Goal: Task Accomplishment & Management: Complete application form

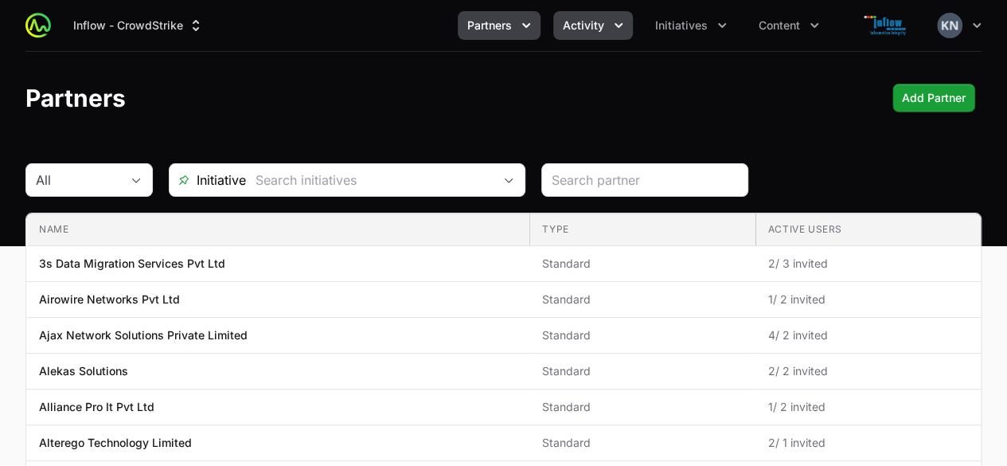
click at [612, 26] on icon "Activity menu" at bounding box center [618, 26] width 16 height 16
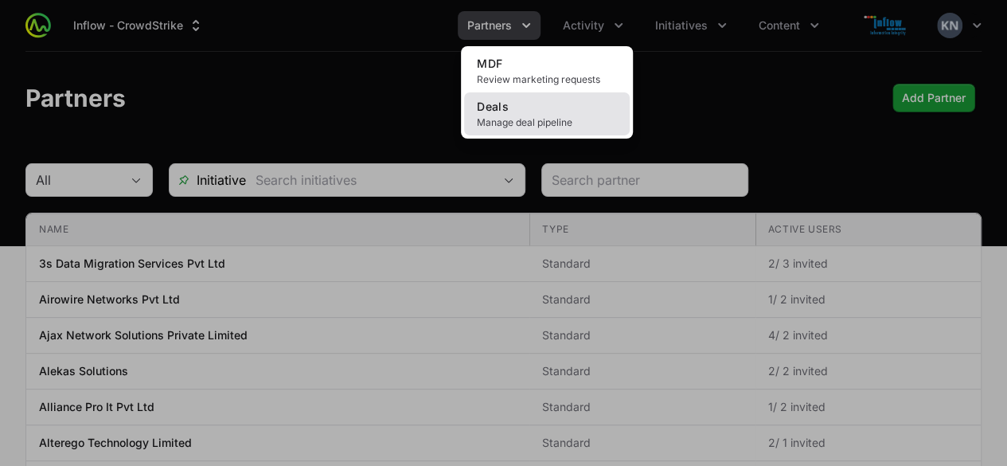
click at [530, 107] on link "Deals Manage deal pipeline" at bounding box center [547, 113] width 166 height 43
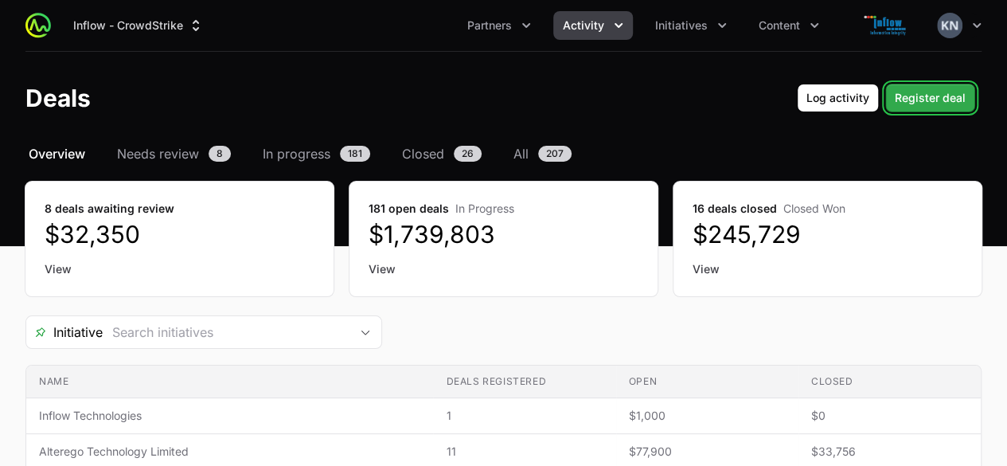
click at [921, 89] on span "Register deal" at bounding box center [930, 97] width 71 height 19
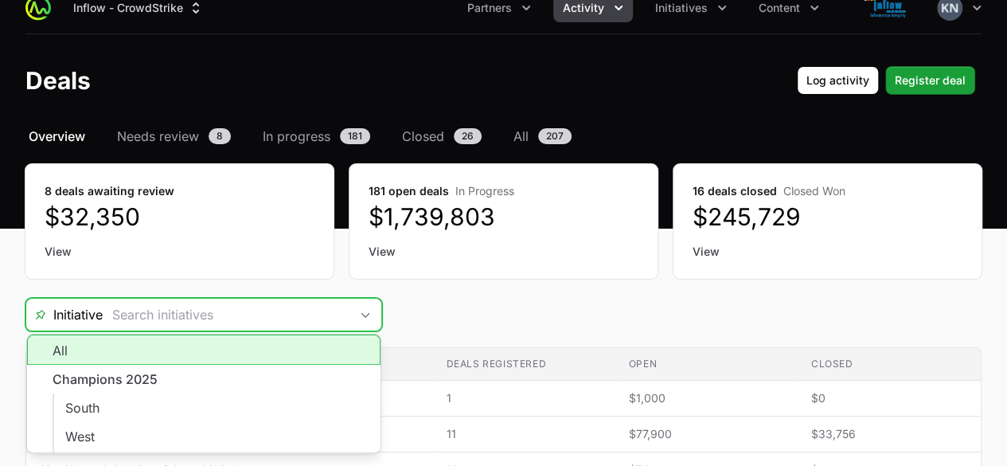
click at [283, 316] on input "Deals Filters" at bounding box center [226, 314] width 247 height 32
paste input "DR-0aeab68d"
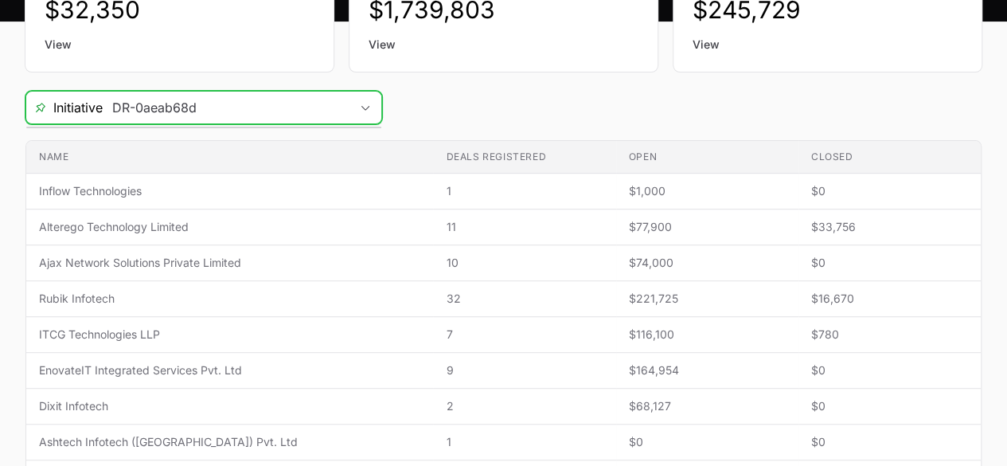
scroll to position [225, 0]
type input "DR-0aeab68d"
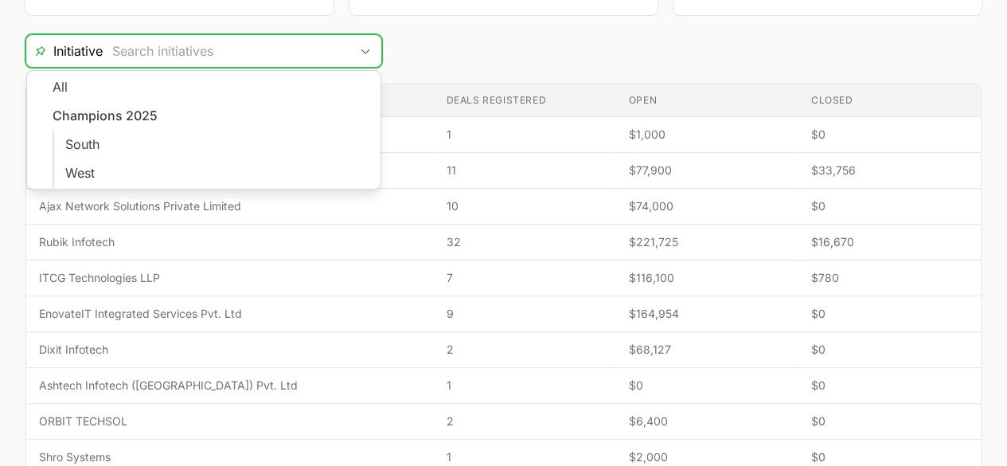
scroll to position [280, 0]
paste input "DR-0aeab68d"
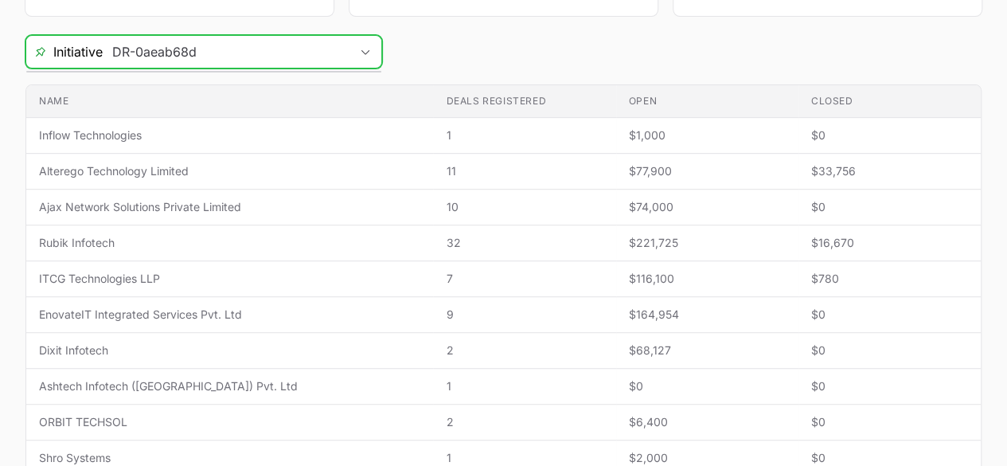
type input "DR-0aeab68d"
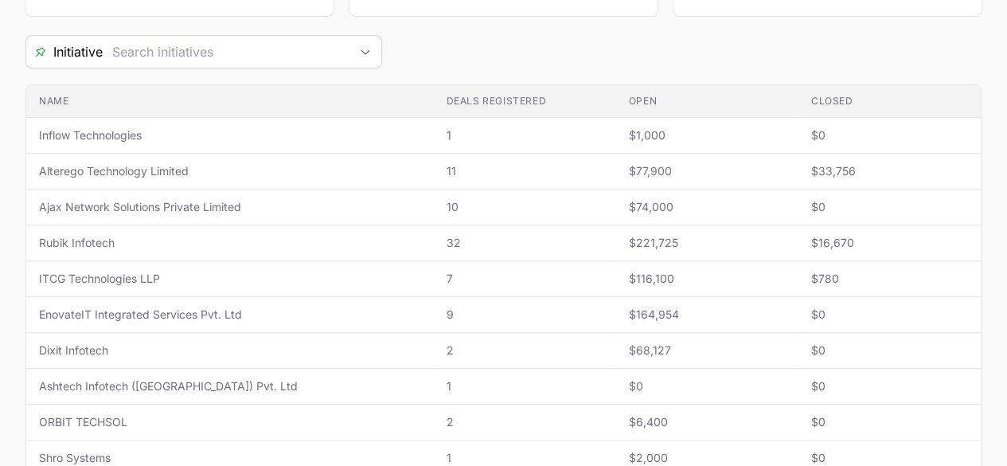
click at [474, 53] on div "Initiative" at bounding box center [503, 51] width 956 height 33
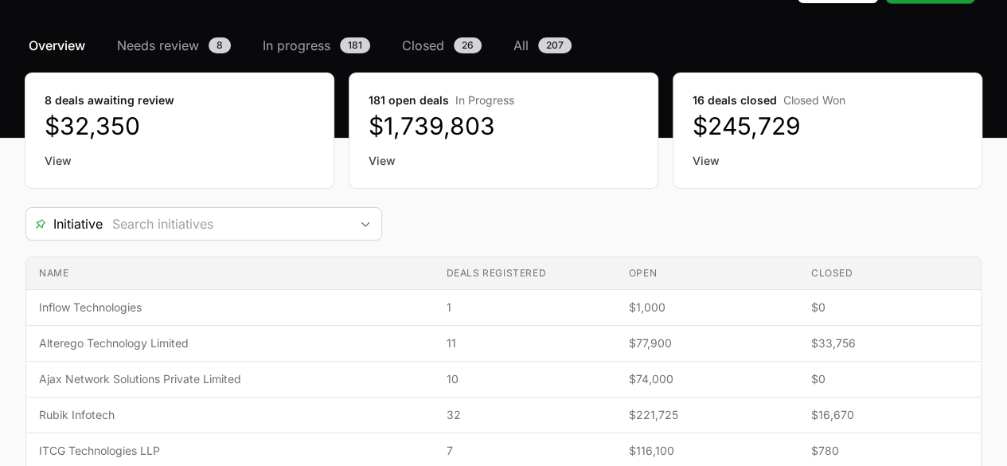
scroll to position [107, 0]
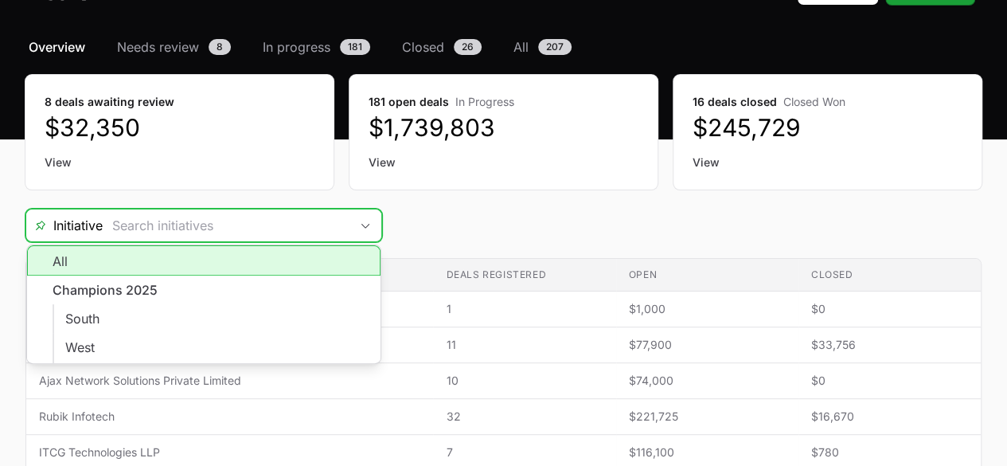
click at [186, 213] on input "Deals Filters" at bounding box center [226, 225] width 247 height 32
paste input "DR-0aeab68d"
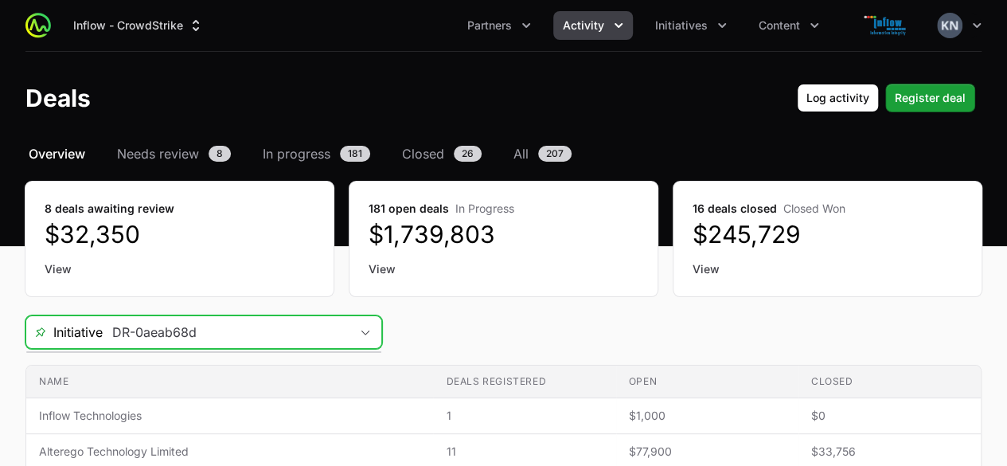
scroll to position [0, 0]
type input "DR-0aeab68d"
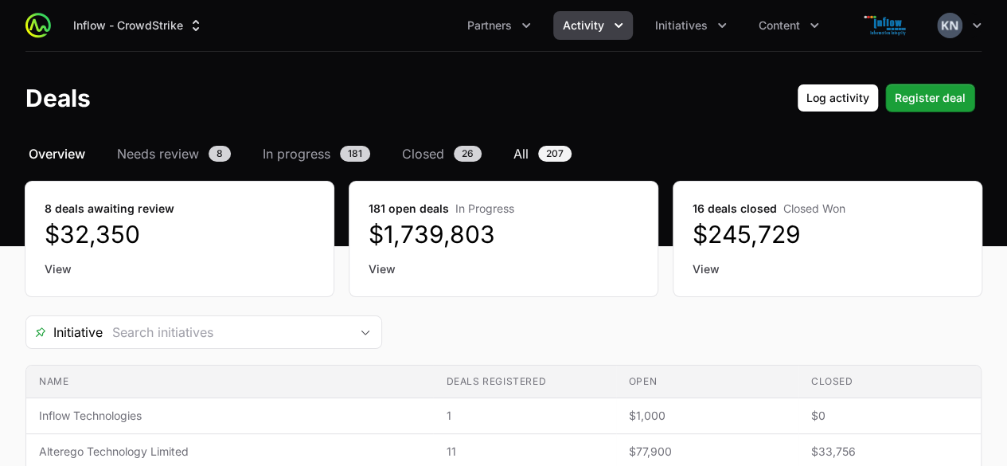
click at [531, 150] on link "All 207" at bounding box center [542, 153] width 64 height 19
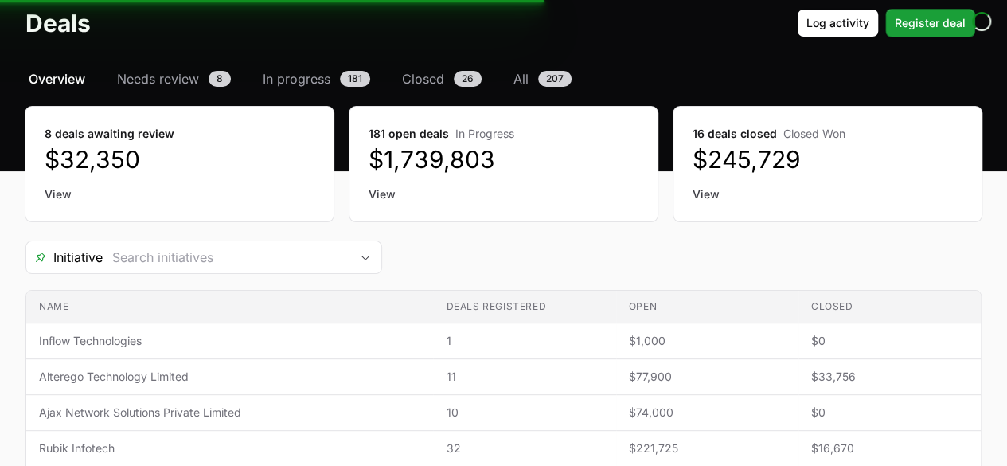
scroll to position [76, 0]
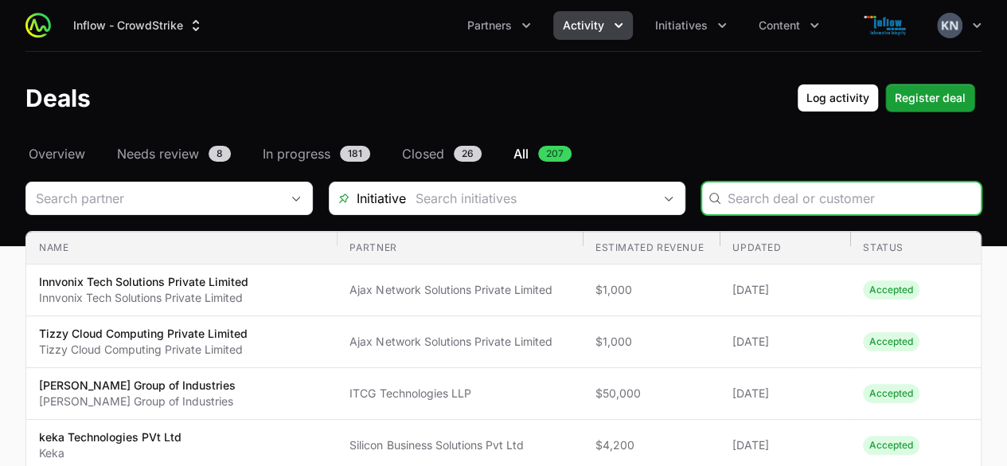
click at [829, 201] on input "Deals Filters" at bounding box center [849, 198] width 244 height 19
paste input "DR-0aeab68d"
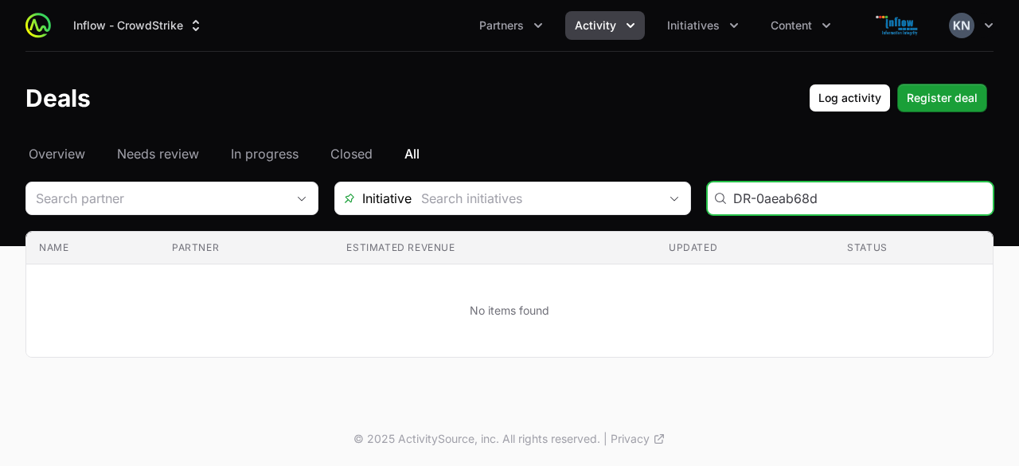
drag, startPoint x: 827, startPoint y: 202, endPoint x: 567, endPoint y: 238, distance: 262.7
click at [567, 238] on section "Initiative DR-0aeab68d Name Partner Estimated revenue Updated Status No items f…" at bounding box center [509, 269] width 968 height 176
paste input "bab1ad6"
drag, startPoint x: 829, startPoint y: 200, endPoint x: 622, endPoint y: 220, distance: 208.0
click at [622, 220] on section "Initiative DR-0bab1ad6 Name Partner Estimated revenue Updated Status No items f…" at bounding box center [509, 269] width 968 height 176
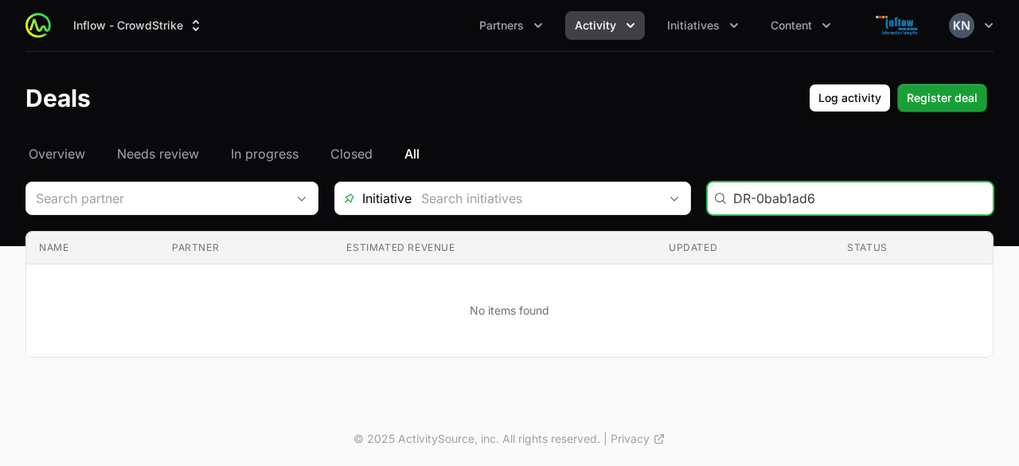
paste input "d6ad9d4"
click at [511, 24] on span "Partners" at bounding box center [501, 26] width 45 height 16
type input "DR-0d6ad9d4"
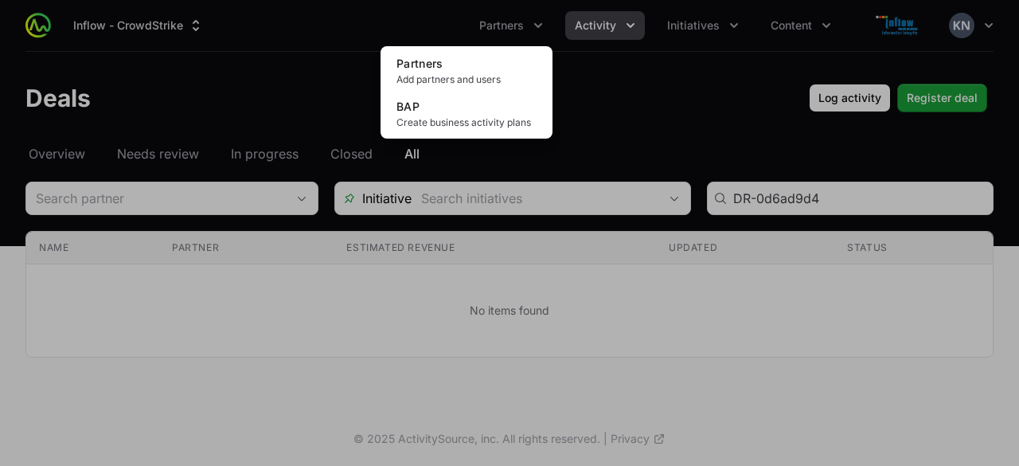
click at [634, 25] on div "Partners menu" at bounding box center [509, 233] width 1019 height 466
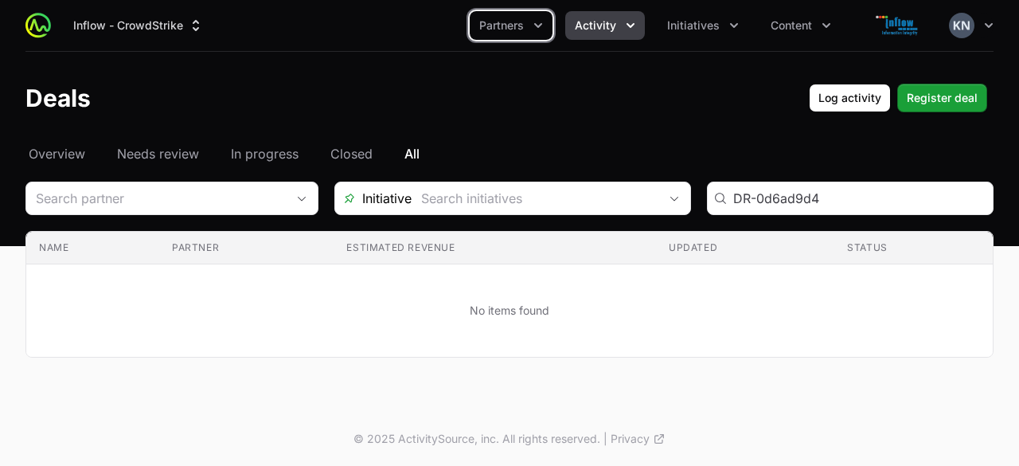
click at [634, 25] on icon "Activity menu" at bounding box center [630, 25] width 8 height 5
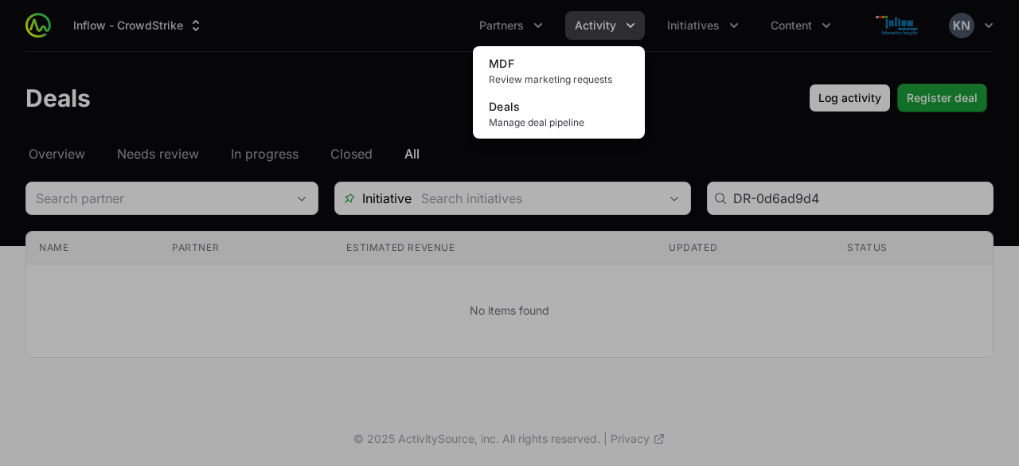
click at [716, 31] on div "Activity menu" at bounding box center [509, 233] width 1019 height 466
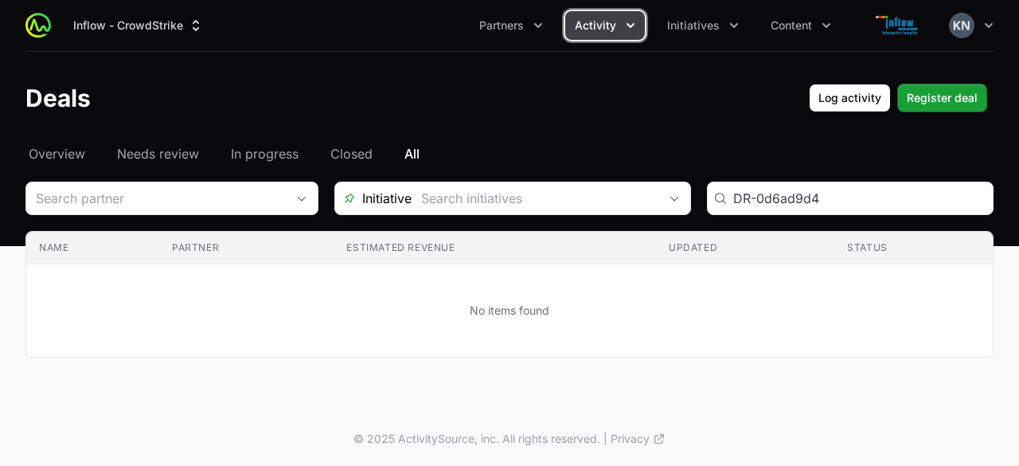
click at [716, 31] on span "Initiatives" at bounding box center [693, 26] width 53 height 16
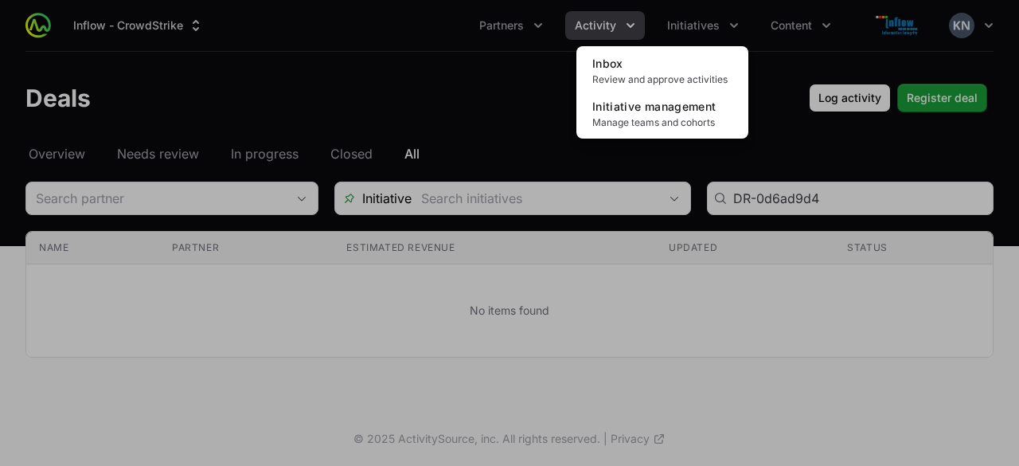
click at [481, 90] on div "Initiatives menu" at bounding box center [509, 233] width 1019 height 466
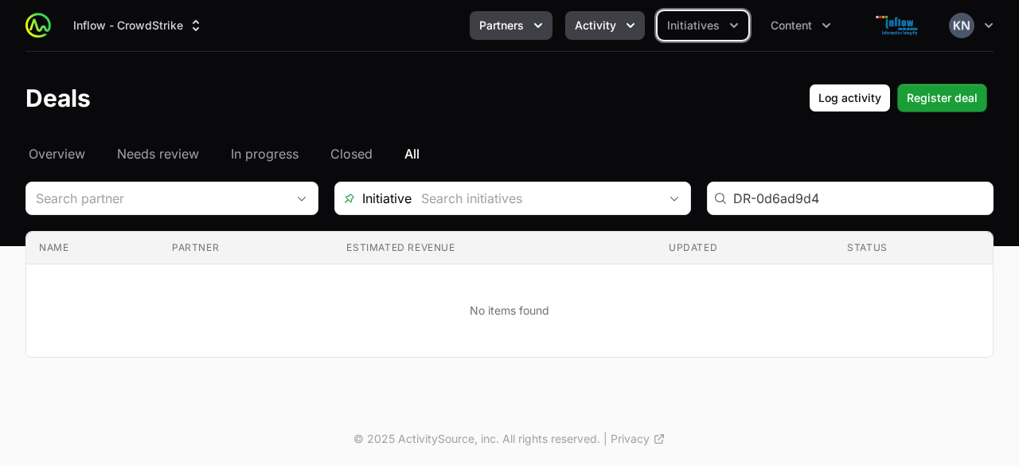
click at [530, 28] on button "Partners" at bounding box center [511, 25] width 83 height 29
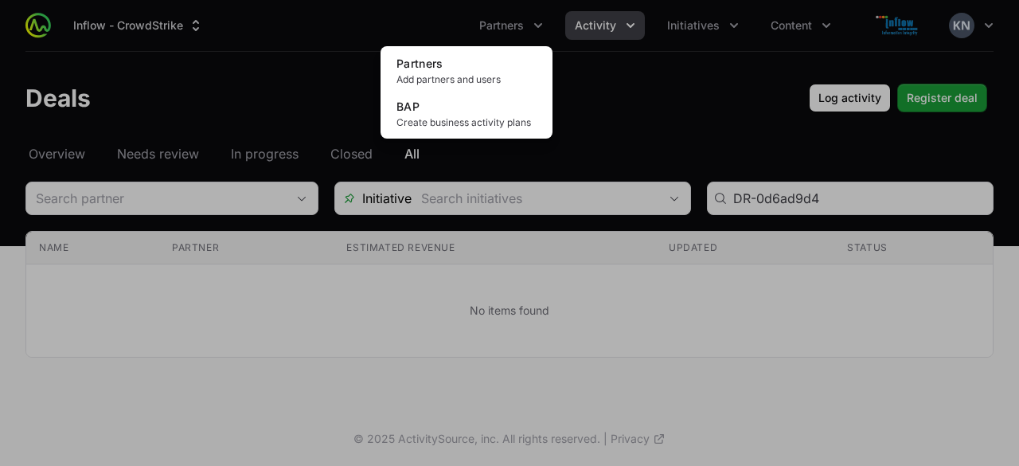
click at [614, 29] on div "Partners menu" at bounding box center [509, 233] width 1019 height 466
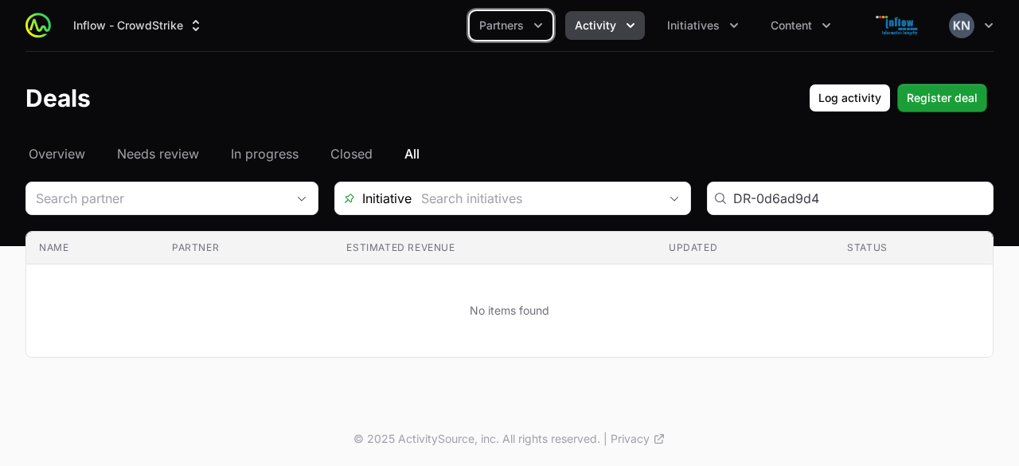
click at [614, 29] on span "Activity" at bounding box center [595, 26] width 41 height 16
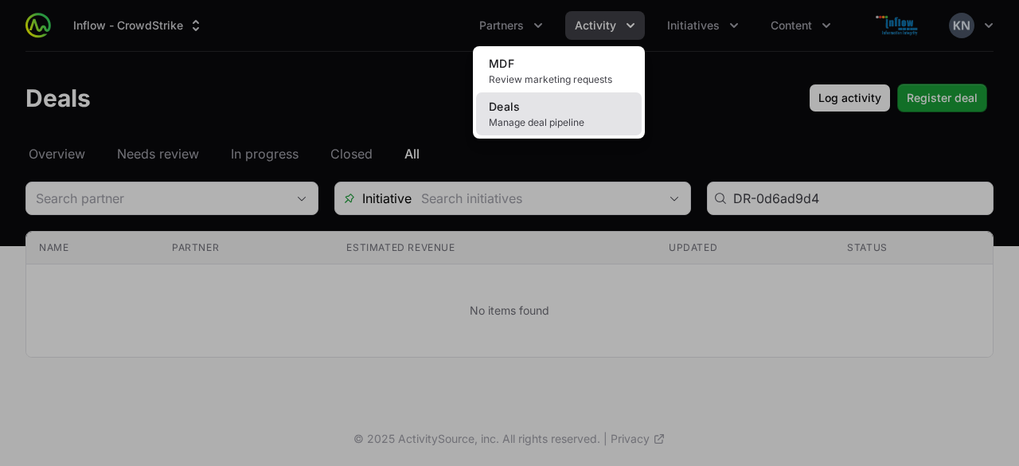
click at [539, 104] on link "Deals Manage deal pipeline" at bounding box center [559, 113] width 166 height 43
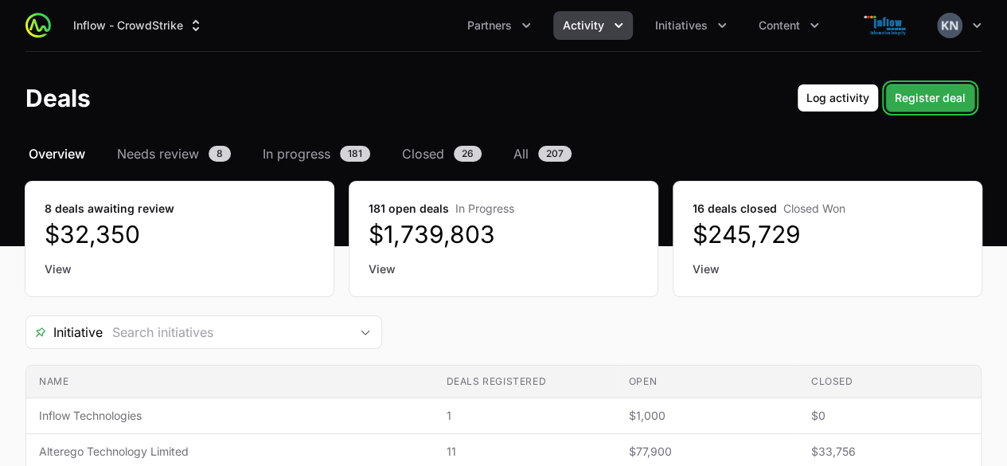
click at [909, 91] on span "Register deal" at bounding box center [930, 97] width 71 height 19
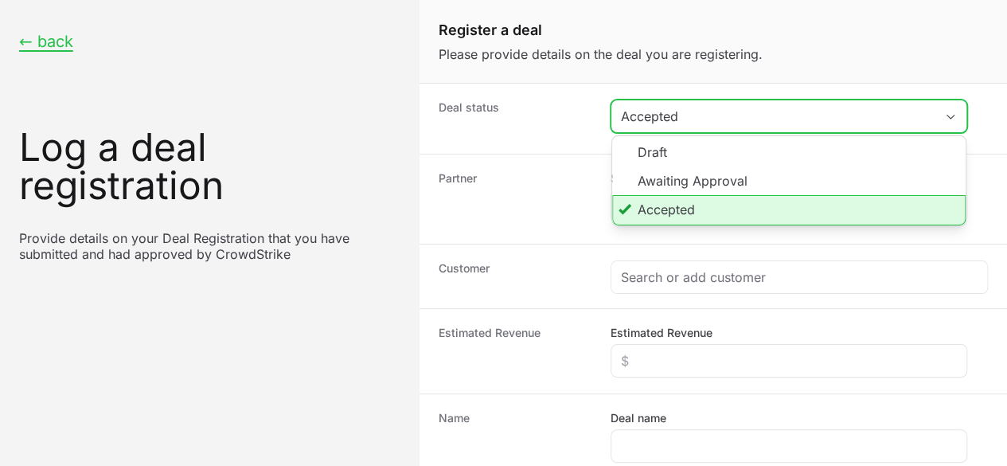
click at [694, 115] on div "Accepted" at bounding box center [778, 116] width 314 height 19
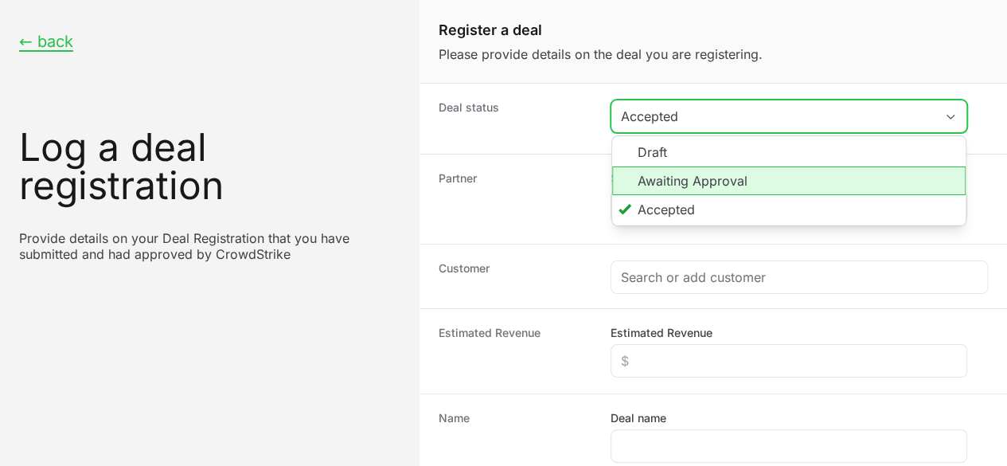
click at [677, 179] on li "Awaiting Approval" at bounding box center [788, 180] width 353 height 29
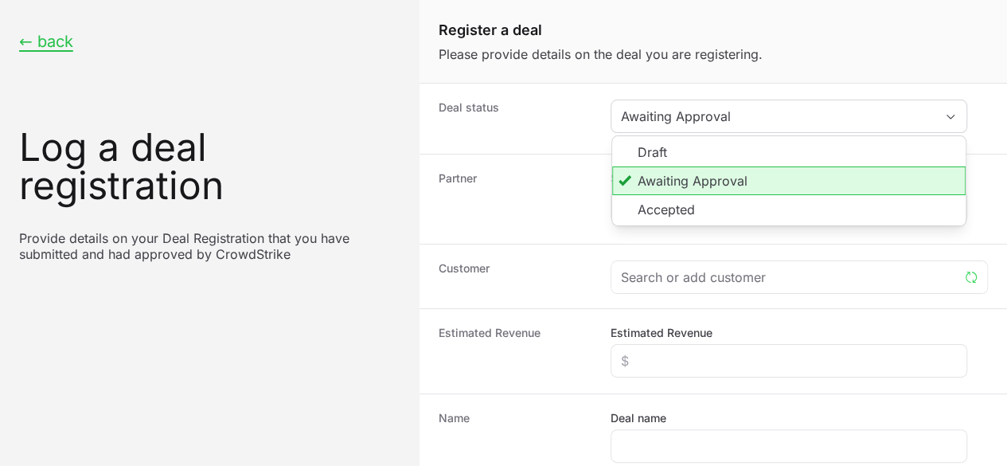
click at [650, 180] on li "Awaiting Approval" at bounding box center [788, 180] width 353 height 29
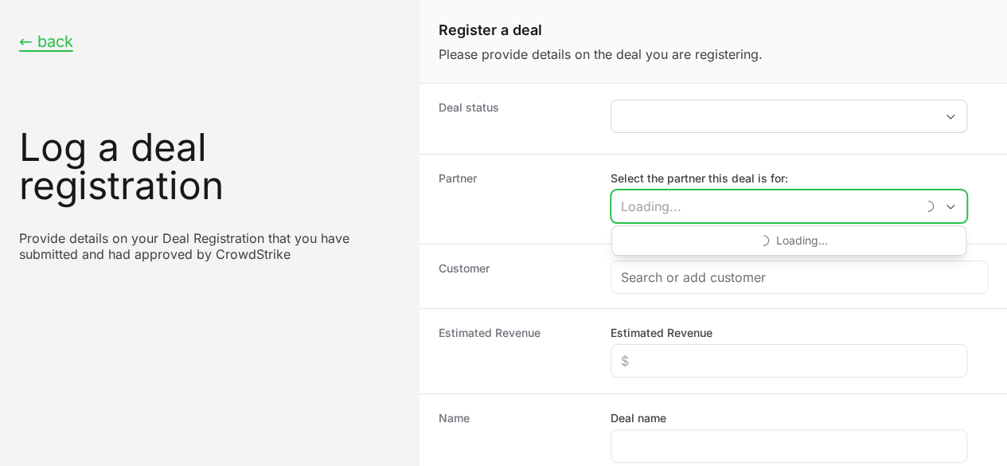
click at [646, 200] on input "Select the partner this deal is for:" at bounding box center [763, 206] width 304 height 32
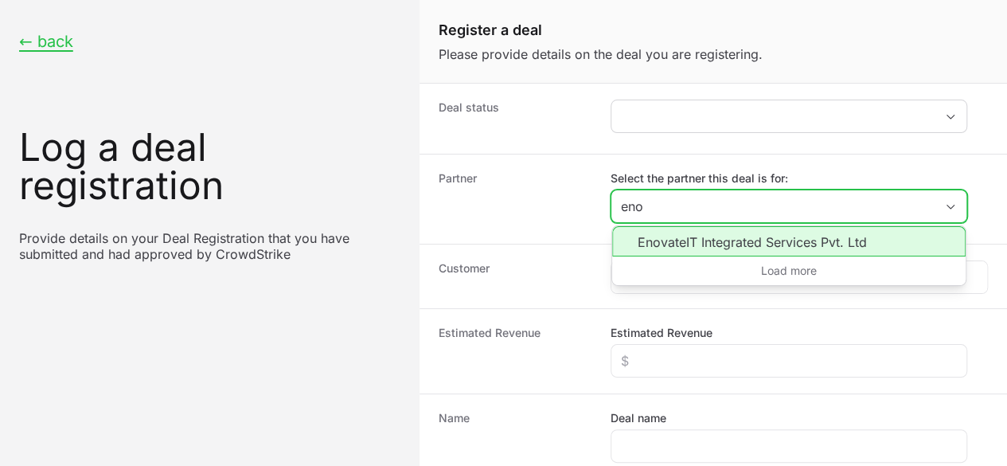
click at [669, 236] on li "EnovateIT Integrated Services Pvt. Ltd" at bounding box center [788, 241] width 353 height 30
type input "EnovateIT Integrated Services Pvt. Ltd"
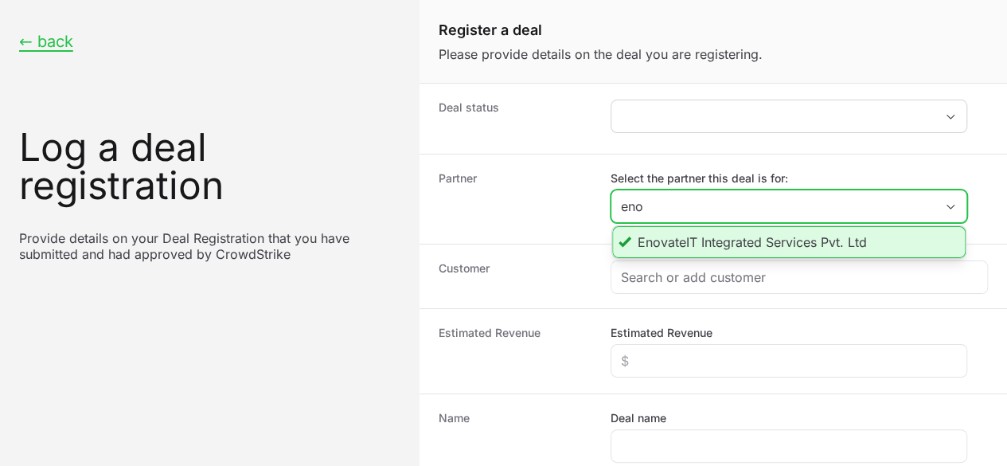
type input "eno"
click at [681, 238] on li "EnovateIT Integrated Services Pvt. Ltd" at bounding box center [788, 242] width 353 height 32
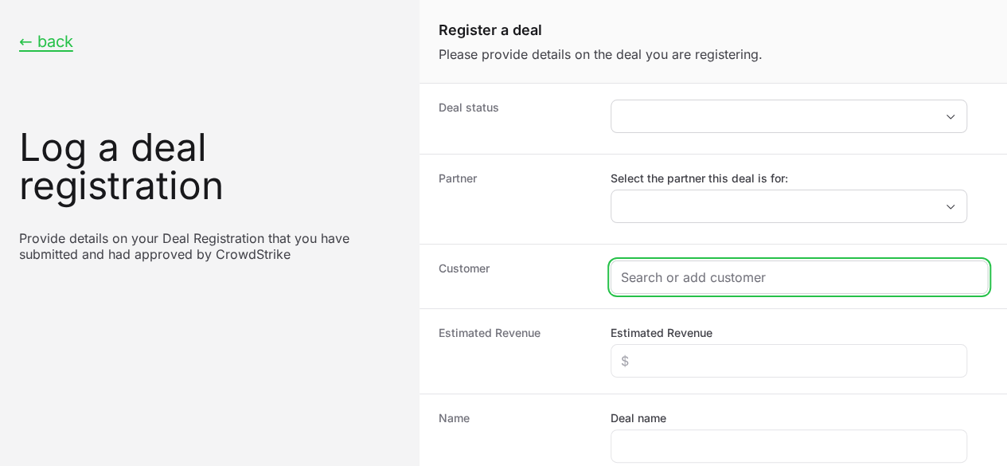
click at [673, 268] on input "Create activity form" at bounding box center [799, 276] width 357 height 19
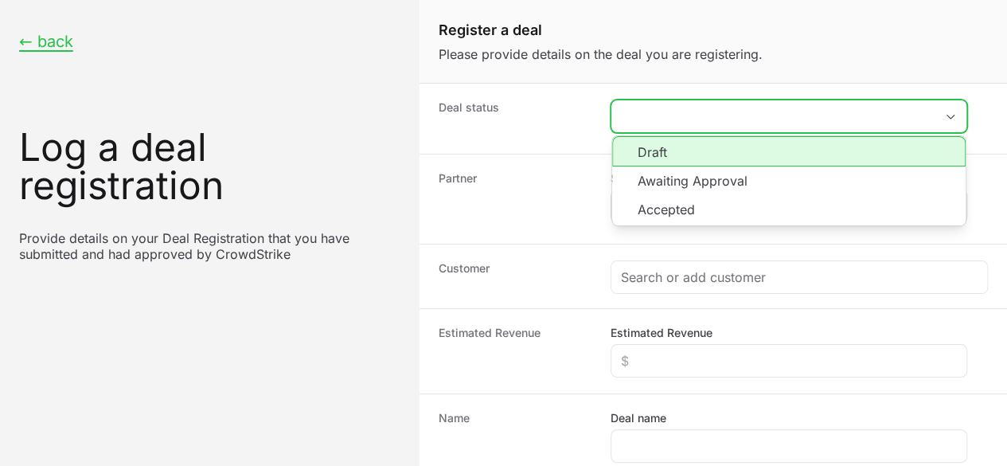
click at [664, 107] on button "placeholder" at bounding box center [788, 116] width 355 height 32
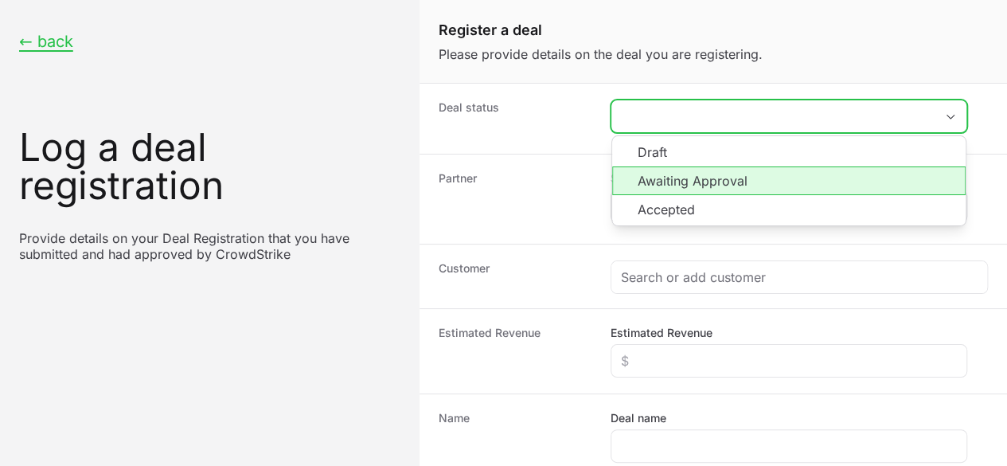
click at [646, 180] on li "Awaiting Approval" at bounding box center [788, 180] width 353 height 29
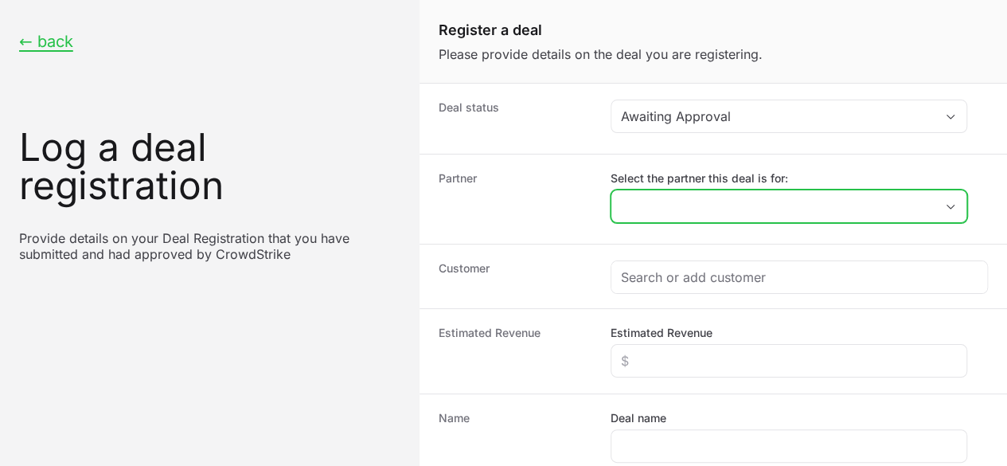
click at [653, 193] on input "Select the partner this deal is for:" at bounding box center [772, 206] width 323 height 32
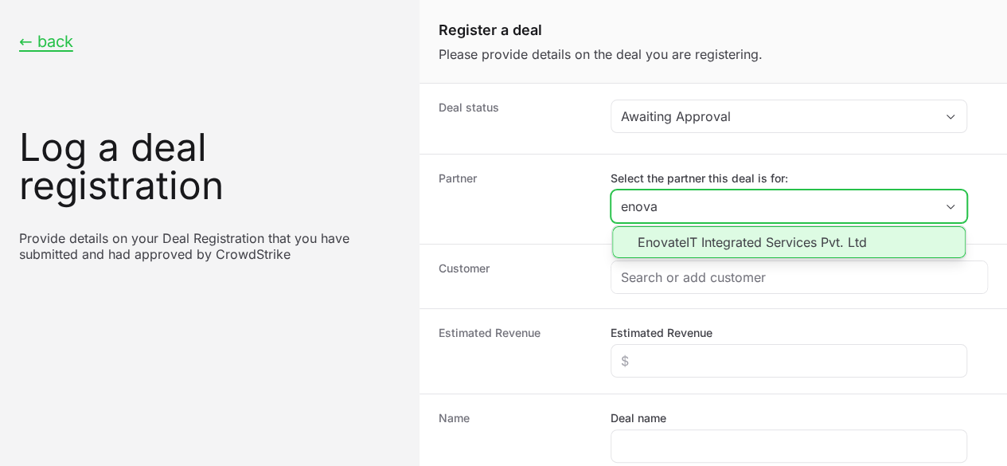
click at [709, 241] on li "EnovateIT Integrated Services Pvt. Ltd" at bounding box center [788, 242] width 353 height 32
type input "EnovateIT Integrated Services Pvt. Ltd"
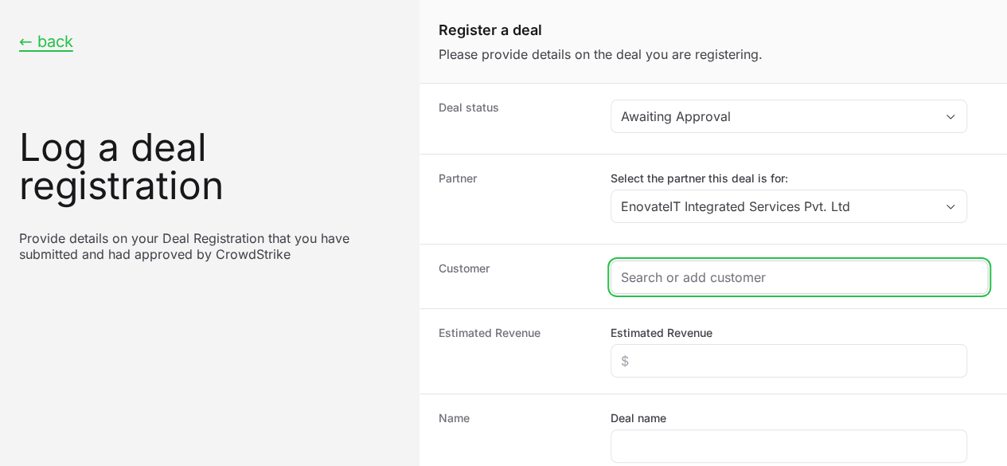
click at [691, 278] on input "Create activity form" at bounding box center [799, 276] width 357 height 19
paste input "[PERSON_NAME]"
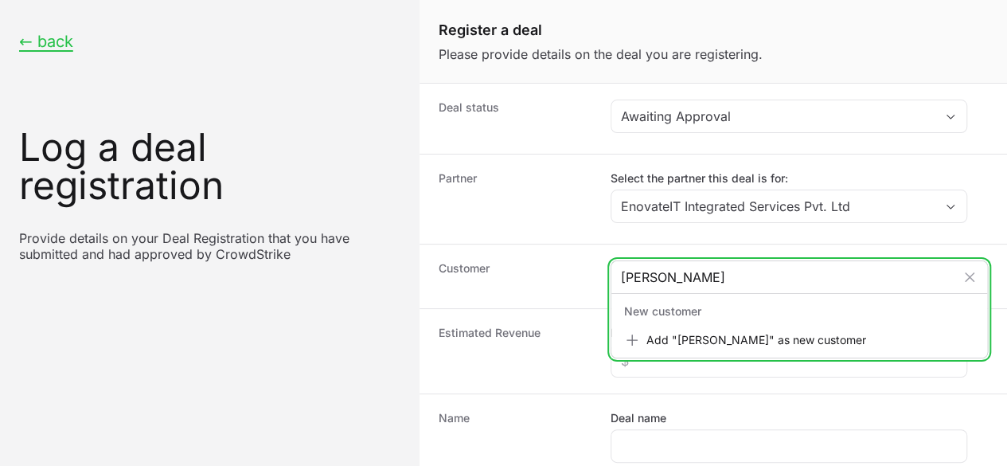
type input "[PERSON_NAME]"
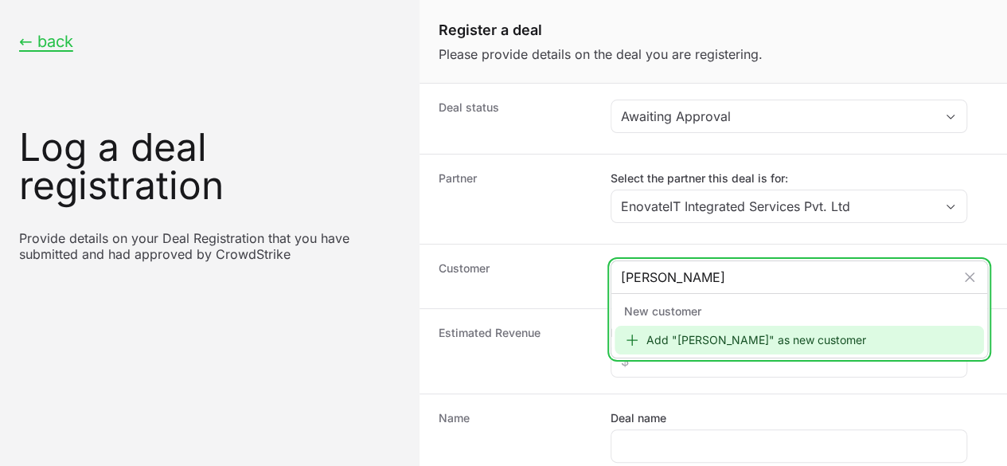
click at [643, 332] on div "Add "[PERSON_NAME]" as new customer" at bounding box center [798, 340] width 369 height 29
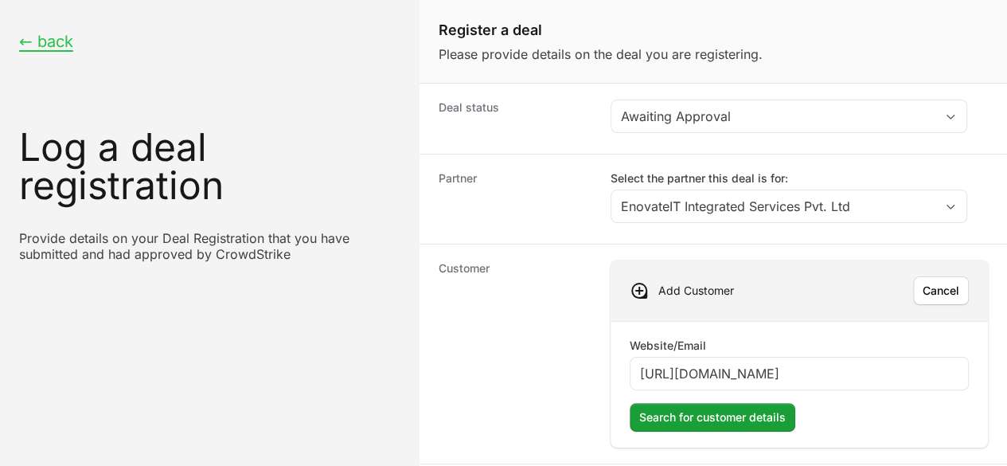
scroll to position [0, 295]
type input "[URL][DOMAIN_NAME]"
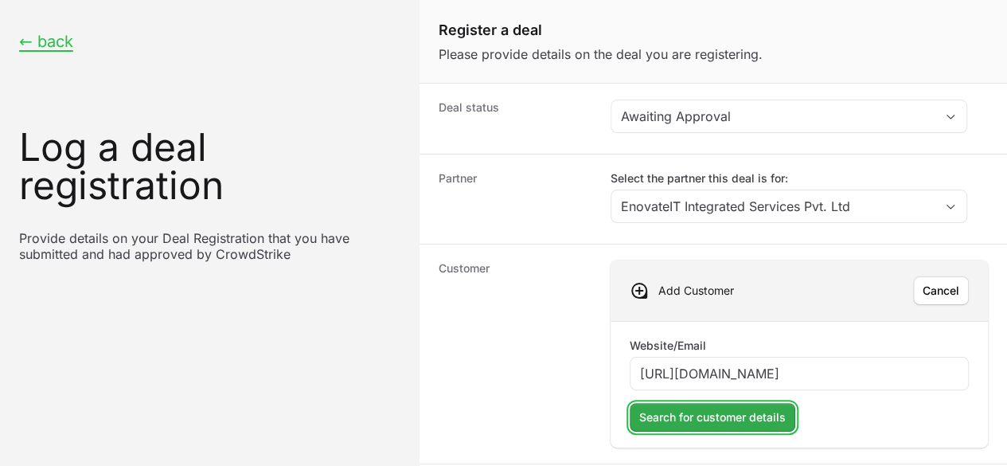
scroll to position [0, 0]
click at [675, 415] on span "Search for customer details" at bounding box center [712, 416] width 146 height 19
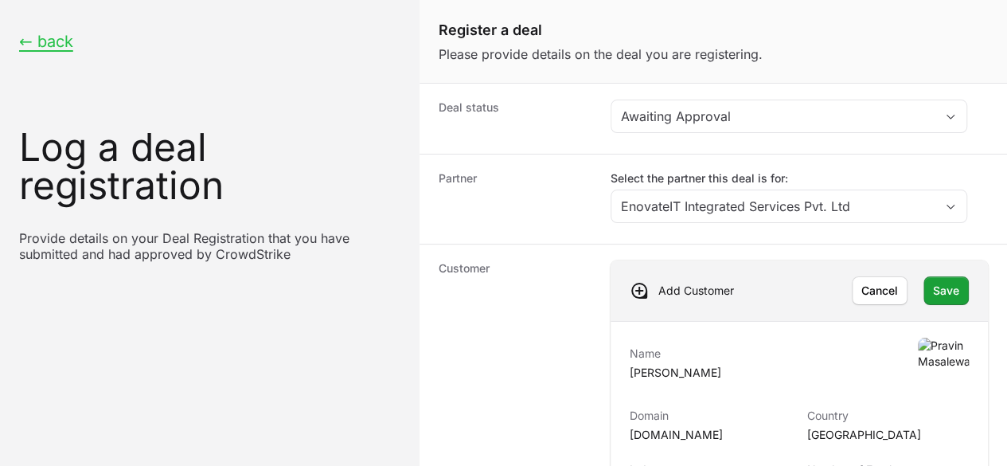
scroll to position [456, 0]
type input "$1,000"
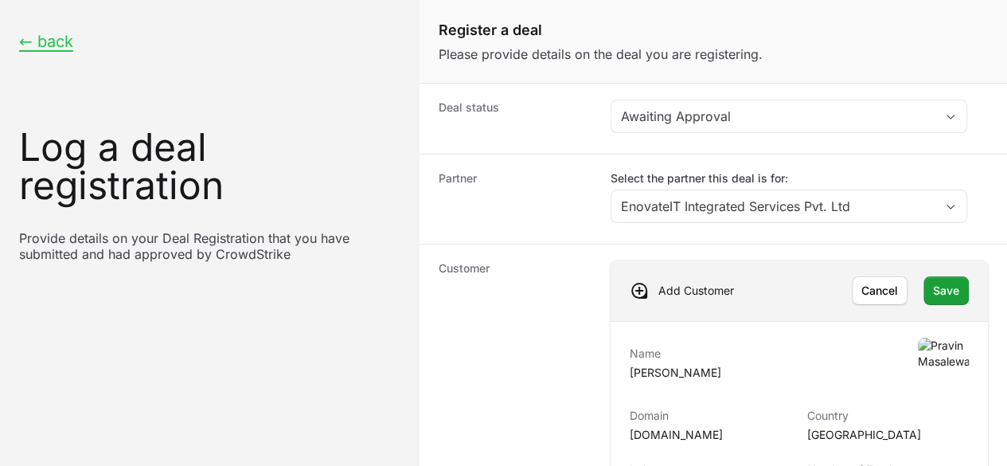
type input "Enovate- [PERSON_NAME]"
radio input "true"
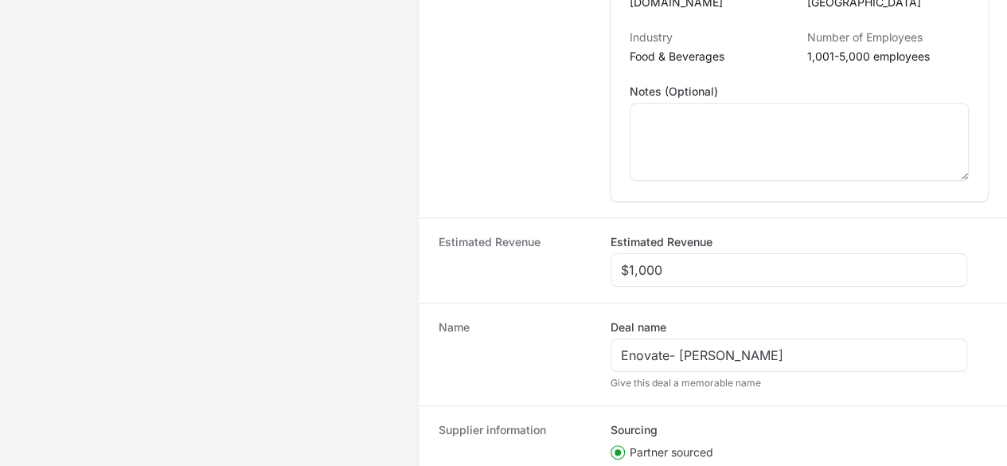
scroll to position [206, 0]
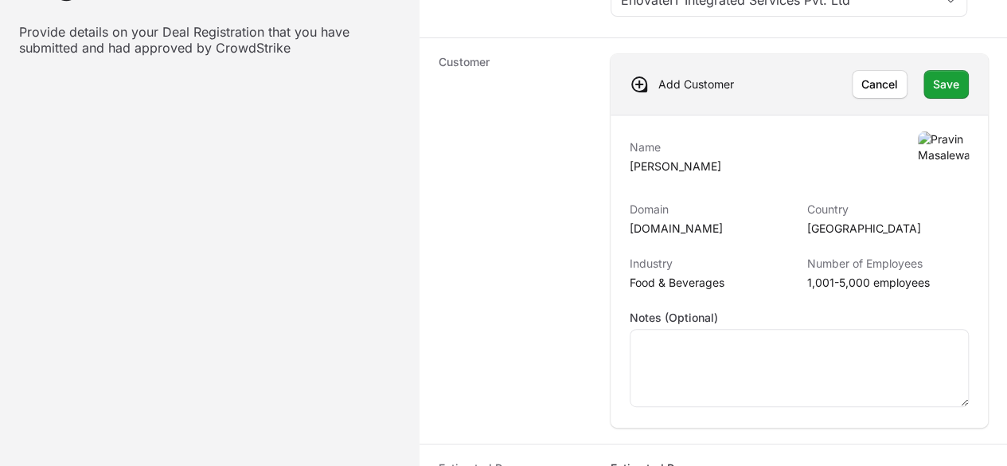
paste input "DR-0febd5f6"
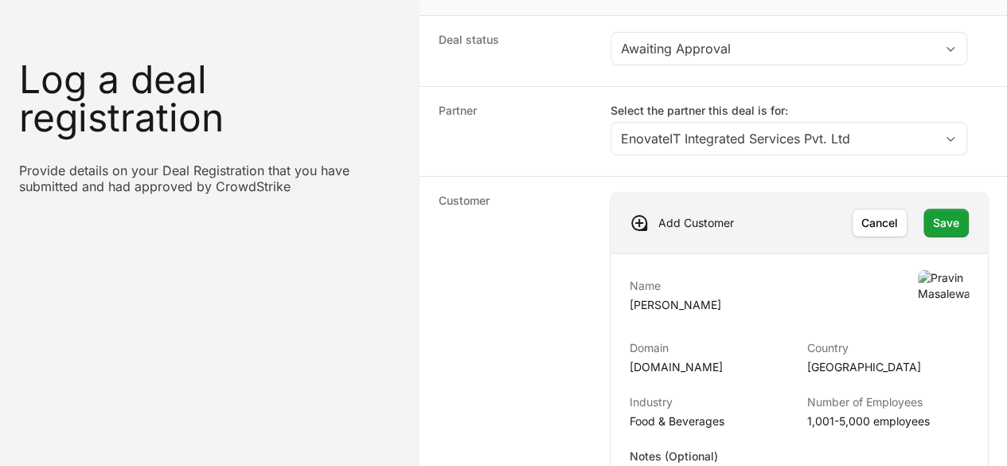
scroll to position [0, 0]
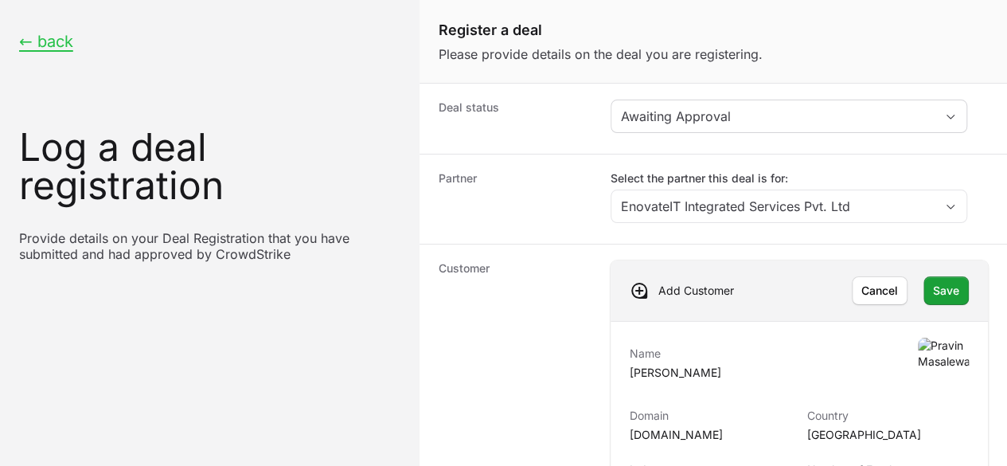
type input "DR-0febd5f6"
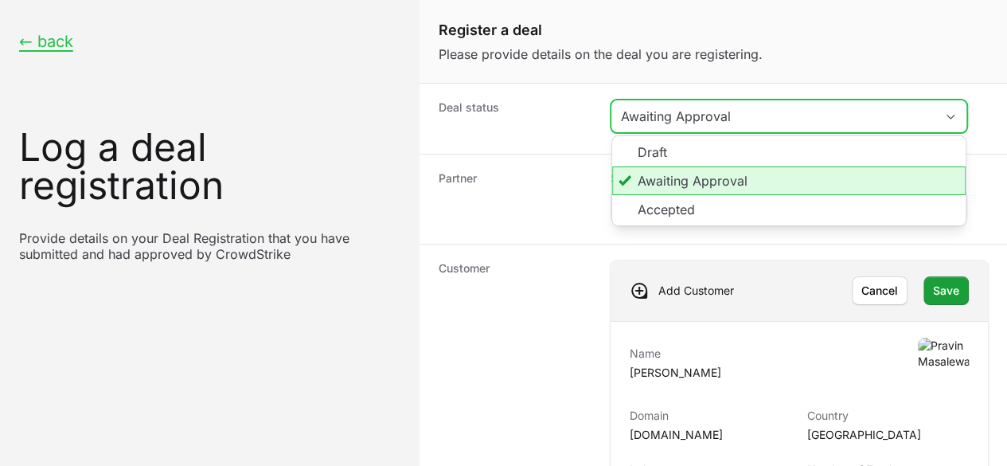
click at [738, 126] on button "Awaiting Approval" at bounding box center [788, 116] width 355 height 32
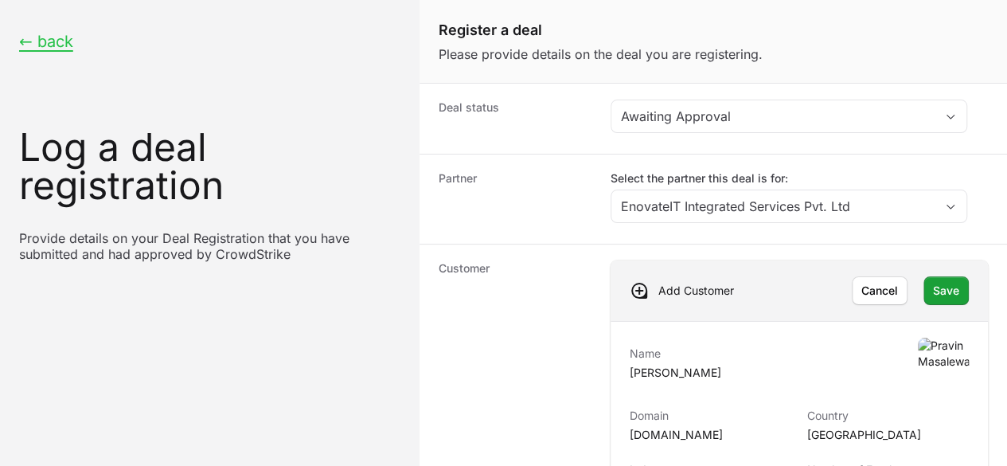
click at [545, 177] on dt "Partner" at bounding box center [515, 198] width 153 height 57
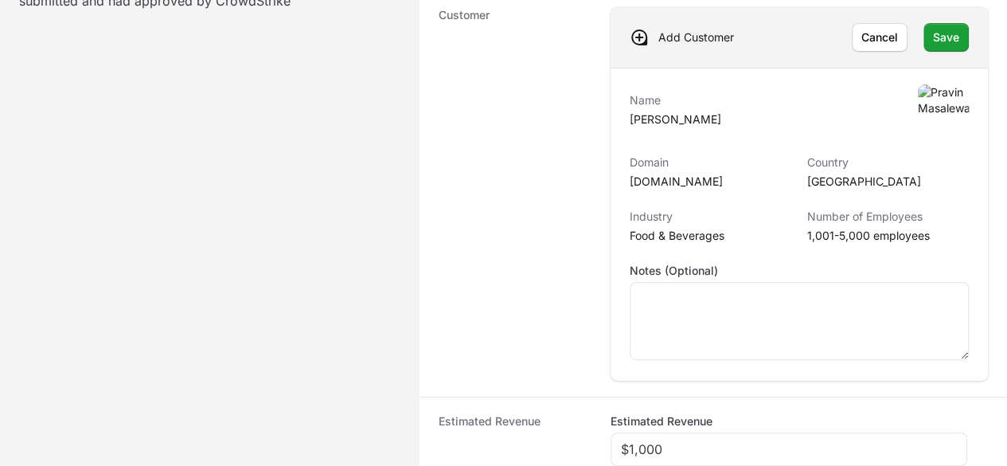
scroll to position [366, 0]
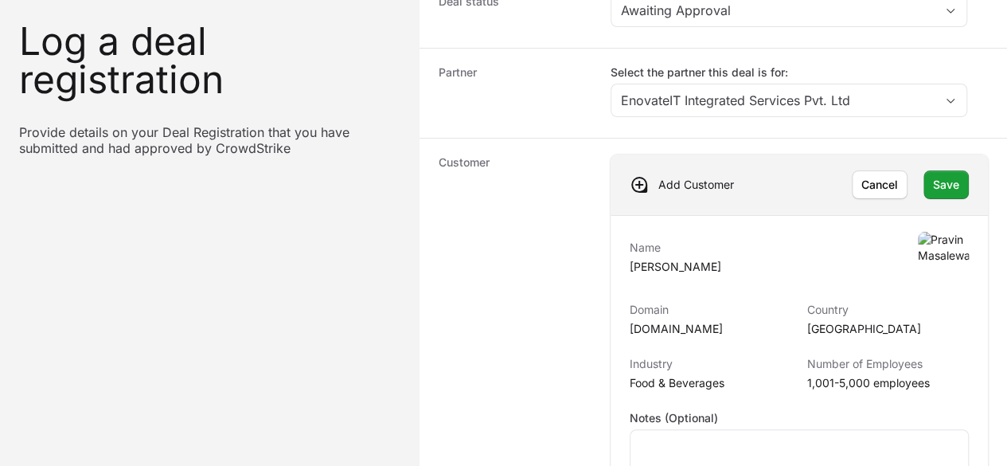
scroll to position [0, 0]
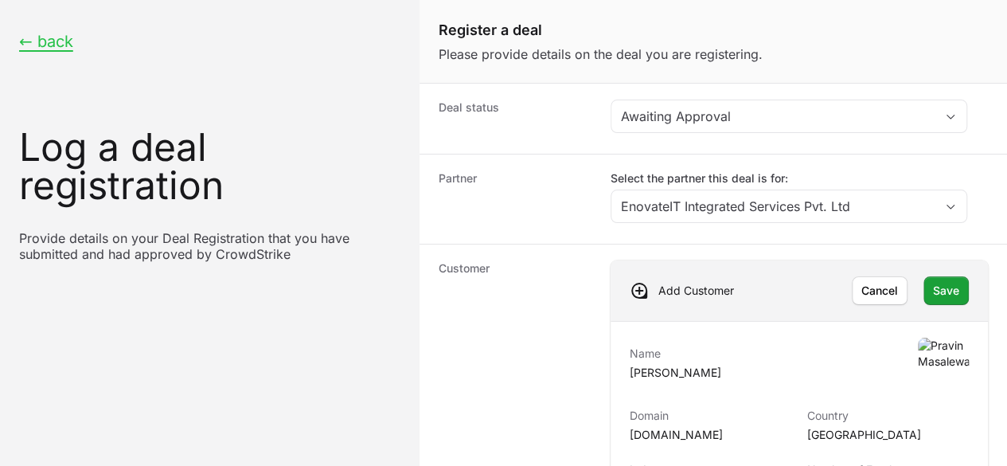
type textarea "NA"
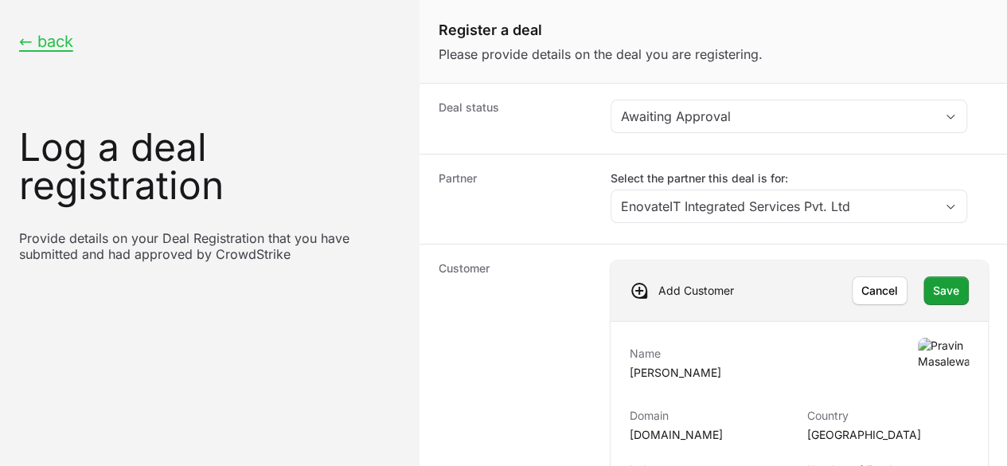
click at [943, 281] on span "Save" at bounding box center [946, 290] width 26 height 19
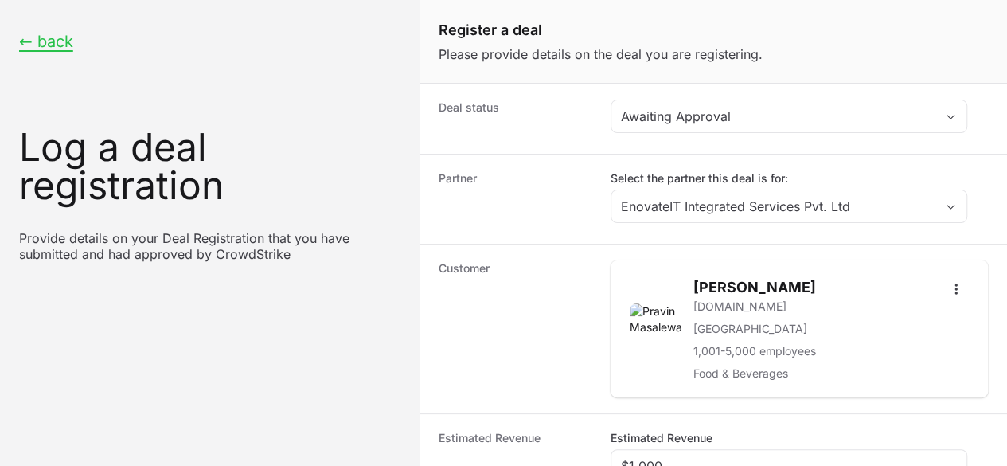
scroll to position [415, 0]
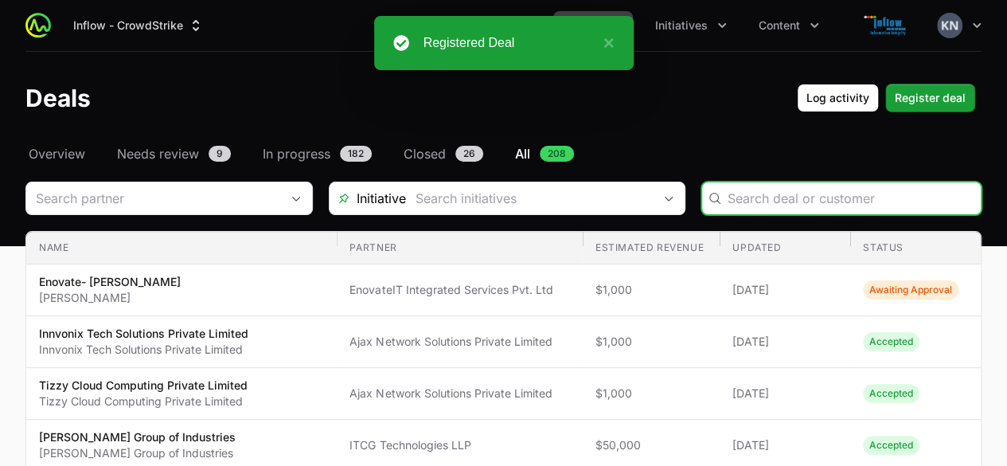
click at [780, 205] on input "Deals Filters" at bounding box center [849, 198] width 244 height 19
paste input "DR-4ac63174"
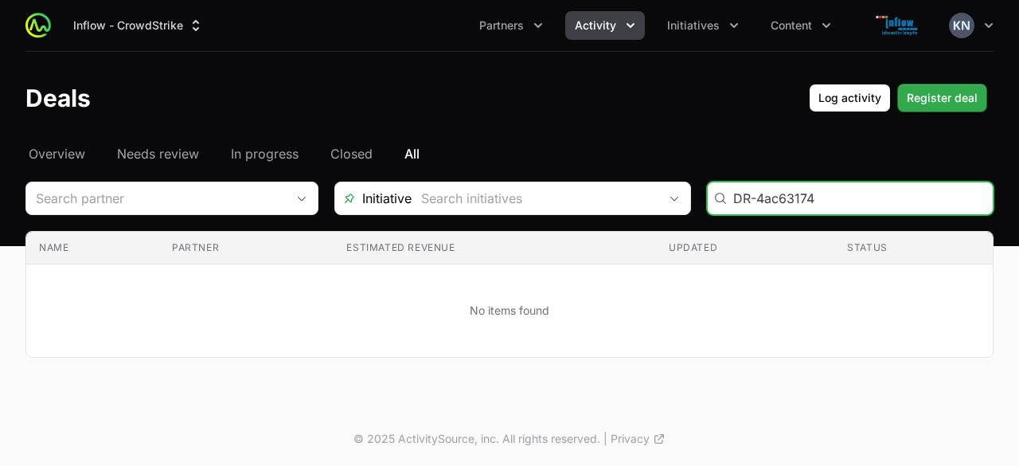
type input "DR-4ac63174"
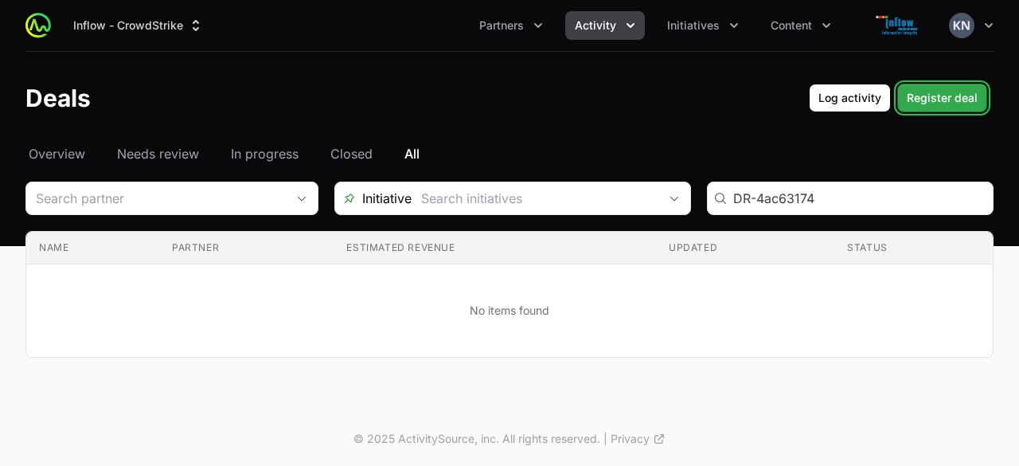
click at [945, 98] on span "Register deal" at bounding box center [942, 97] width 71 height 19
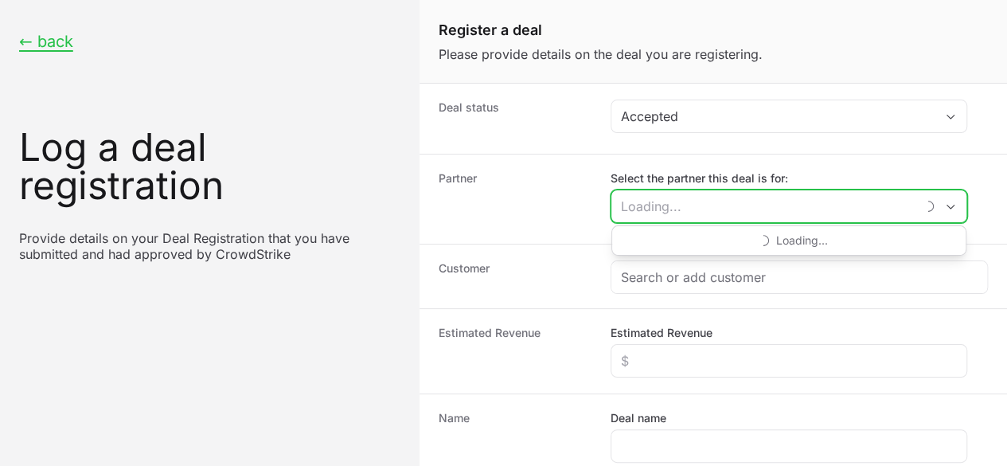
click at [683, 202] on input "Select the partner this deal is for:" at bounding box center [763, 206] width 304 height 32
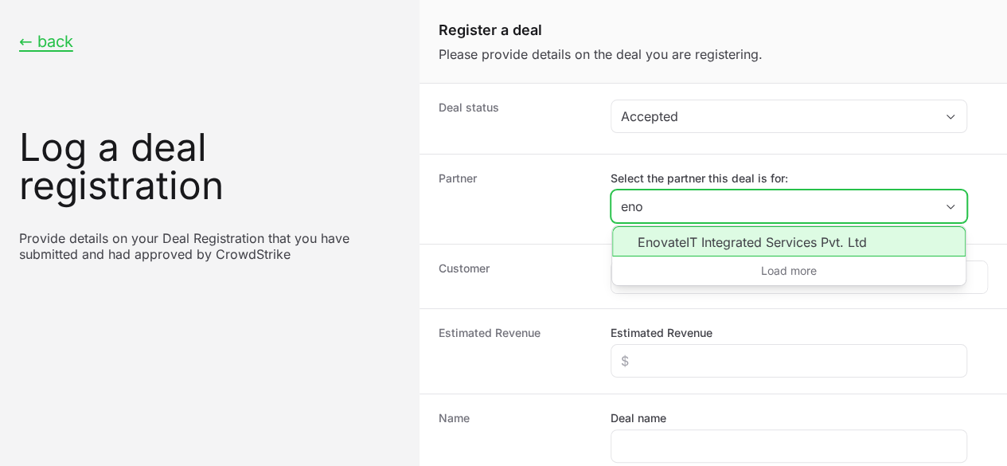
click at [683, 239] on li "EnovateIT Integrated Services Pvt. Ltd" at bounding box center [788, 241] width 353 height 30
type input "EnovateIT Integrated Services Pvt. Ltd"
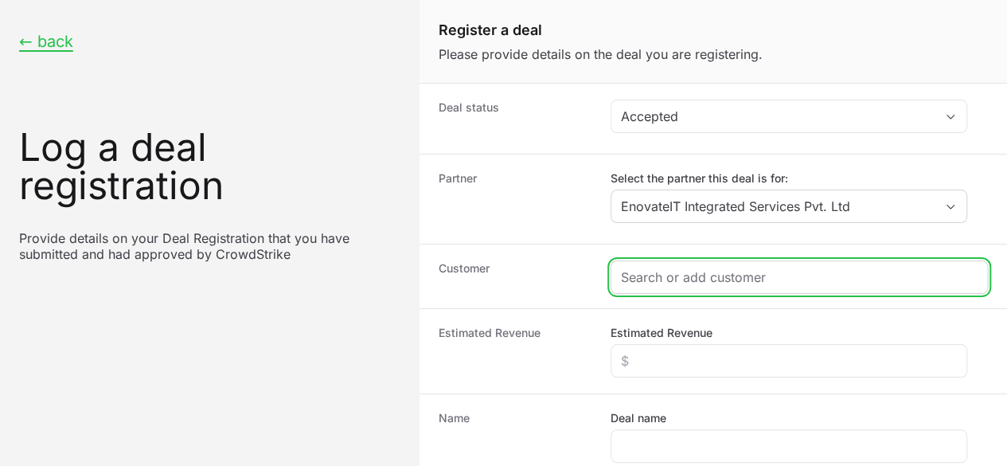
click at [672, 281] on input "Create activity form" at bounding box center [799, 276] width 357 height 19
paste input "Connectwell Industries Pvt. Ltd"
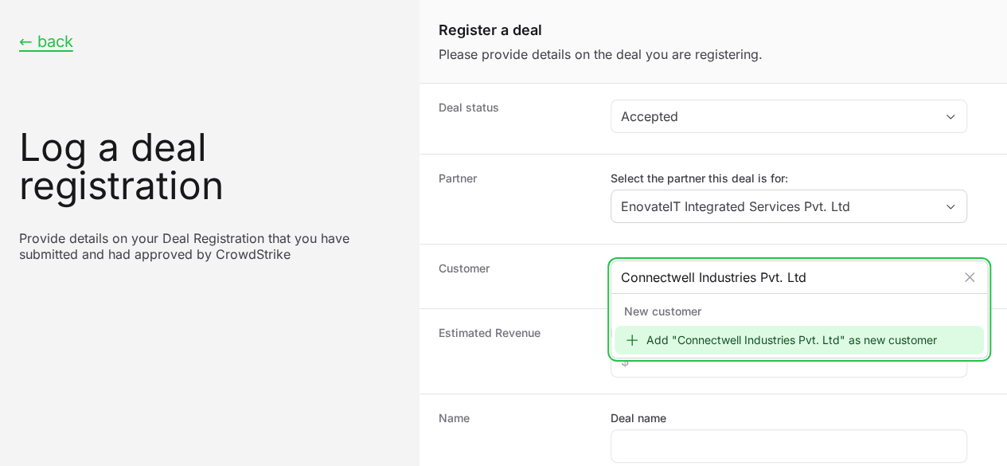
type input "Connectwell Industries Pvt. Ltd"
click at [640, 332] on div "Add "Connectwell Industries Pvt. Ltd" as new customer" at bounding box center [798, 340] width 369 height 29
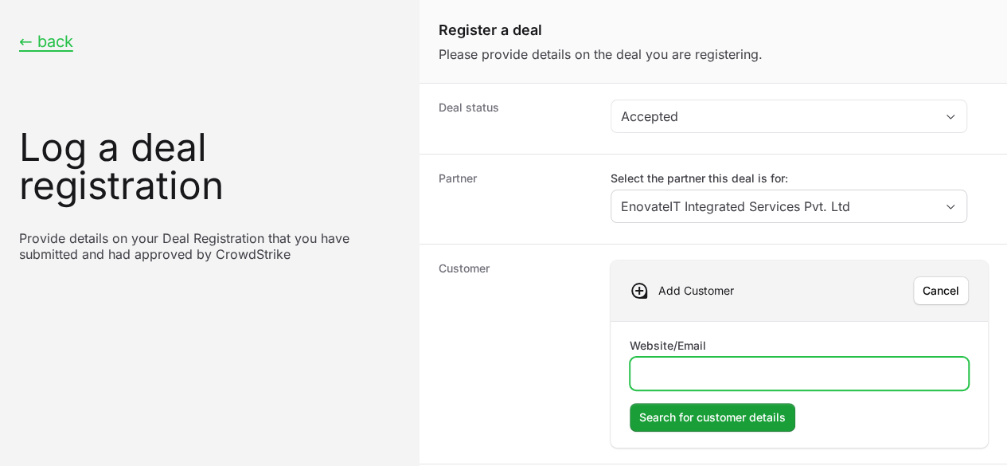
click at [679, 375] on input "Website/Email" at bounding box center [799, 373] width 318 height 19
paste input "[URL][DOMAIN_NAME]"
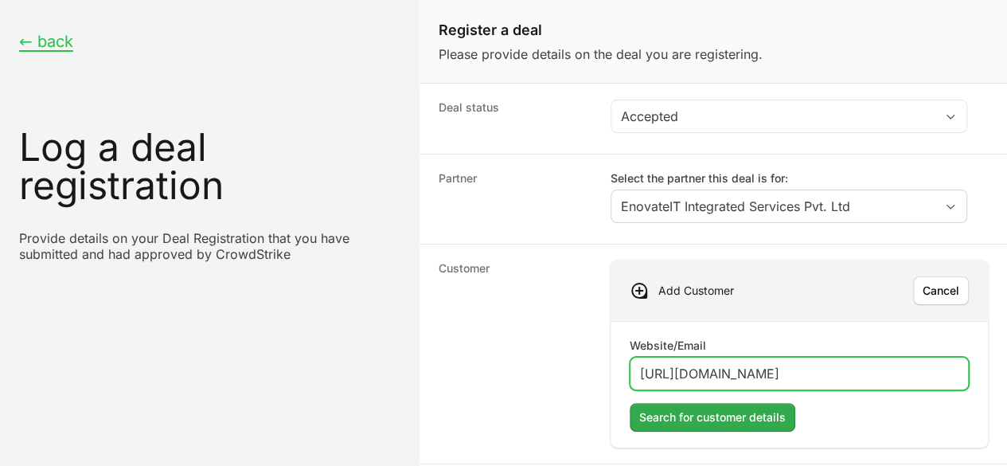
type input "[URL][DOMAIN_NAME]"
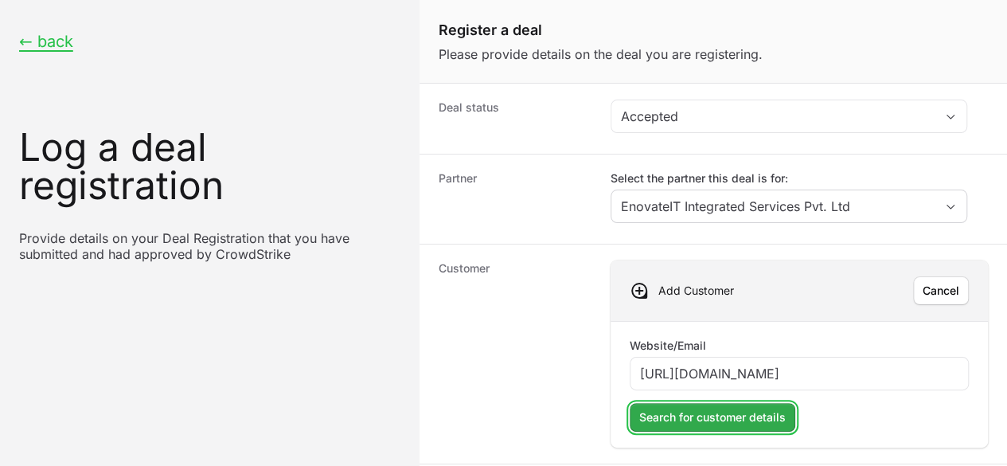
scroll to position [0, 0]
click at [682, 412] on span "Search for customer details" at bounding box center [712, 416] width 146 height 19
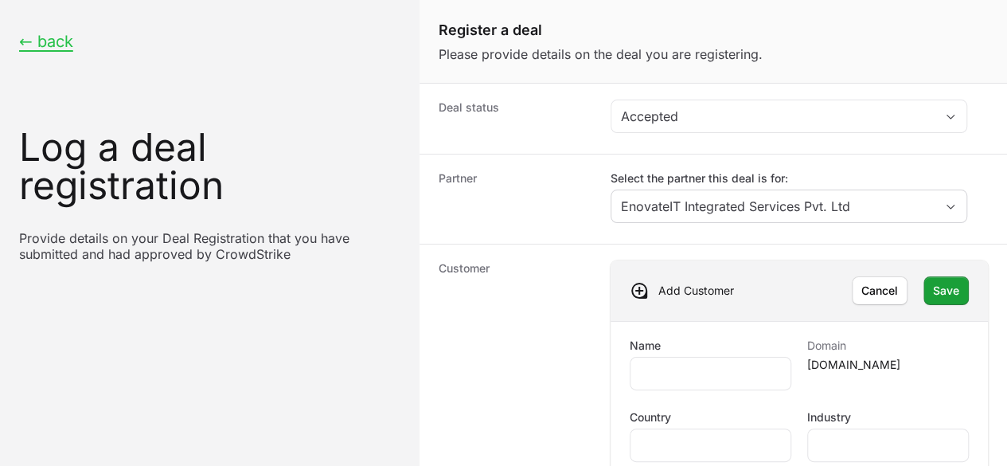
scroll to position [46, 0]
click at [933, 281] on span "Save" at bounding box center [946, 290] width 26 height 19
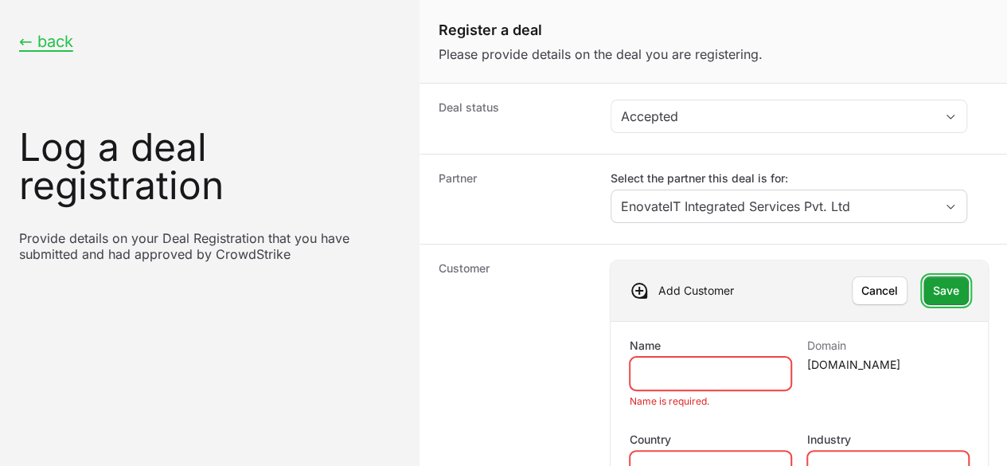
scroll to position [128, 0]
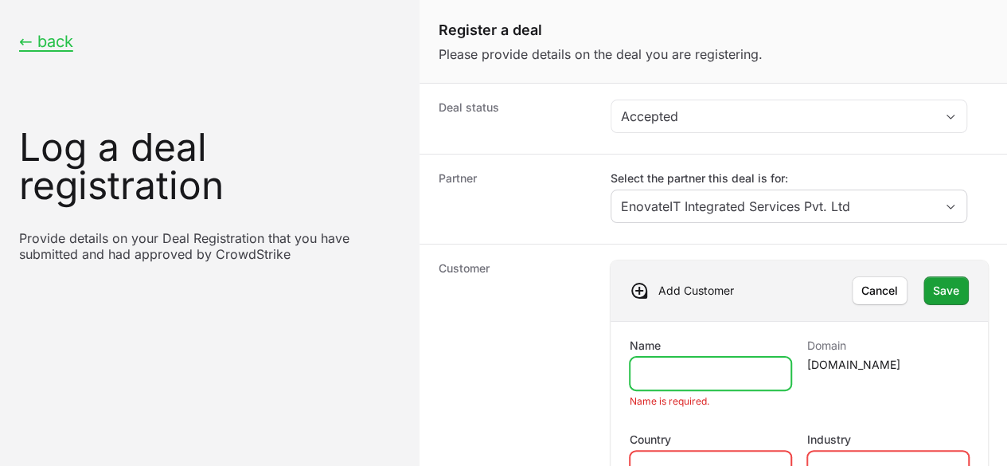
click at [681, 364] on input "Name" at bounding box center [710, 373] width 141 height 19
paste input "Connectwell Industries Pvt. Ltd"
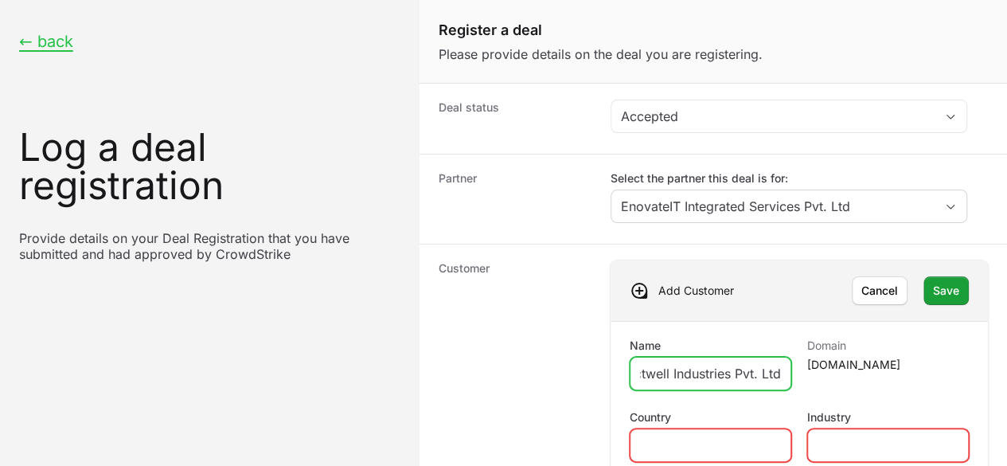
type input "Connectwell Industries Pvt. Ltd"
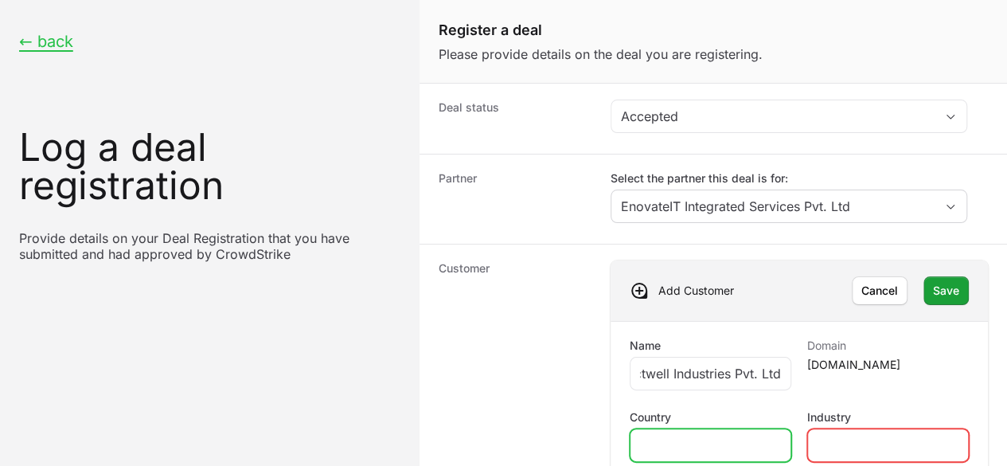
scroll to position [0, 0]
click at [687, 435] on input "Country" at bounding box center [710, 444] width 141 height 19
type input "[GEOGRAPHIC_DATA]"
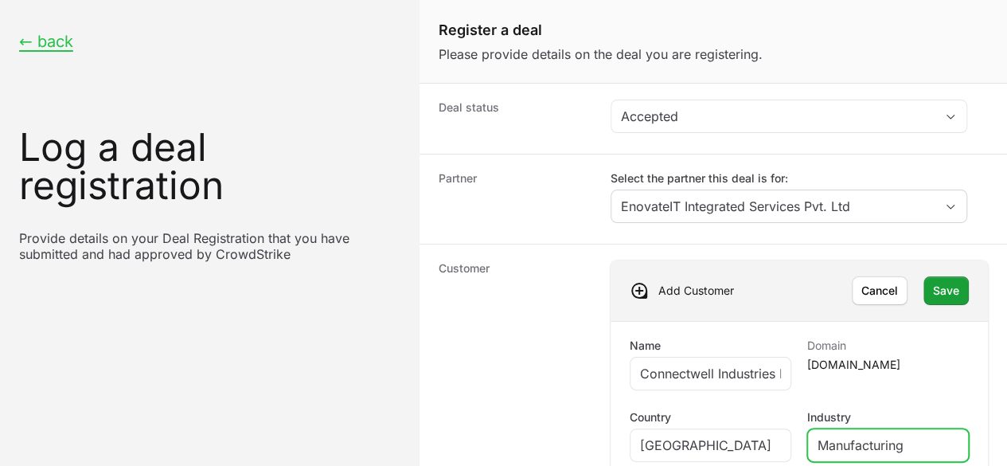
type input "Manufacturing"
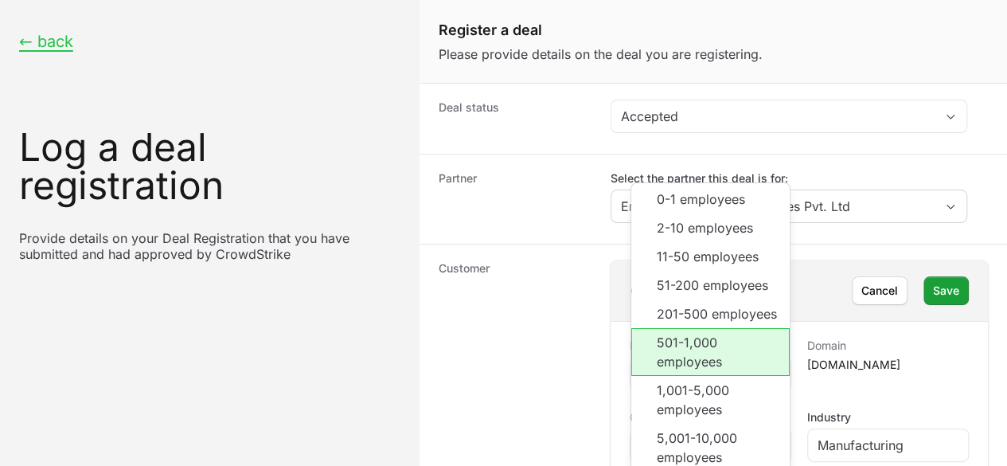
click at [692, 328] on li "501-1,000 employees" at bounding box center [710, 352] width 158 height 48
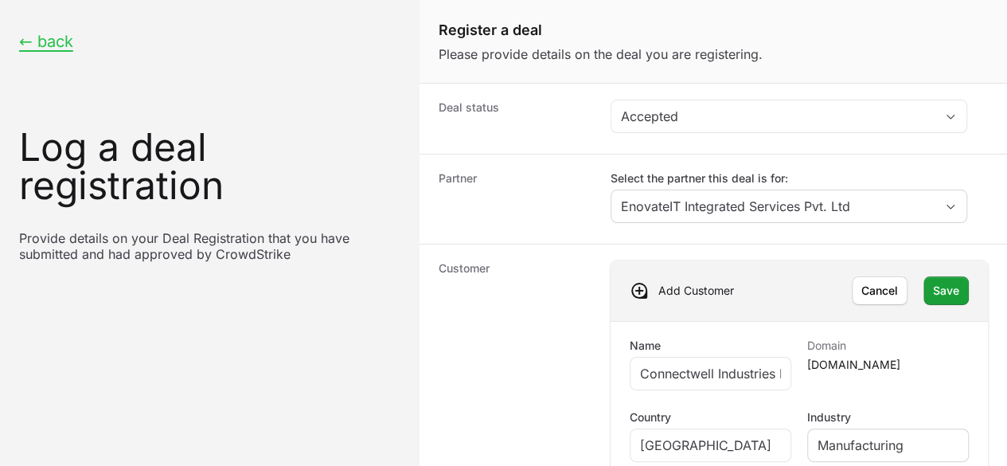
scroll to position [193, 0]
click at [930, 276] on button "Save Save" at bounding box center [945, 290] width 45 height 29
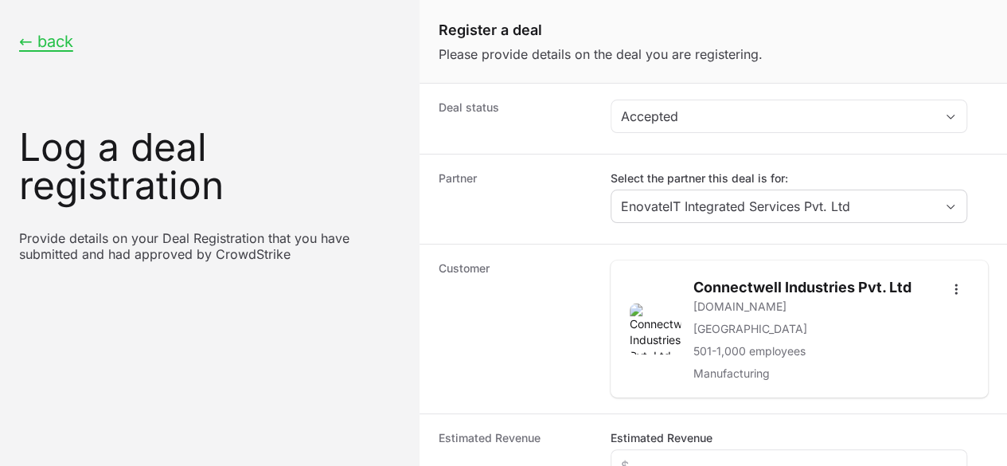
scroll to position [276, 0]
click at [704, 456] on input "Estimated Revenue" at bounding box center [789, 465] width 336 height 19
type input "$3,500"
paste input "Opportunity Connectwell Industries Pvt. Ltd- EnovateIT Integrated Services Priv…"
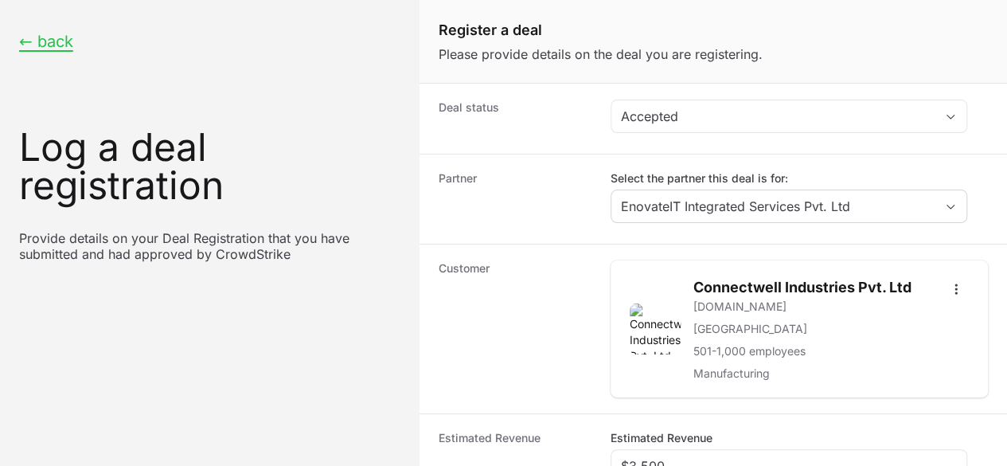
scroll to position [0, 213]
type input "Opportunity Connectwell Industries Pvt. Ltd- EnovateIT Integrated Services Priv…"
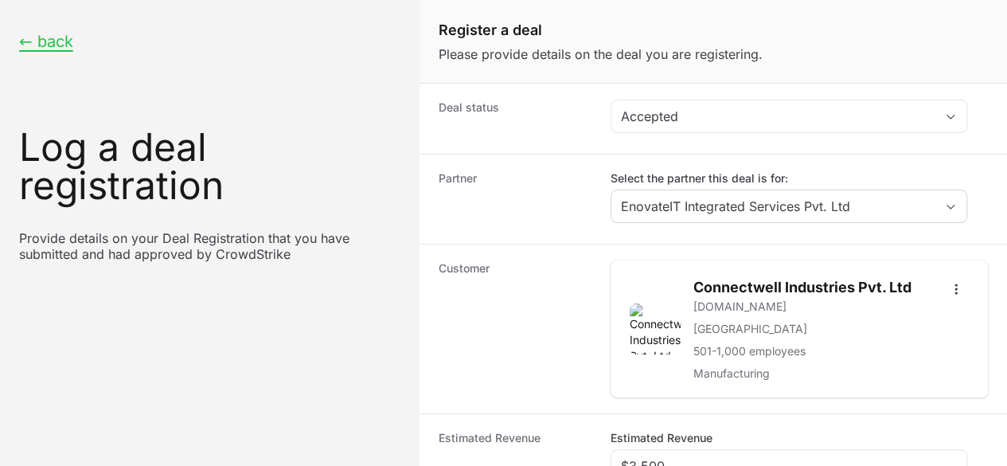
radio input "true"
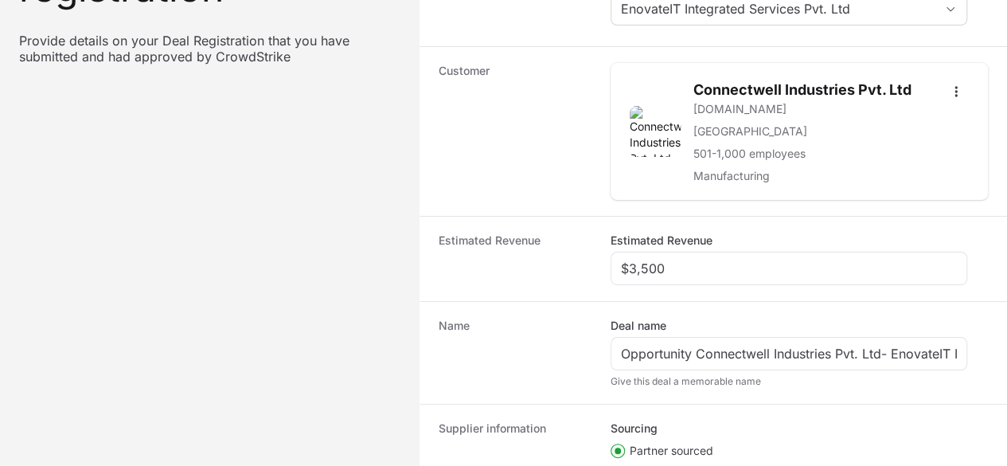
paste input "DR-8cb95457"
type input "DR-8cb95457"
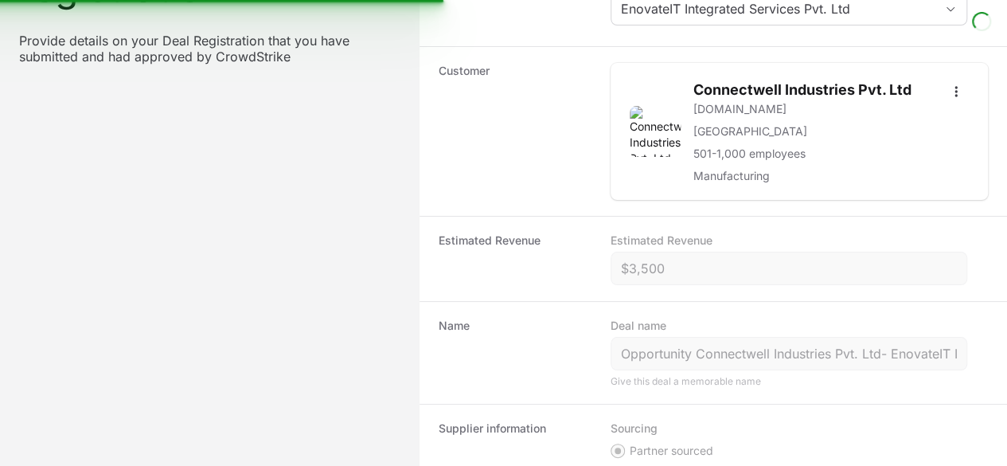
scroll to position [0, 0]
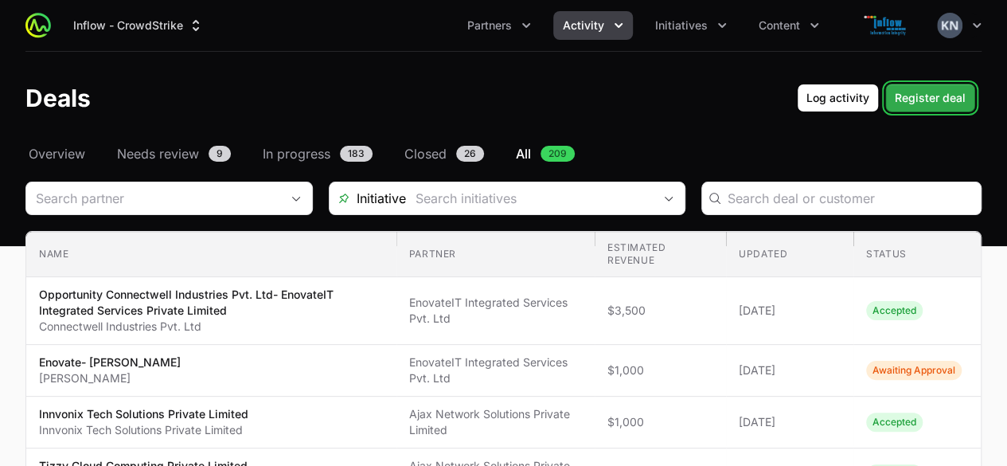
click at [926, 99] on span "Register deal" at bounding box center [930, 97] width 71 height 19
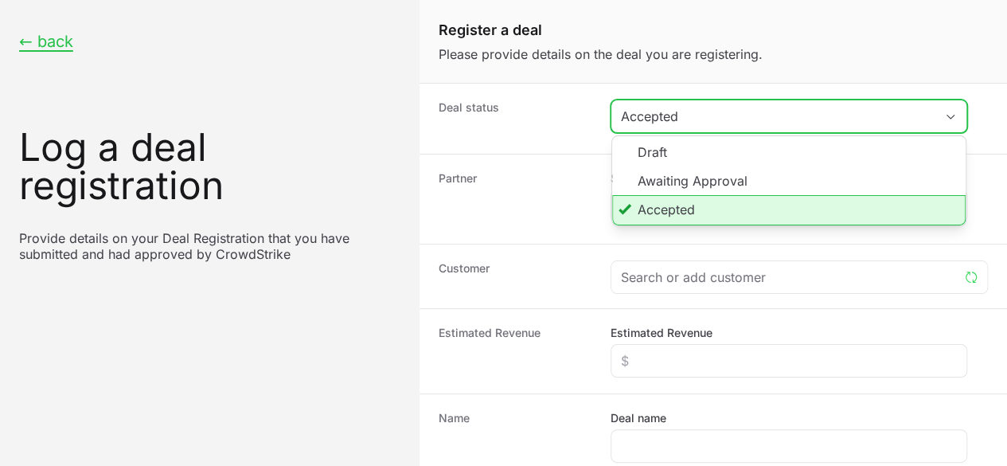
click at [650, 114] on div "Accepted" at bounding box center [778, 116] width 314 height 19
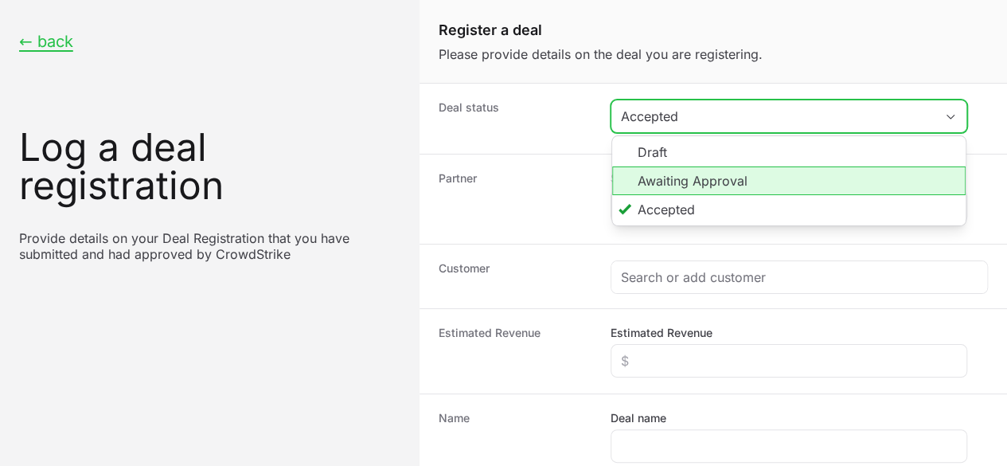
click at [666, 181] on li "Awaiting Approval" at bounding box center [788, 180] width 353 height 29
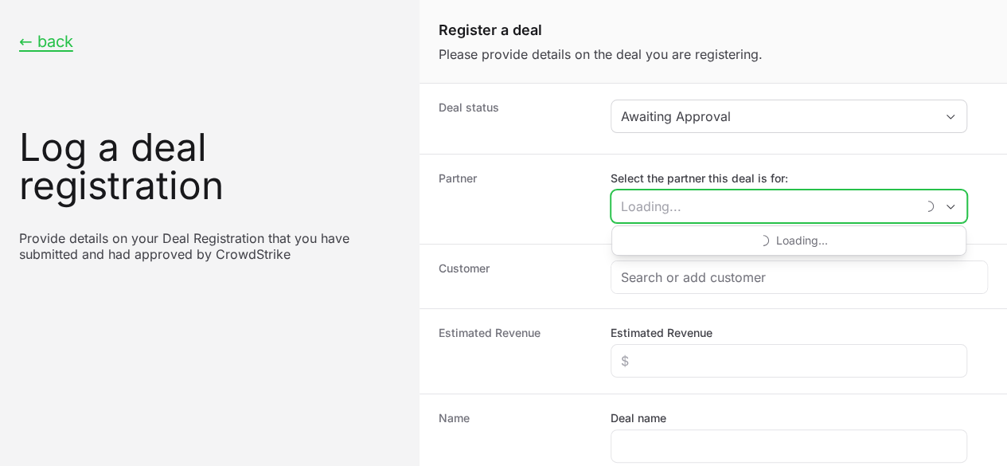
click at [653, 208] on input "Select the partner this deal is for:" at bounding box center [763, 206] width 304 height 32
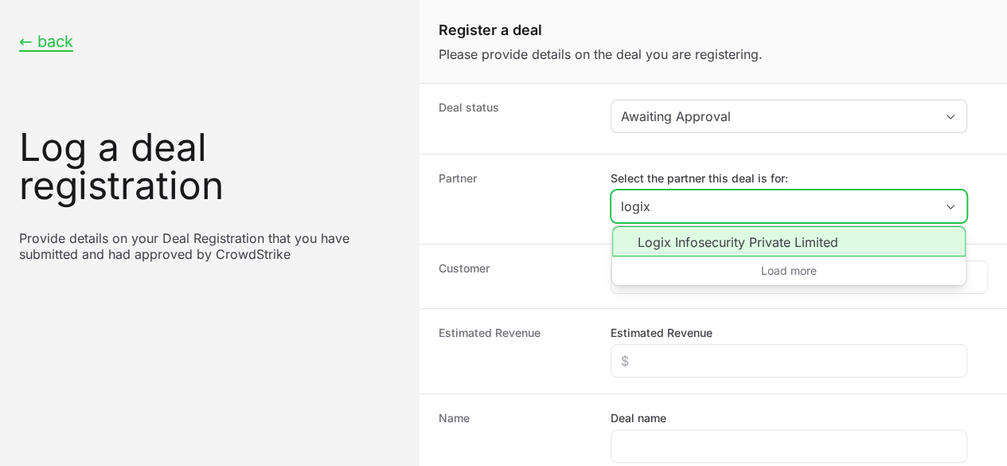
click at [677, 231] on li "Logix Infosecurity Private Limited" at bounding box center [788, 241] width 353 height 30
type input "Logix Infosecurity Private Limited"
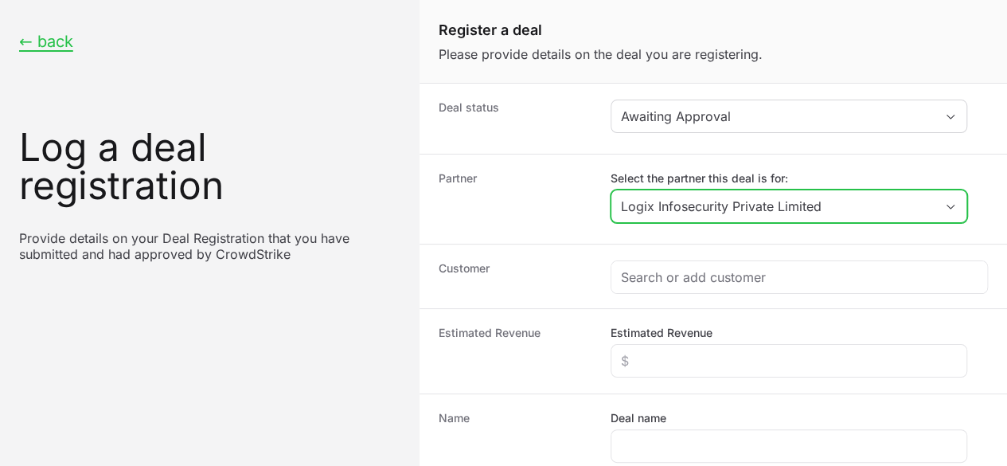
scroll to position [59, 0]
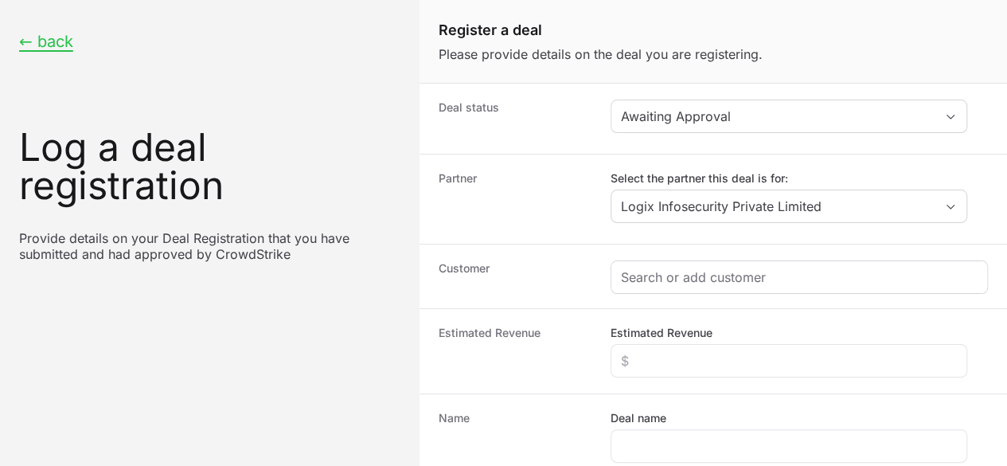
drag, startPoint x: 700, startPoint y: 205, endPoint x: 699, endPoint y: 217, distance: 12.8
click at [699, 261] on div "Create activity form" at bounding box center [799, 277] width 376 height 32
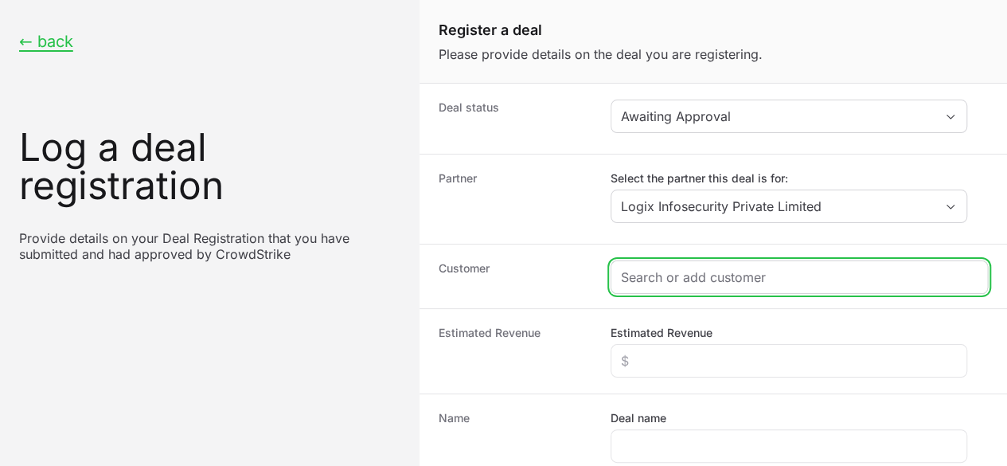
click at [699, 267] on input "Create activity form" at bounding box center [799, 276] width 357 height 19
paste input "SAVITA OIL TECHNOLOGIES LTD"
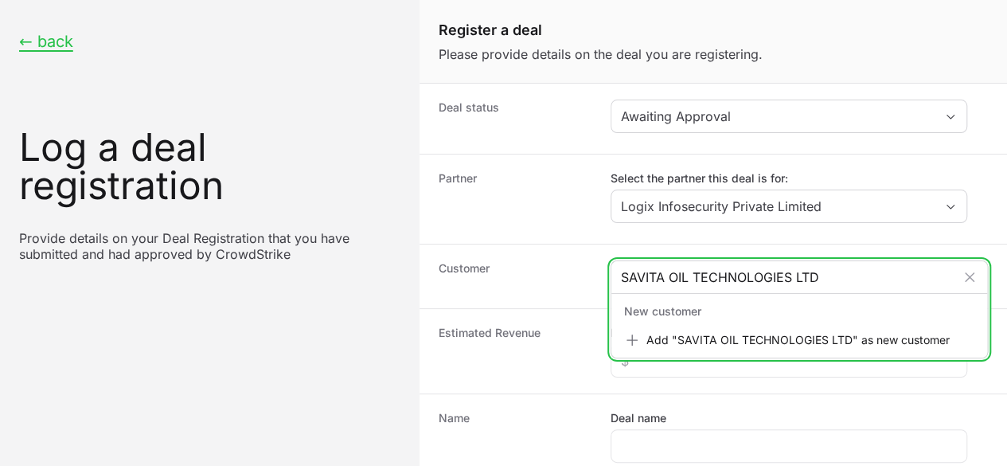
type input "SAVITA OIL TECHNOLOGIES LTD"
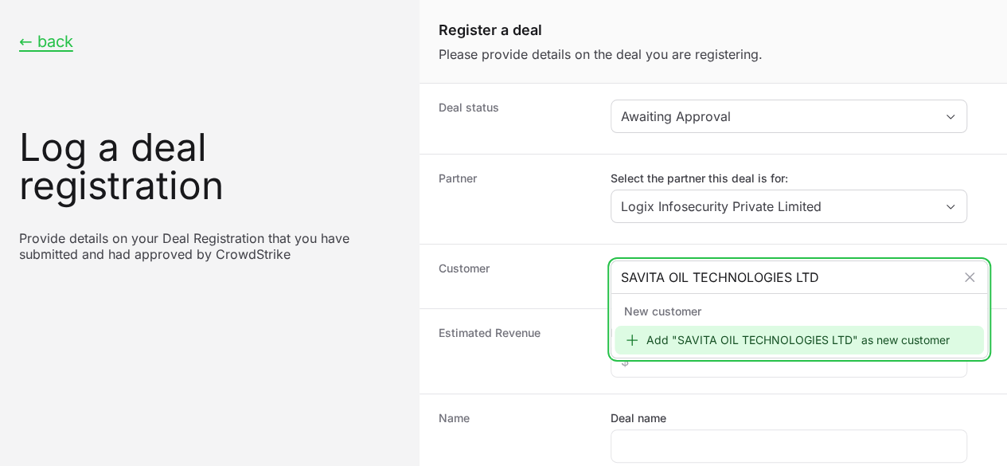
click at [631, 334] on icon "Create activity form" at bounding box center [631, 339] width 11 height 11
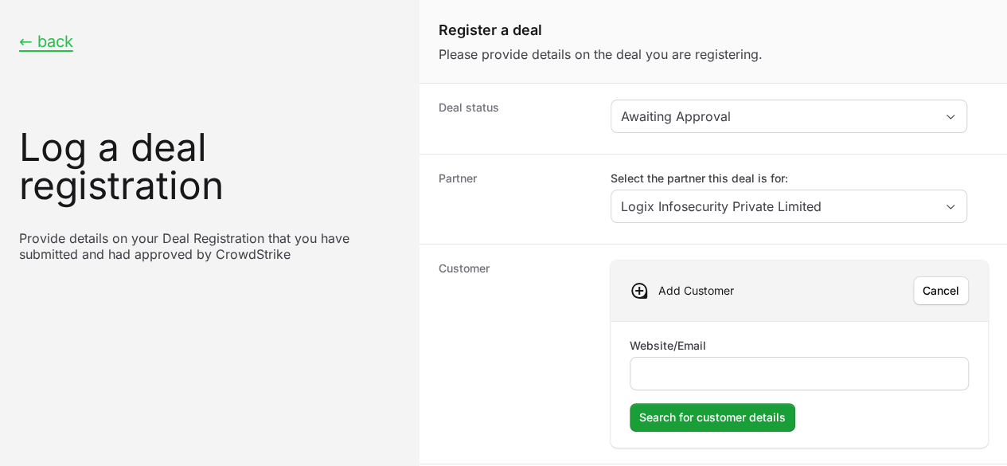
click at [673, 357] on div "Create activity form" at bounding box center [799, 373] width 339 height 33
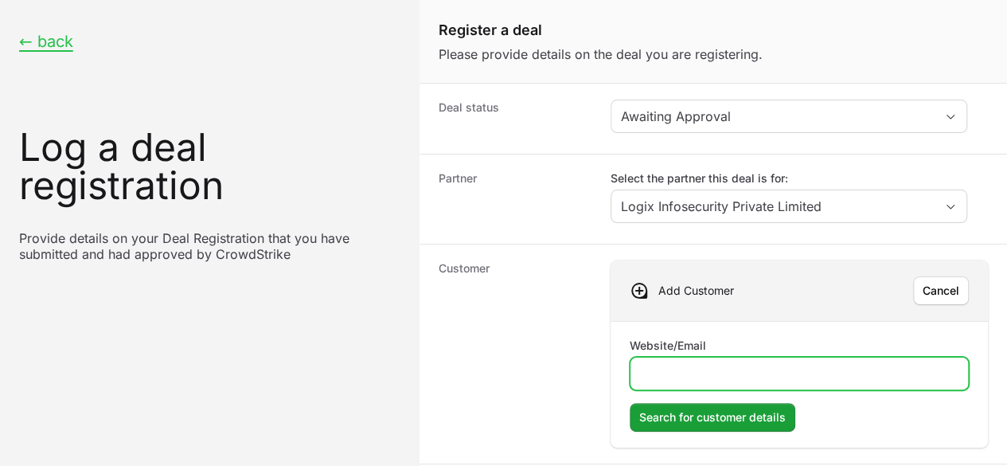
click at [661, 364] on input "Website/Email" at bounding box center [799, 373] width 318 height 19
paste input "[URL][DOMAIN_NAME]"
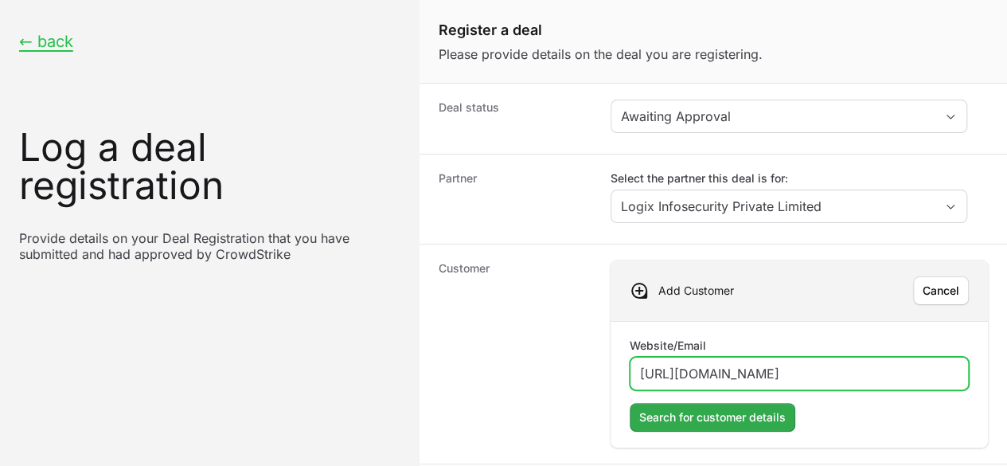
type input "[URL][DOMAIN_NAME]"
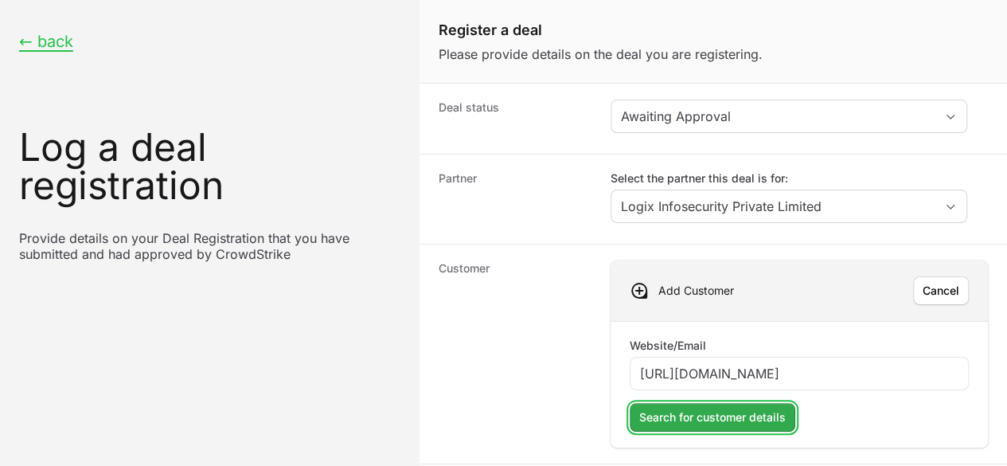
click at [685, 407] on span "Search for customer details" at bounding box center [712, 416] width 146 height 19
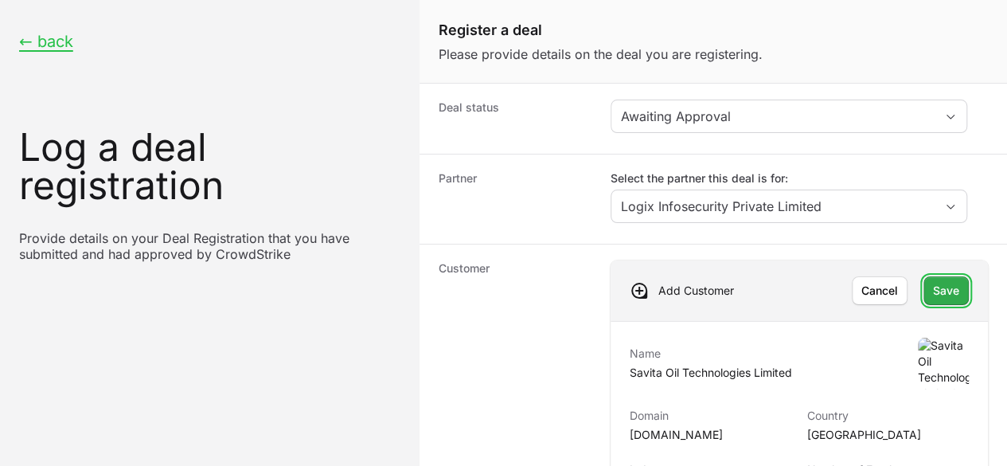
click at [933, 281] on span "Save" at bounding box center [946, 290] width 26 height 19
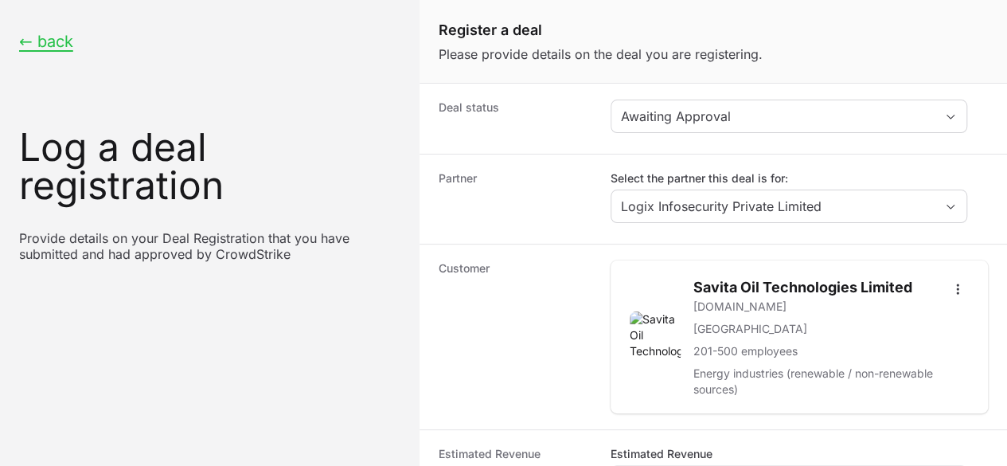
scroll to position [270, 0]
type input "$5,000"
type input "Logix- Savita Oil"
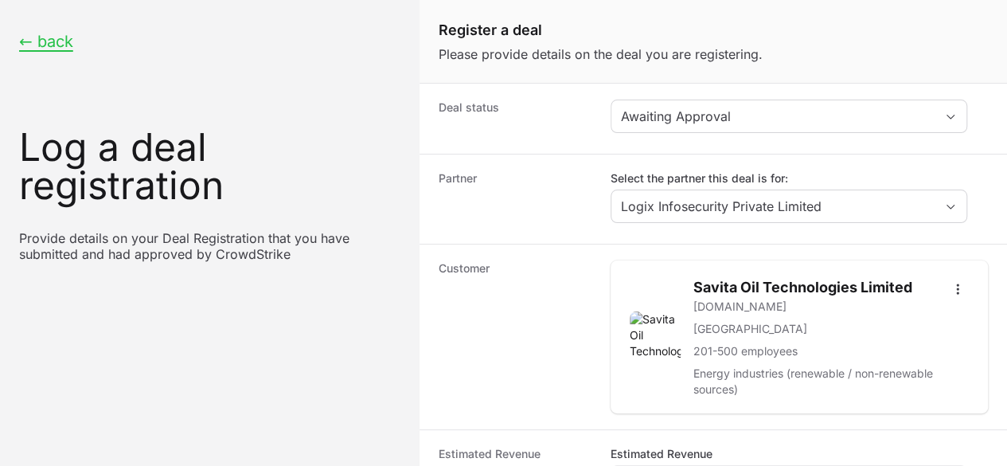
radio input "true"
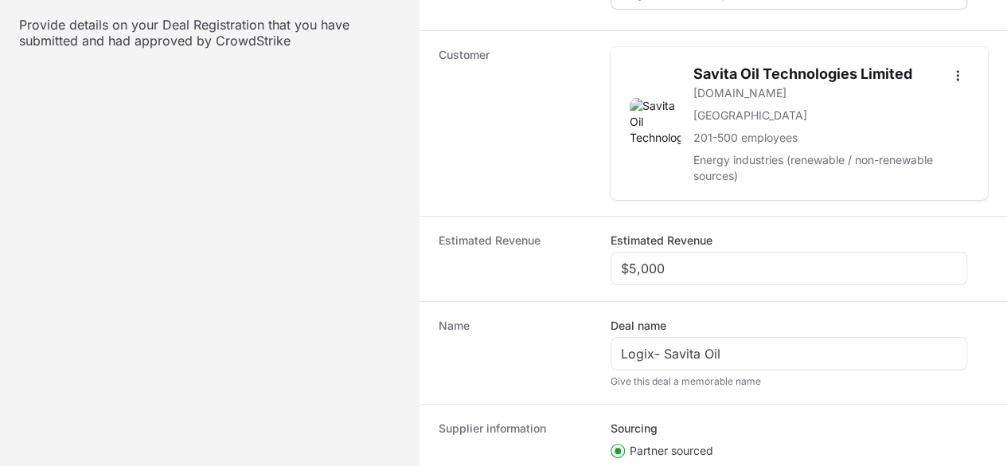
click at [634, 253] on html "← back Log a deal registration Provide details on your Deal Registration that y…" at bounding box center [503, 249] width 1007 height 924
paste input "DR-816d320d"
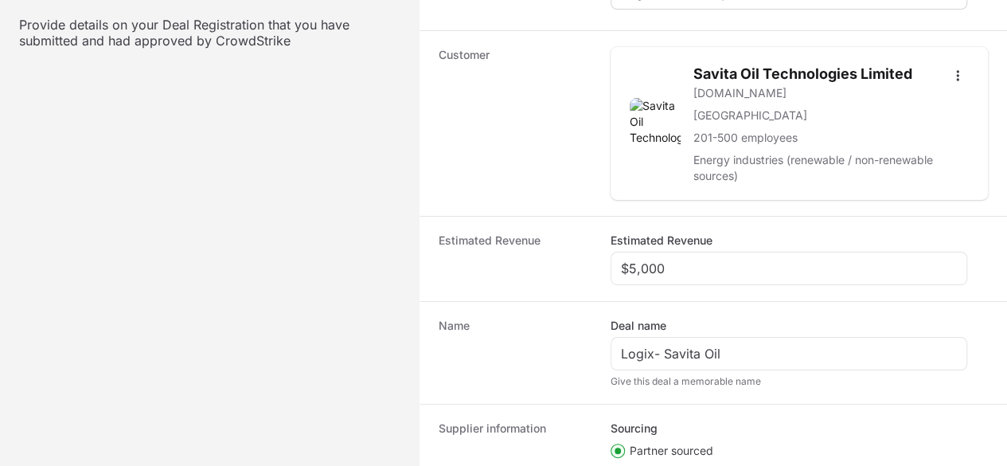
scroll to position [431, 0]
type input "DR-816d320d"
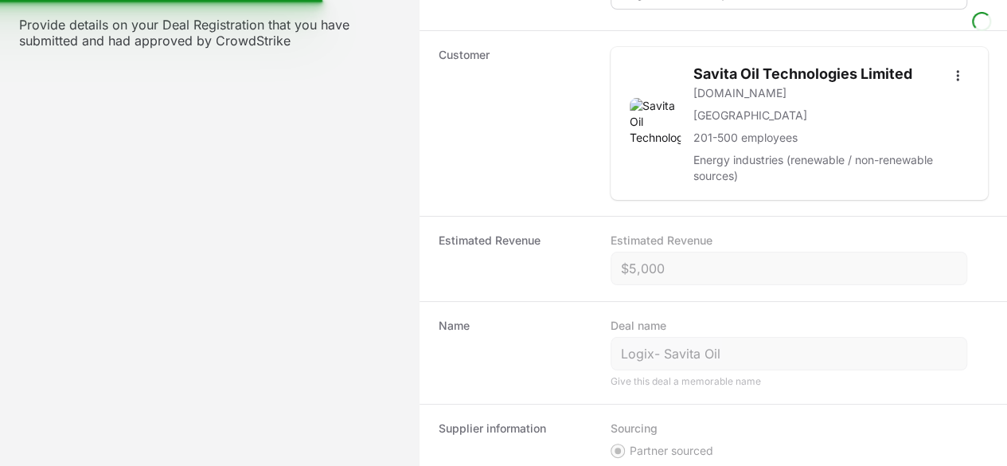
scroll to position [0, 0]
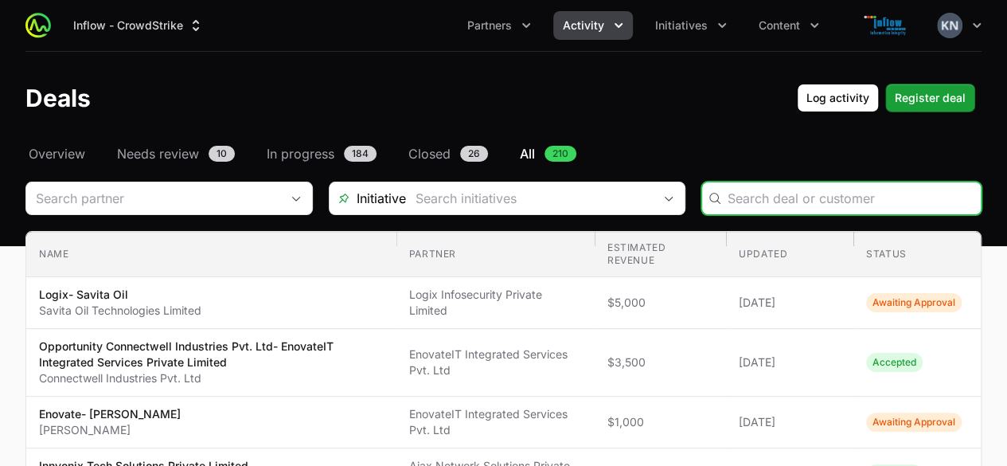
click at [743, 200] on input "Deals Filters" at bounding box center [849, 198] width 244 height 19
paste input "Quarterfold Printabilities"
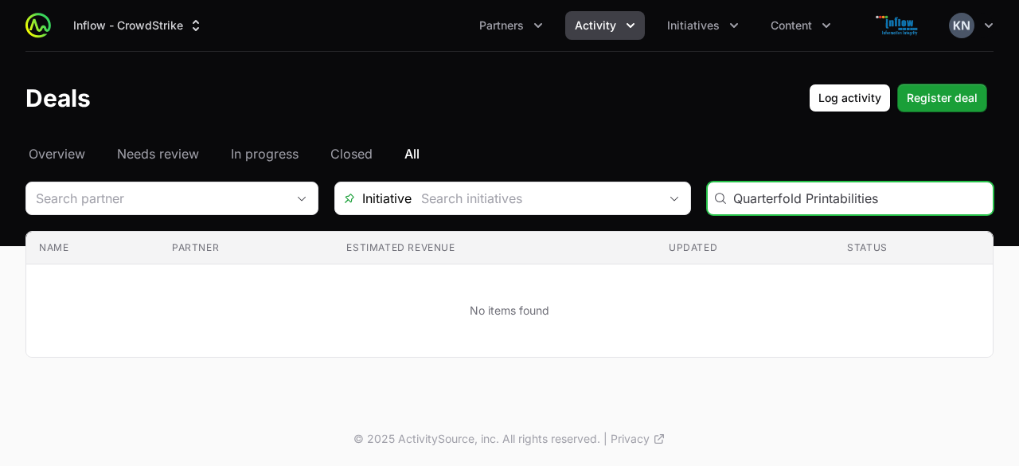
type input "Quarterfold Printabilities"
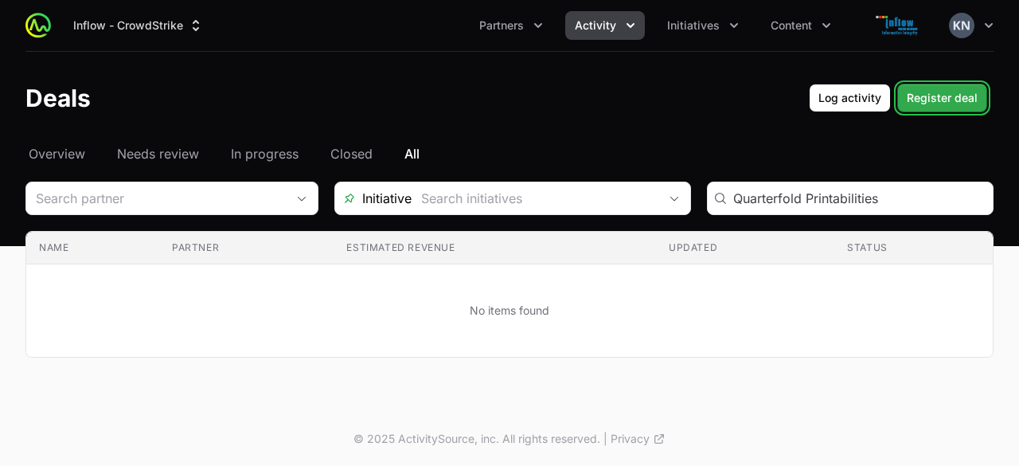
click at [922, 98] on span "Register deal" at bounding box center [942, 97] width 71 height 19
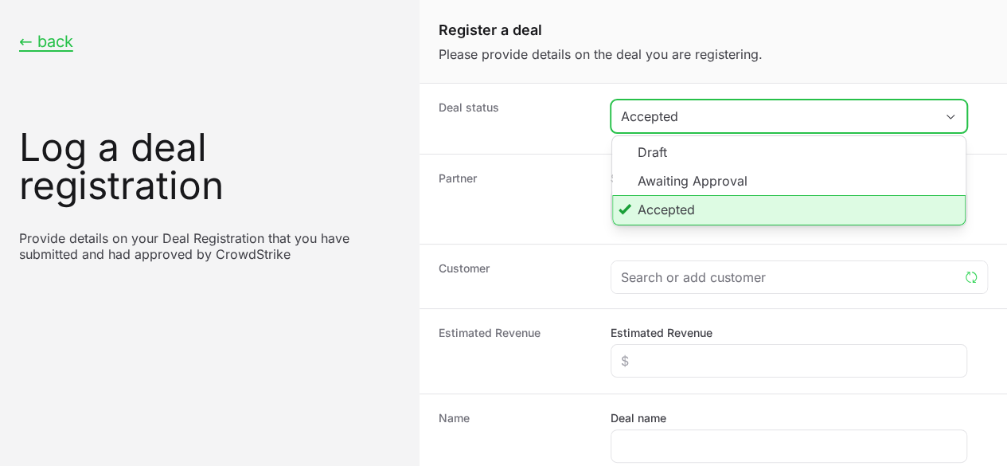
click at [649, 119] on div "Accepted" at bounding box center [778, 116] width 314 height 19
click at [641, 216] on li "Accepted" at bounding box center [788, 210] width 353 height 30
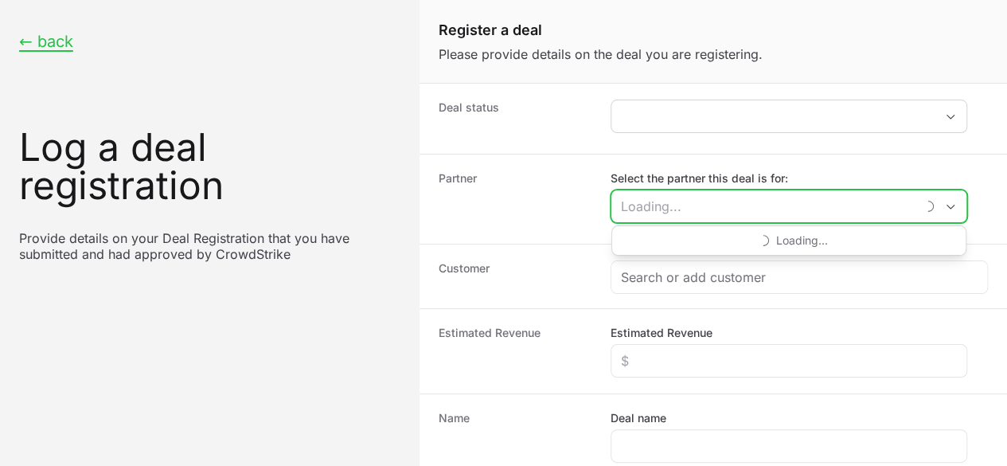
click at [649, 203] on input "Select the partner this deal is for:" at bounding box center [763, 206] width 304 height 32
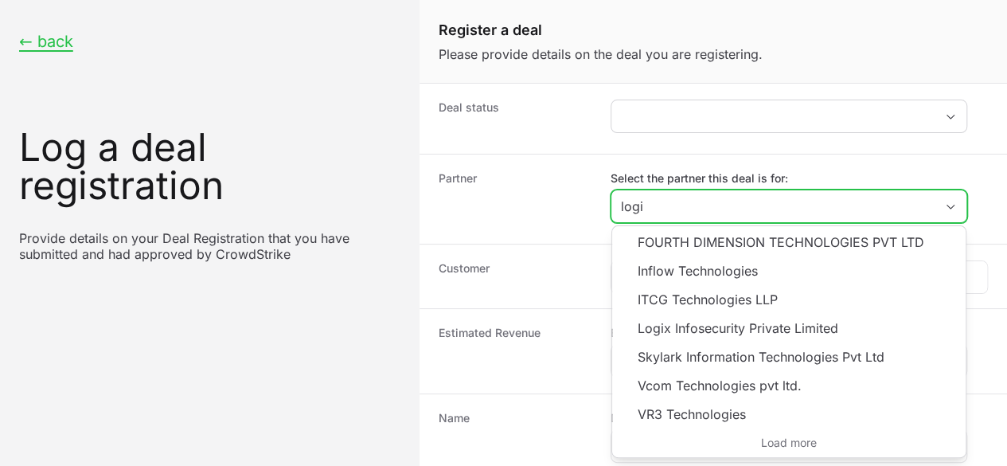
type input "logi"
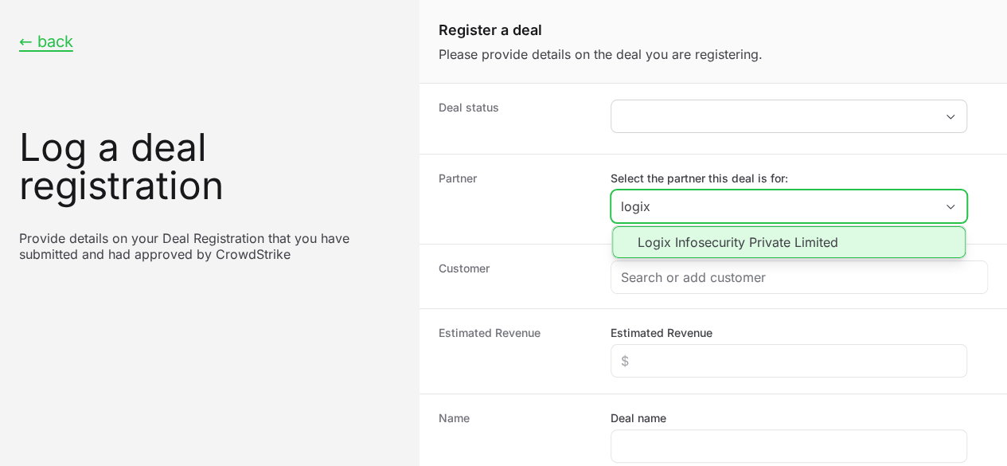
click at [644, 236] on li "Logix Infosecurity Private Limited" at bounding box center [788, 242] width 353 height 32
type input "Logix Infosecurity Private Limited"
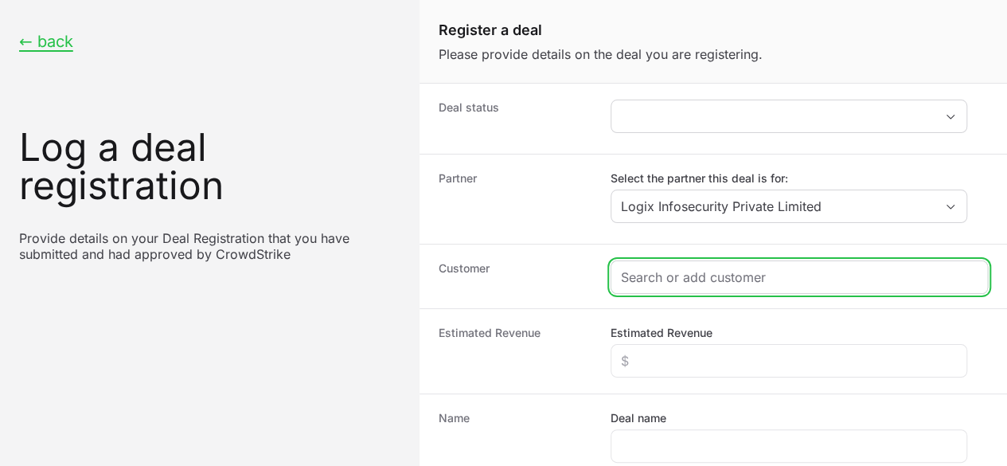
click at [638, 283] on input "Create activity form" at bounding box center [799, 276] width 357 height 19
paste input "Quarterfold Printabilities"
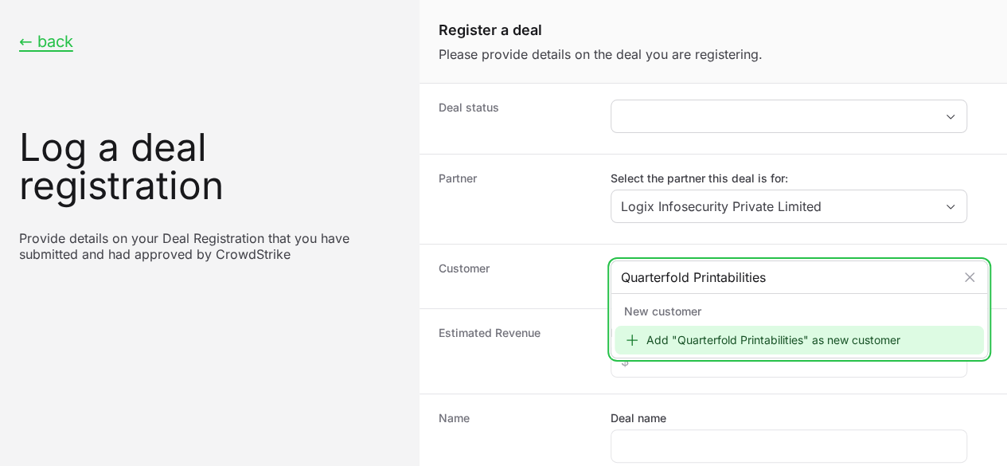
type input "Quarterfold Printabilities"
click at [627, 335] on icon "Create activity form" at bounding box center [632, 340] width 16 height 16
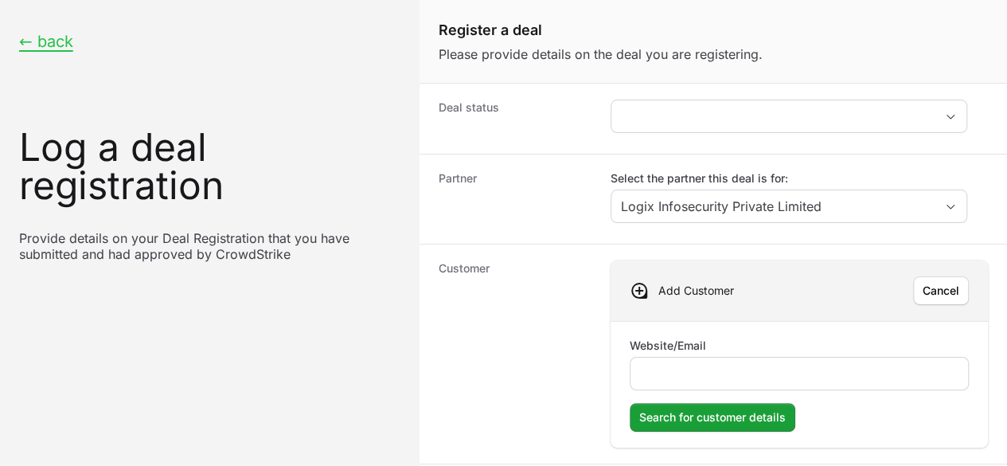
click at [682, 360] on div "Create activity form" at bounding box center [799, 373] width 339 height 33
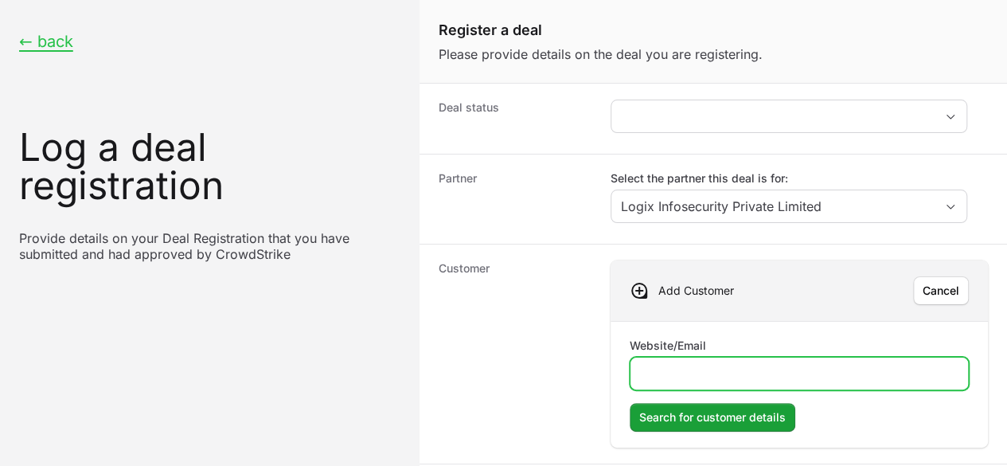
click at [684, 372] on input "Website/Email" at bounding box center [799, 373] width 318 height 19
paste input "[URL][DOMAIN_NAME]"
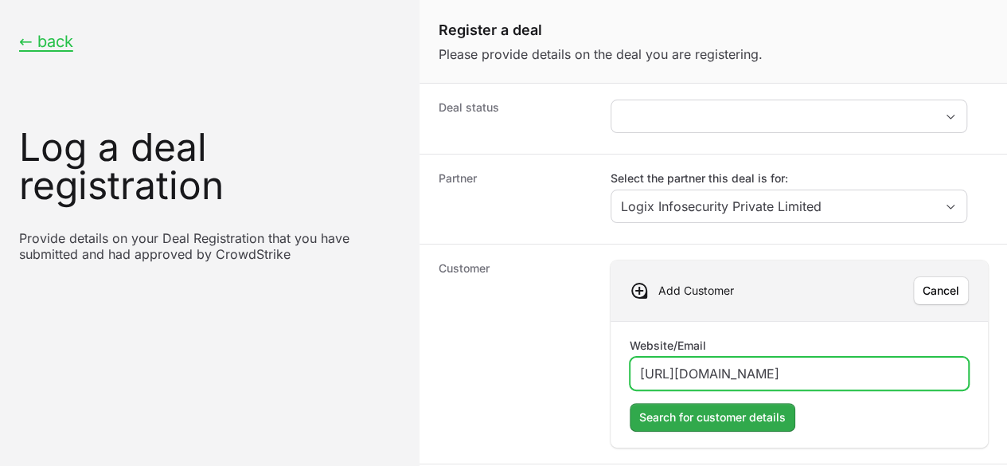
type input "[URL][DOMAIN_NAME]"
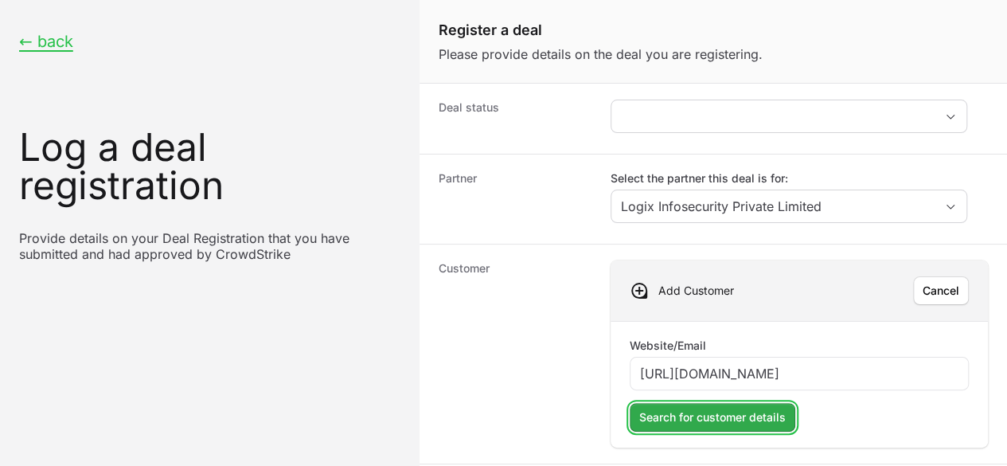
click at [700, 407] on span "Search for customer details" at bounding box center [712, 416] width 146 height 19
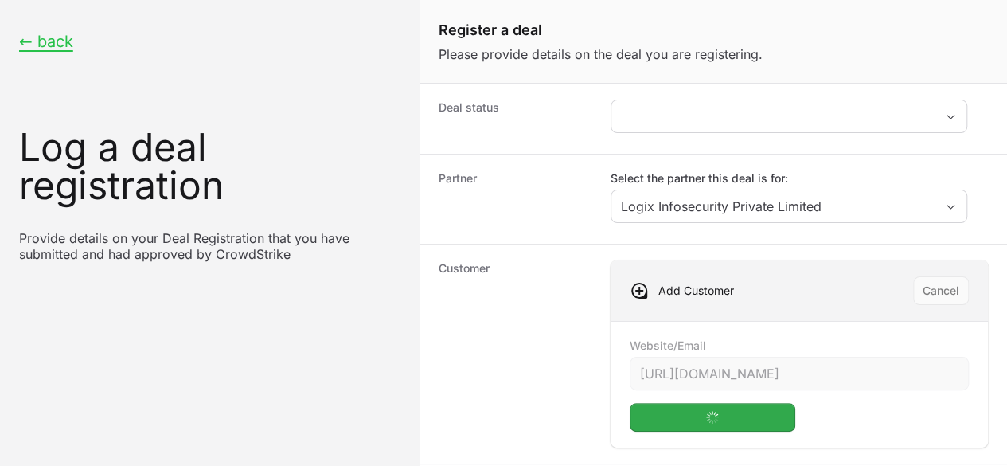
scroll to position [118, 0]
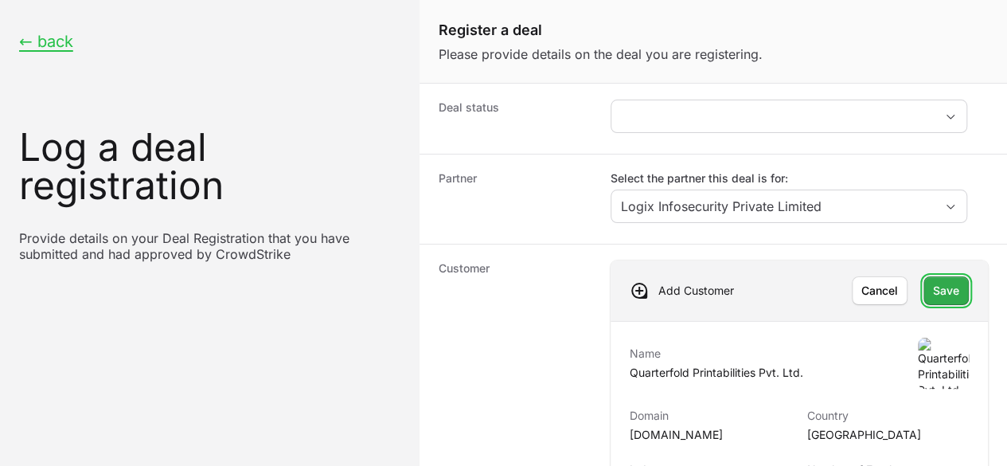
click at [925, 276] on button "Save Save" at bounding box center [945, 290] width 45 height 29
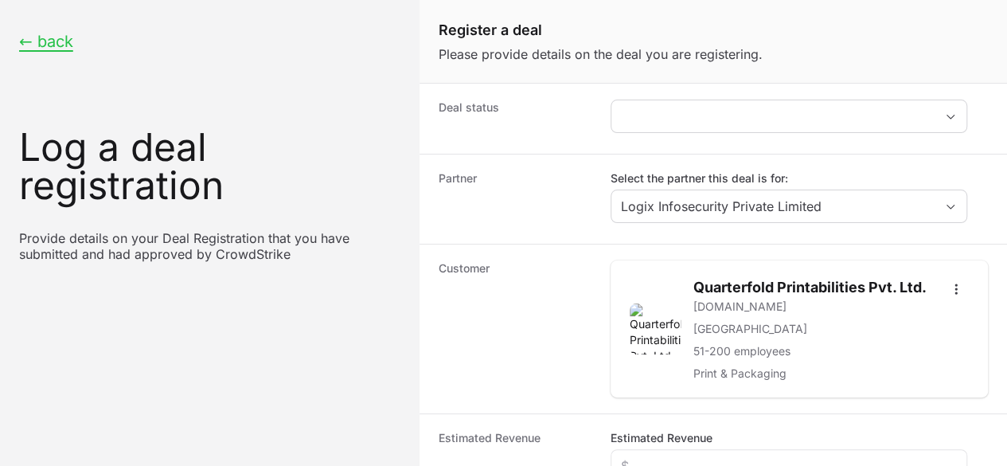
scroll to position [343, 0]
radio input "true"
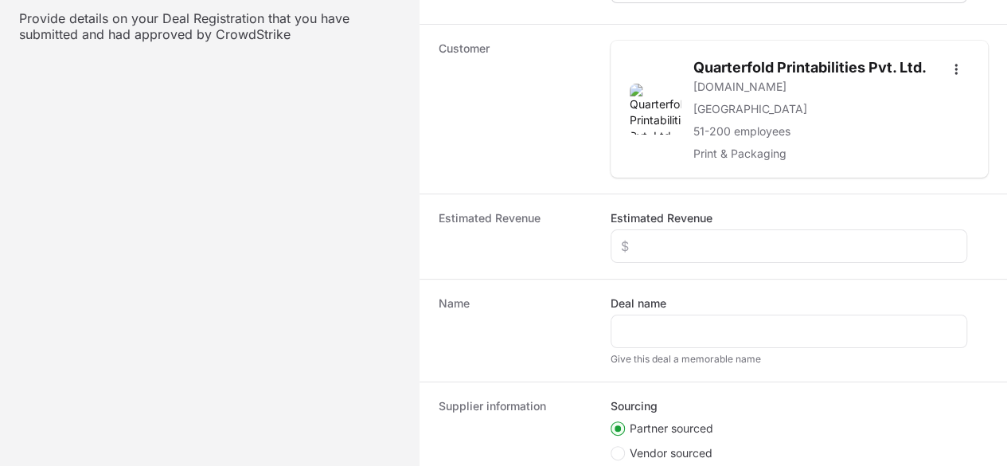
drag, startPoint x: 654, startPoint y: 203, endPoint x: 648, endPoint y: 193, distance: 11.5
paste input "DR-c23b5951"
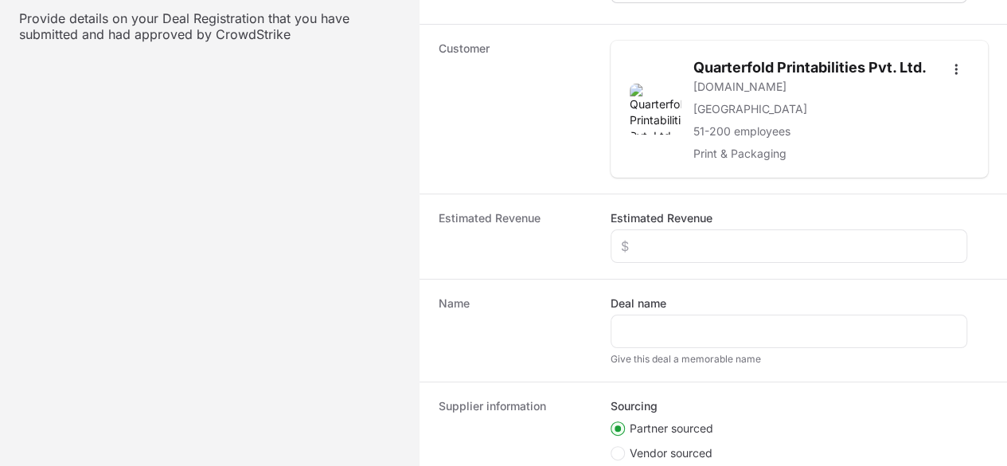
type input "DR-c23b5951"
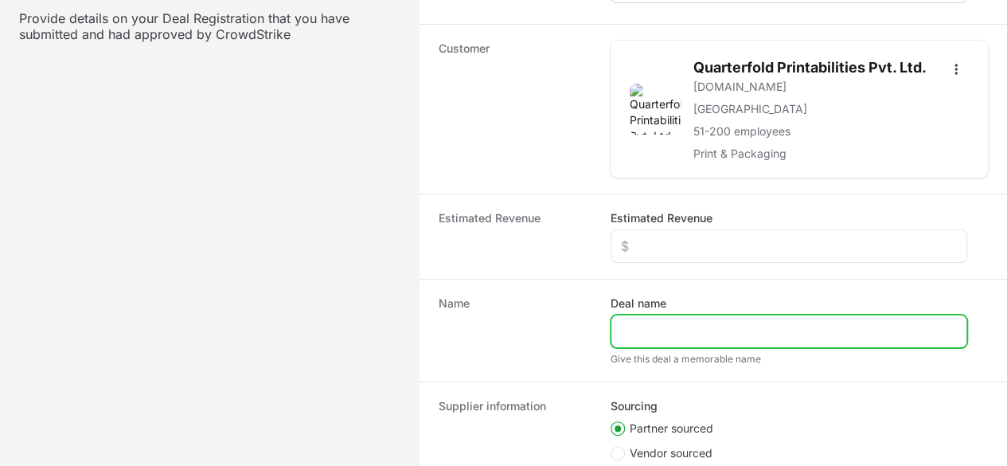
click at [653, 322] on input "Deal name" at bounding box center [789, 331] width 336 height 19
paste input "uarterfold Printabilities - Logix Infosecurity Pvt. Ltd. - Partner ! Falcon Cor…"
type input "uarterfold Printabilities - Logix Infosecurity Pvt. Ltd. - Partner ! Falcon Cor…"
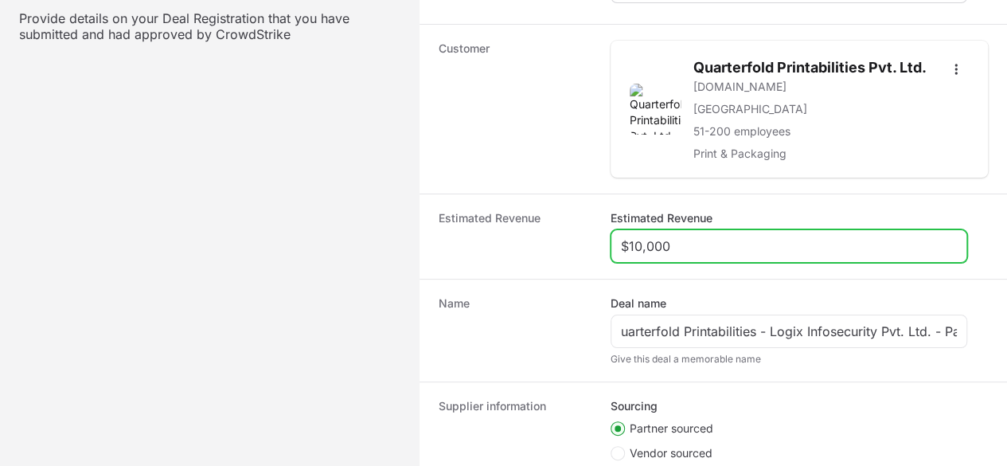
scroll to position [438, 0]
type input "$10,000"
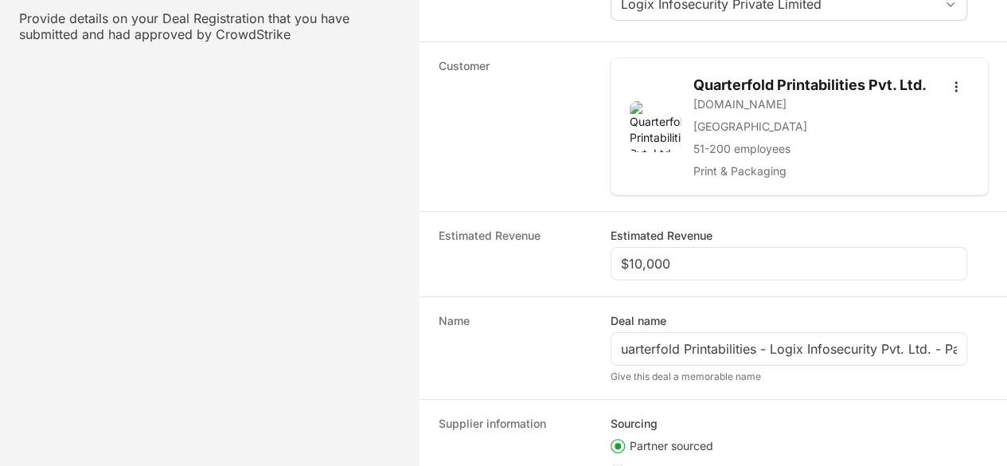
scroll to position [455, 0]
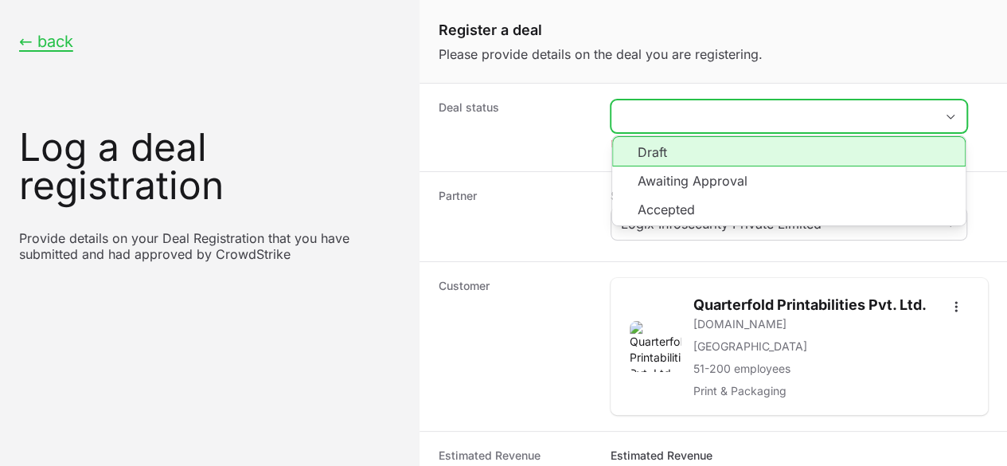
click at [638, 123] on button "placeholder" at bounding box center [788, 116] width 355 height 32
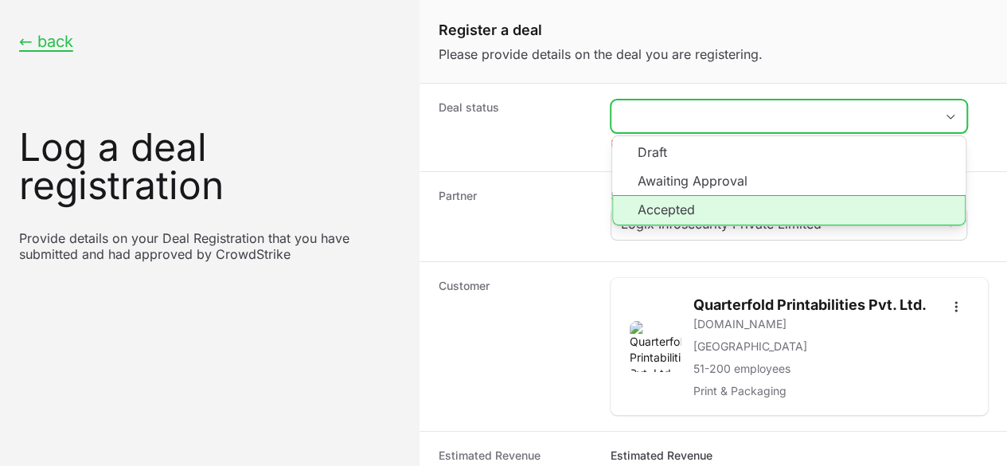
click at [656, 205] on li "Accepted" at bounding box center [788, 210] width 353 height 30
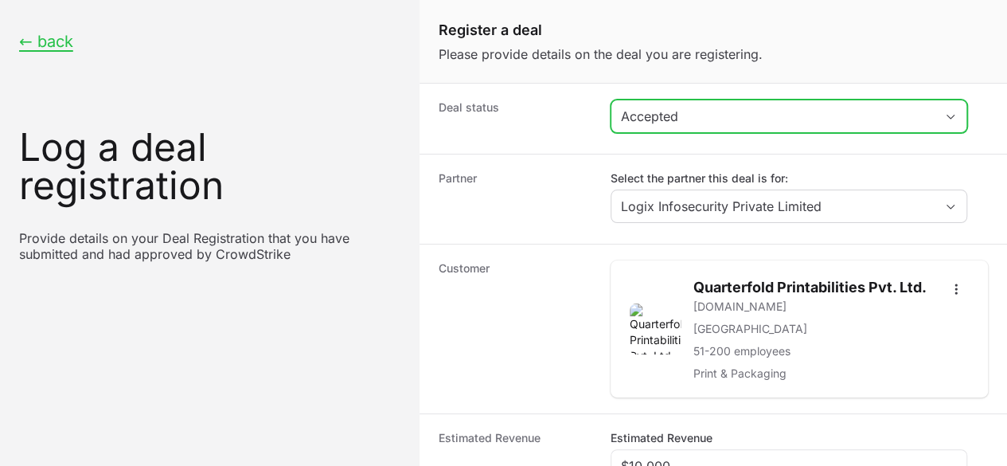
scroll to position [438, 0]
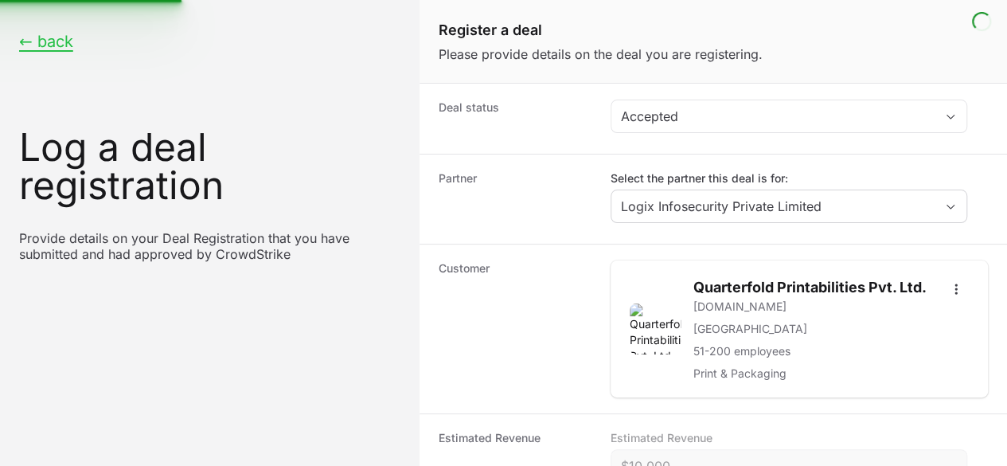
scroll to position [0, 0]
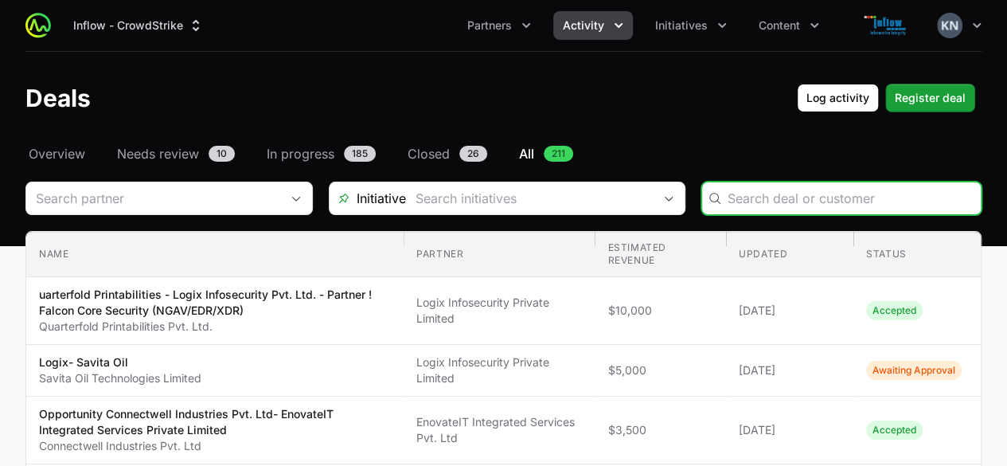
click at [761, 193] on input "Deals Filters" at bounding box center [849, 198] width 244 height 19
paste input "Connect India E-Commerce Services Private Limited."
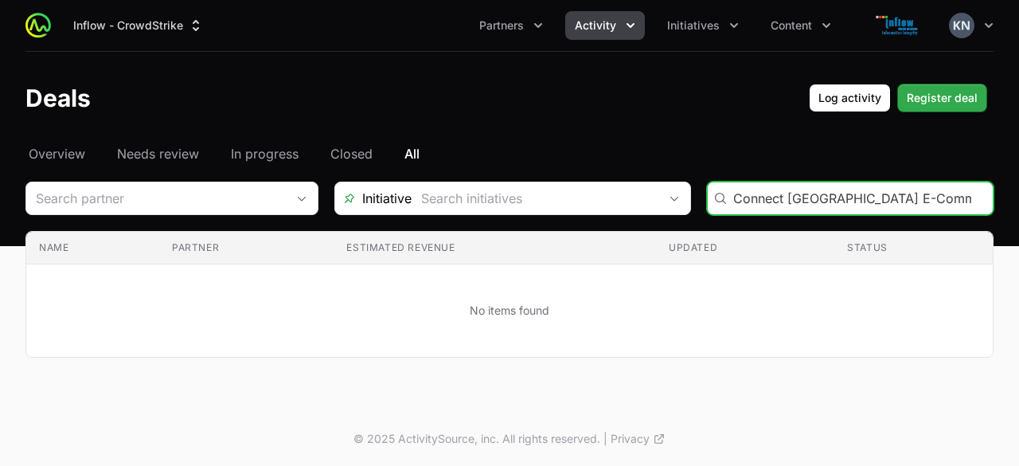
type input "Connect [GEOGRAPHIC_DATA] E-Comme"
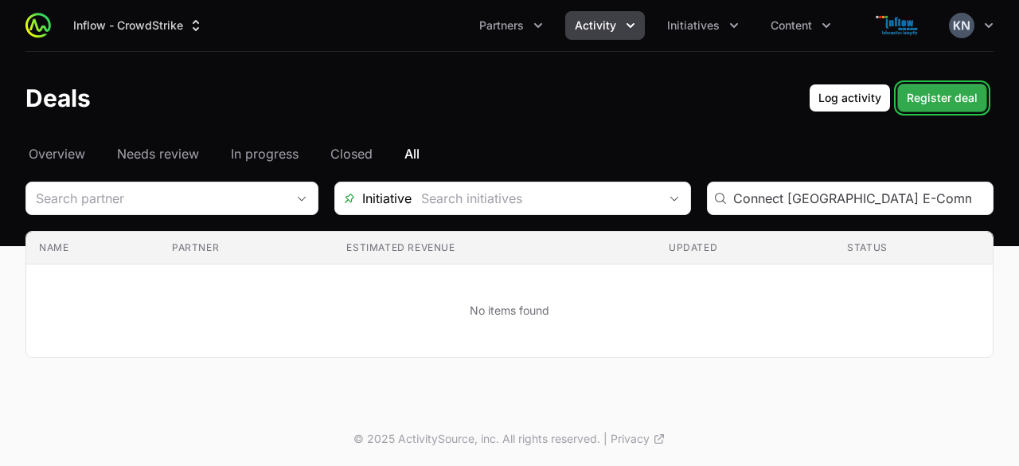
click at [935, 96] on span "Register deal" at bounding box center [942, 97] width 71 height 19
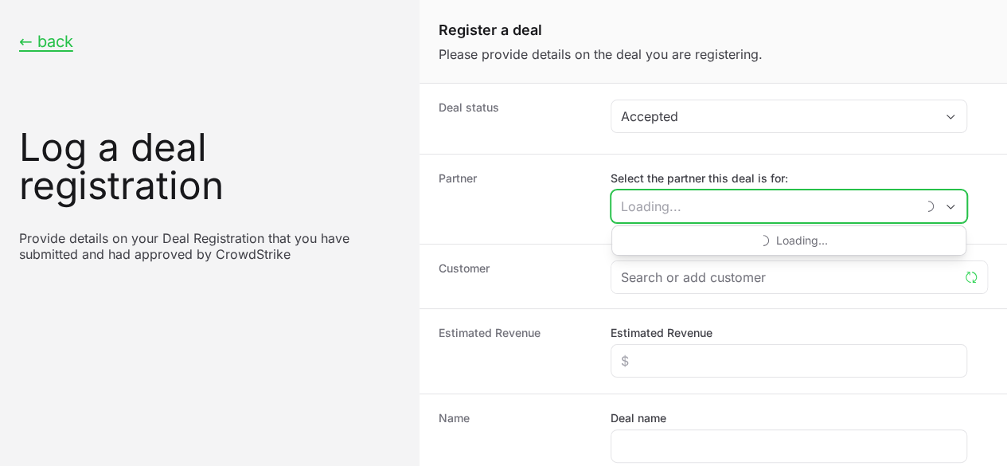
click at [742, 191] on input "Select the partner this deal is for:" at bounding box center [763, 206] width 304 height 32
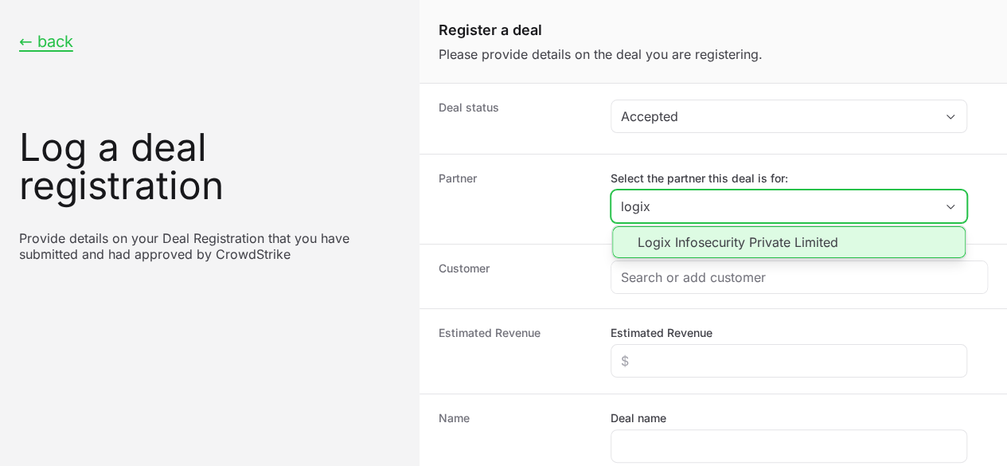
click at [695, 235] on li "Logix Infosecurity Private Limited" at bounding box center [788, 242] width 353 height 32
type input "Logix Infosecurity Private Limited"
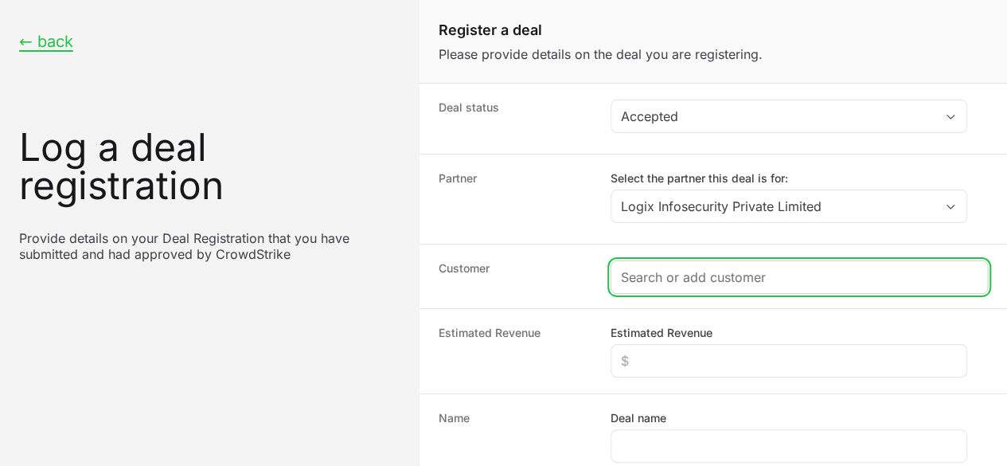
click at [678, 283] on input "Create activity form" at bounding box center [799, 276] width 357 height 19
paste input "Connect India E-Commerce Services Private Limited."
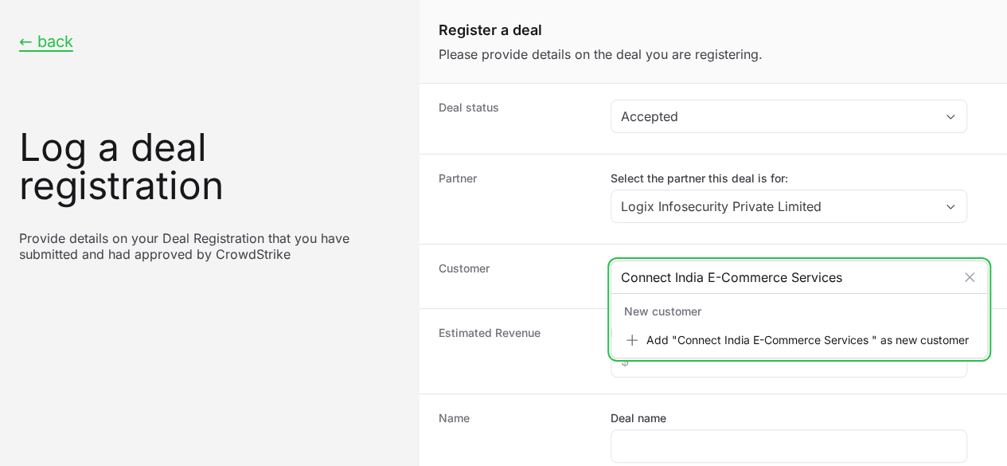
type input "Connect India E-Commerce Services"
drag, startPoint x: 852, startPoint y: 279, endPoint x: 523, endPoint y: 267, distance: 328.9
click at [523, 267] on div "Customer Connect [GEOGRAPHIC_DATA] E-Commerce Services New customer Add "Connec…" at bounding box center [712, 276] width 587 height 64
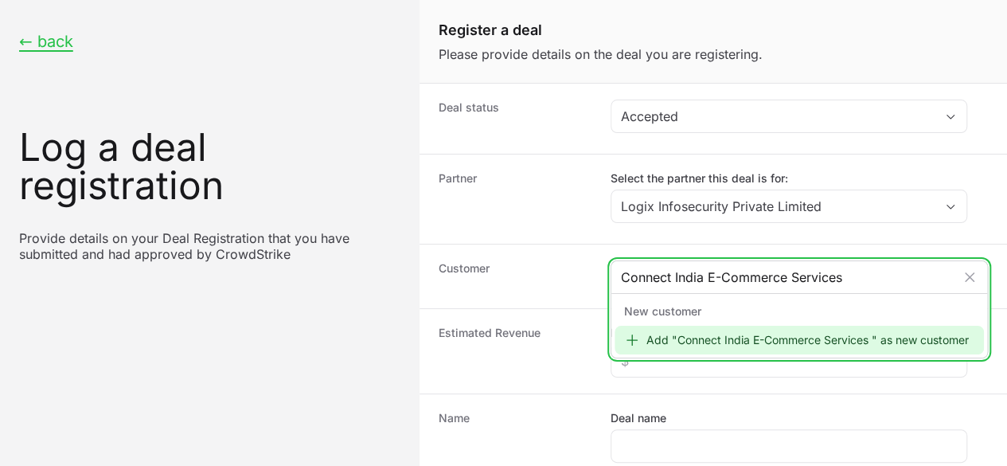
click at [645, 341] on div "Add "Connect India E-Commerce Services " as new customer" at bounding box center [798, 340] width 369 height 29
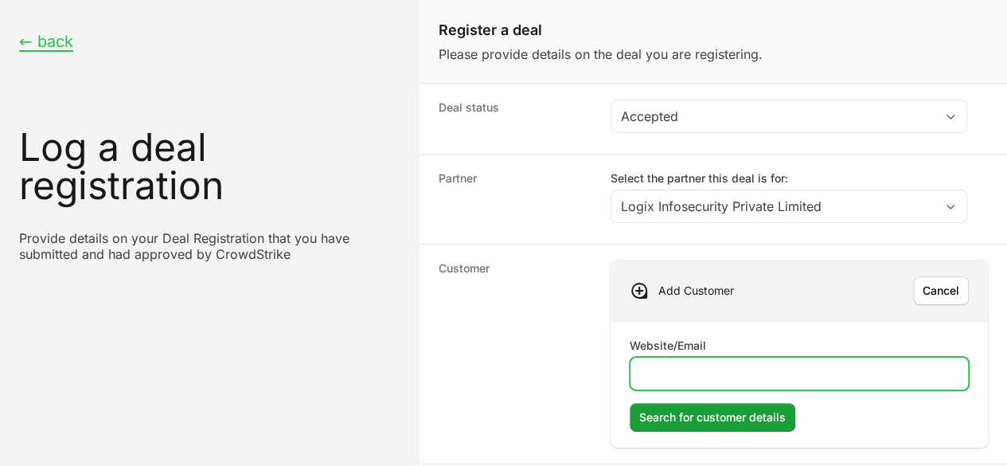
click at [663, 377] on input "Website/Email" at bounding box center [799, 373] width 318 height 19
paste input "[DOMAIN_NAME]"
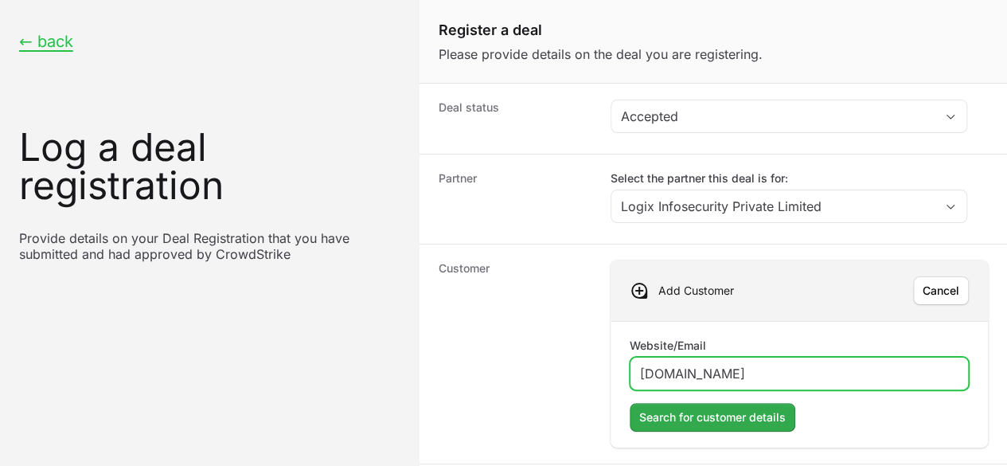
type input "[DOMAIN_NAME]"
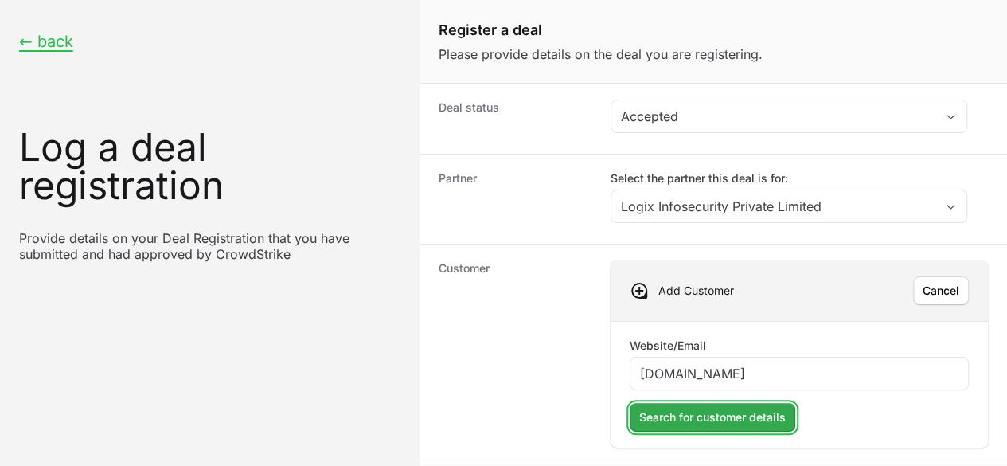
click at [690, 411] on span "Search for customer details" at bounding box center [712, 416] width 146 height 19
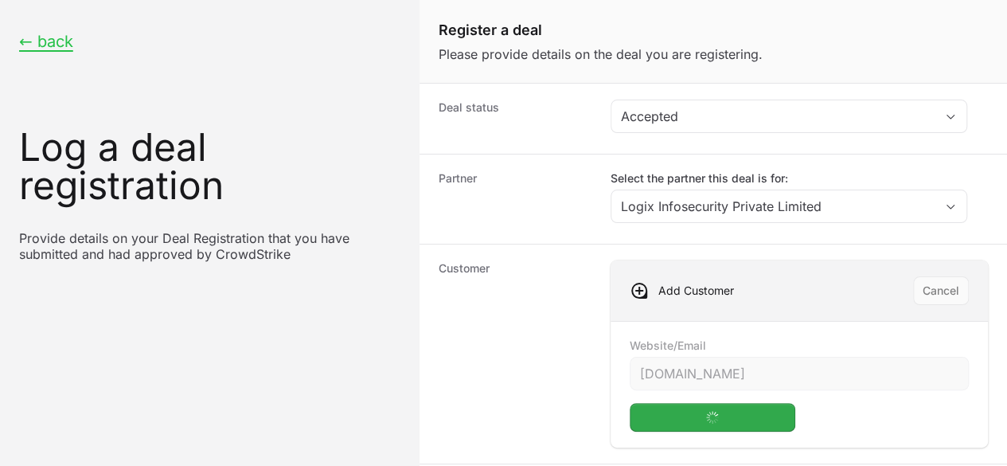
scroll to position [79, 0]
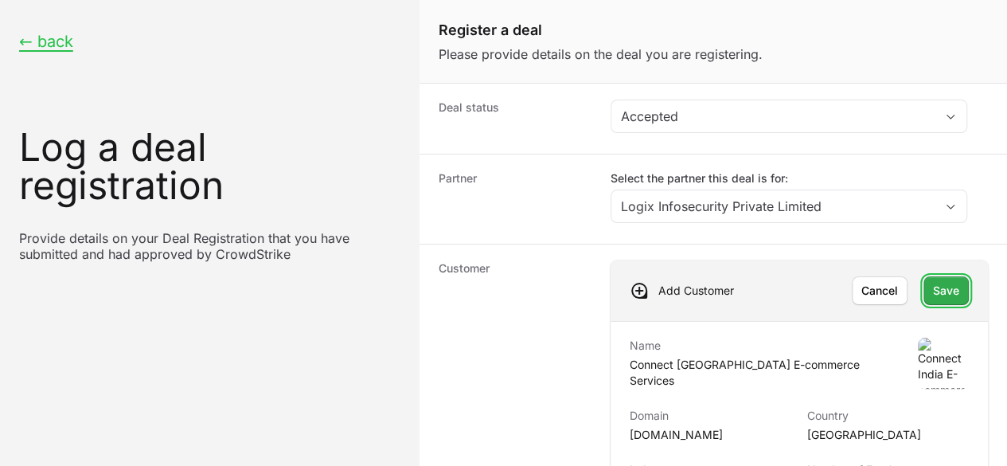
click at [933, 281] on span "Save" at bounding box center [946, 290] width 26 height 19
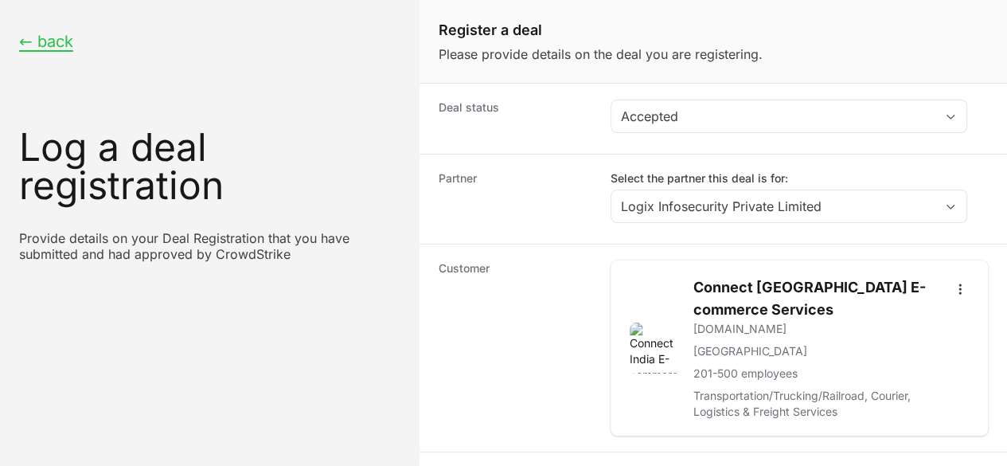
scroll to position [305, 0]
radio input "true"
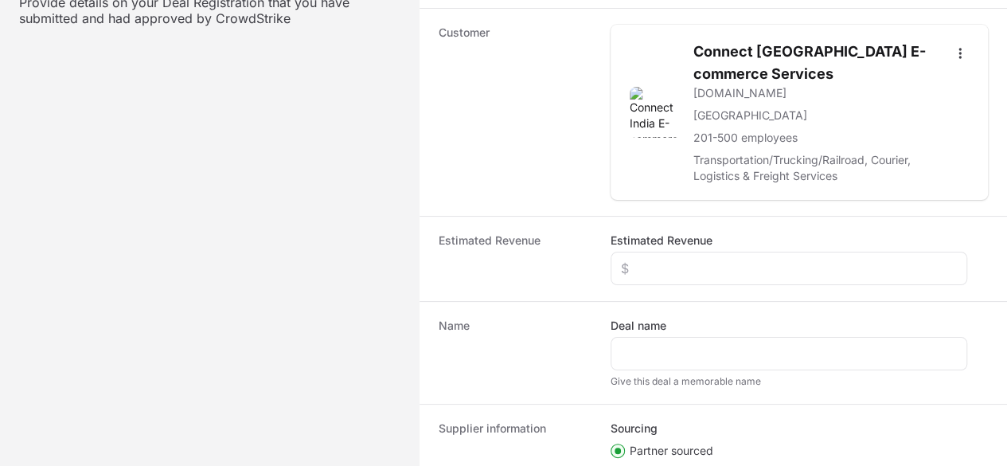
paste input "DR-dd8ed239"
type input "DR-dd8ed239"
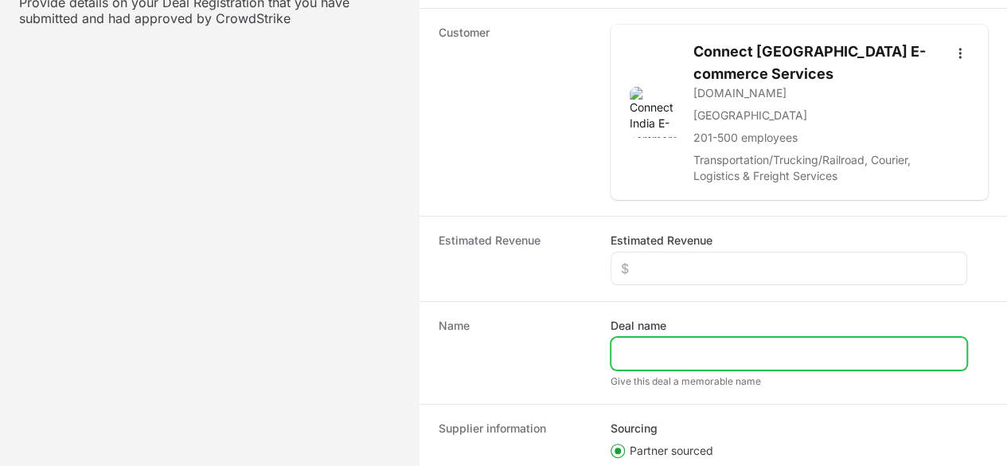
click at [645, 344] on input "Deal name" at bounding box center [789, 353] width 336 height 19
type input "15000"
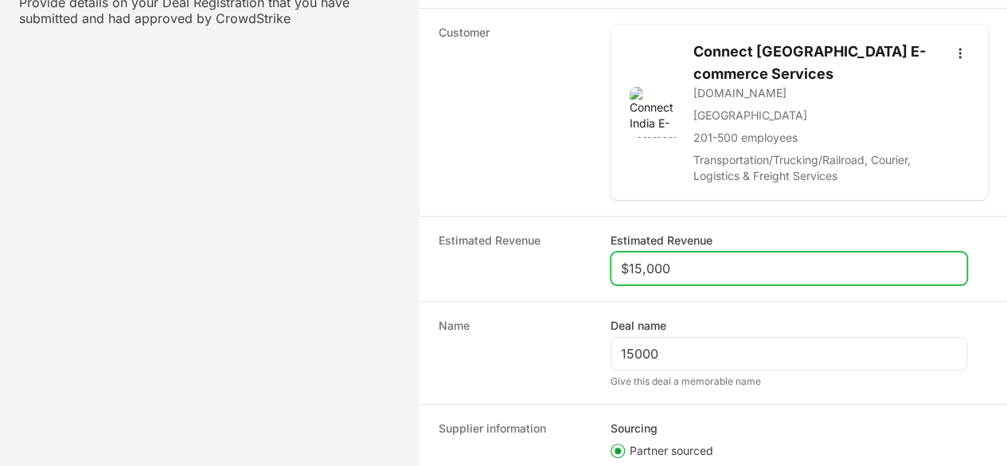
type input "$15,000"
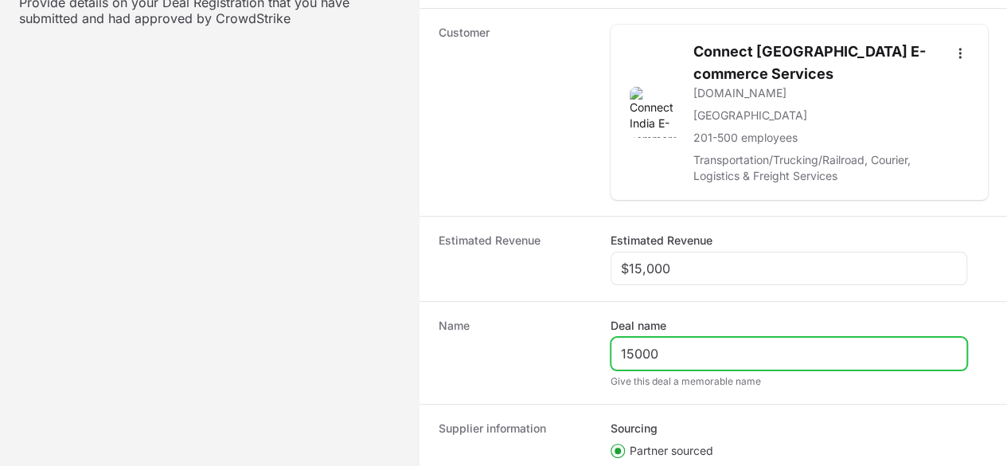
drag, startPoint x: 678, startPoint y: 136, endPoint x: 558, endPoint y: 133, distance: 120.2
click at [558, 301] on div "Name Deal name 15000 Give this deal a memorable name" at bounding box center [712, 352] width 587 height 103
paste input "Connect India E-Commerce Services Private Limited.- Logix Infosecurity Pvt. Ltd"
type input "Connect India E-Commerce Services Private Limited.- Logix Infosecurity Pvt. Ltd"
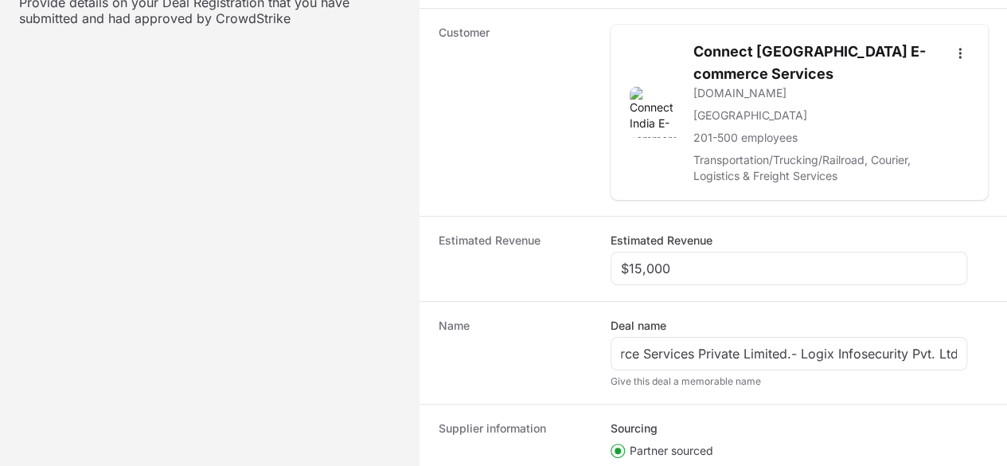
scroll to position [0, 0]
